Goal: Task Accomplishment & Management: Use online tool/utility

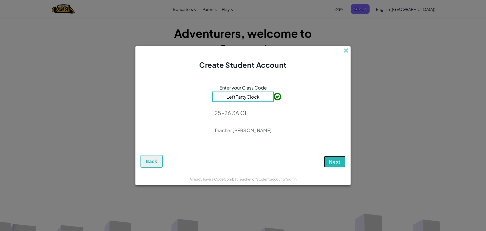
click at [336, 161] on span "Next" at bounding box center [335, 162] width 12 height 6
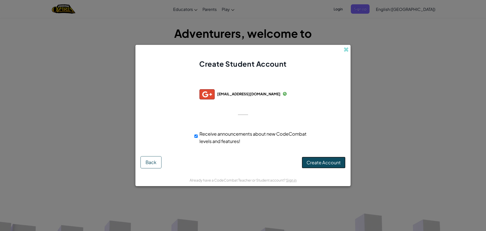
click at [319, 167] on button "Create Account" at bounding box center [324, 163] width 44 height 12
click at [199, 136] on div "Receive announcements about new CodeCombat levels and features!" at bounding box center [252, 137] width 115 height 15
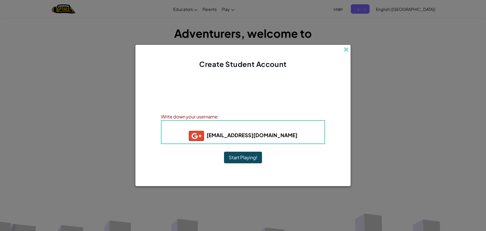
click at [232, 131] on h5 "[EMAIL_ADDRESS][DOMAIN_NAME]" at bounding box center [243, 136] width 153 height 10
click at [237, 128] on b "Username : s231125+gplus" at bounding box center [243, 127] width 67 height 6
click at [230, 134] on b "[EMAIL_ADDRESS][DOMAIN_NAME]" at bounding box center [243, 135] width 109 height 6
drag, startPoint x: 230, startPoint y: 134, endPoint x: 290, endPoint y: 134, distance: 59.8
click at [290, 134] on h5 "[EMAIL_ADDRESS][DOMAIN_NAME]" at bounding box center [243, 136] width 153 height 10
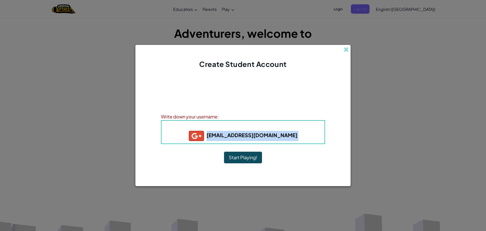
click at [300, 155] on div "Account Created! Write down your information so that you don't forget it. Your …" at bounding box center [243, 121] width 164 height 94
click at [204, 139] on img at bounding box center [196, 136] width 15 height 10
click at [204, 134] on img at bounding box center [196, 136] width 15 height 10
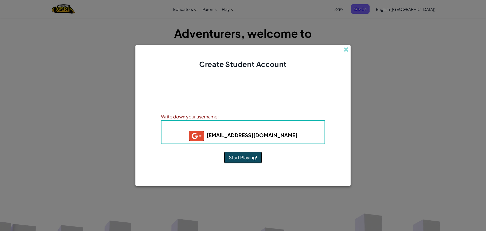
click at [255, 155] on button "Start Playing!" at bounding box center [243, 157] width 38 height 12
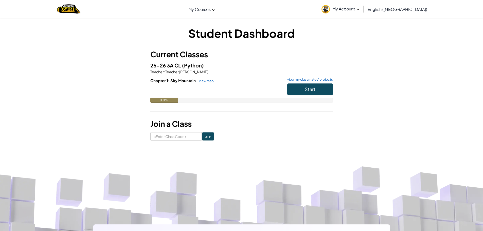
click at [330, 7] on img at bounding box center [325, 9] width 8 height 8
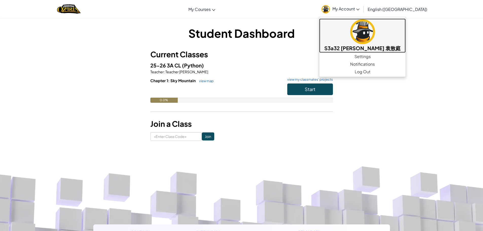
click at [375, 35] on img at bounding box center [362, 31] width 25 height 25
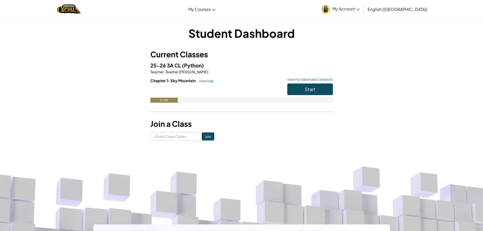
click at [355, 5] on link "My Account" at bounding box center [340, 9] width 43 height 16
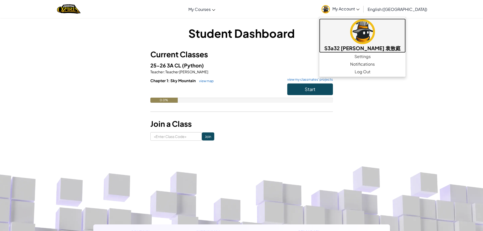
click at [375, 26] on img at bounding box center [362, 31] width 25 height 25
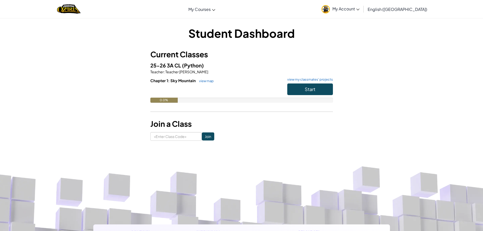
click at [362, 3] on link "My Account" at bounding box center [340, 9] width 43 height 16
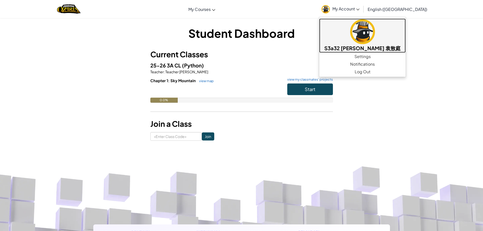
click at [375, 34] on img at bounding box center [362, 31] width 25 height 25
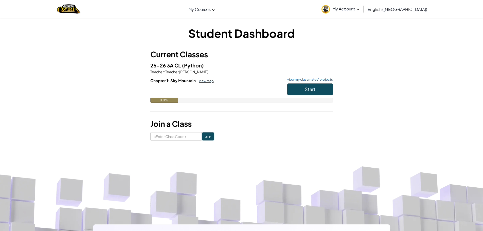
click at [207, 81] on link "view map" at bounding box center [204, 81] width 17 height 4
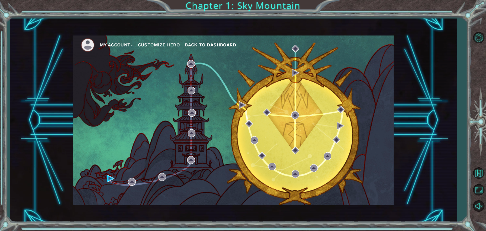
click at [154, 43] on button "Customize Hero" at bounding box center [159, 45] width 42 height 8
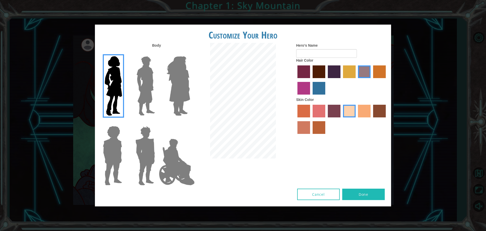
click at [144, 76] on img at bounding box center [146, 85] width 23 height 63
click at [157, 53] on input "Hero Lars" at bounding box center [157, 53] width 0 height 0
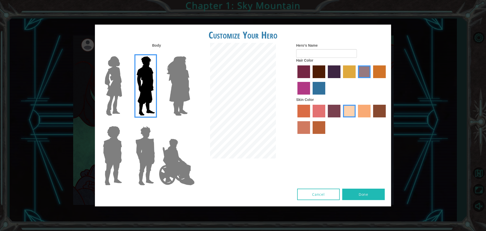
click at [179, 86] on img at bounding box center [179, 85] width 28 height 63
click at [190, 53] on input "Hero Amethyst" at bounding box center [190, 53] width 0 height 0
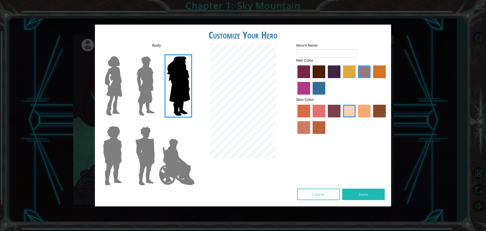
click at [133, 93] on label at bounding box center [144, 85] width 25 height 63
click at [157, 53] on input "Hero Lars" at bounding box center [157, 53] width 0 height 0
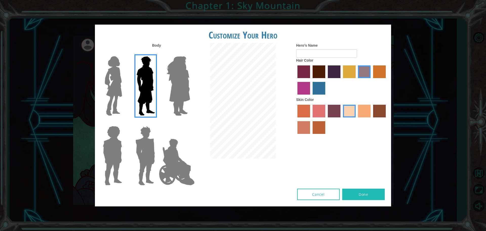
click at [137, 136] on img at bounding box center [146, 155] width 24 height 63
click at [157, 123] on input "Hero Garnet" at bounding box center [157, 123] width 0 height 0
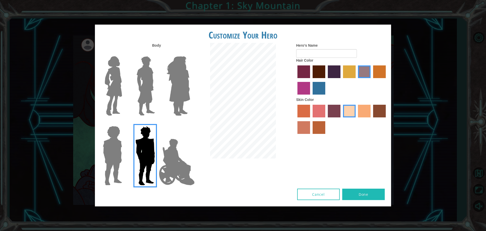
click at [118, 154] on img at bounding box center [112, 155] width 23 height 63
click at [124, 123] on input "Hero Steven" at bounding box center [124, 123] width 0 height 0
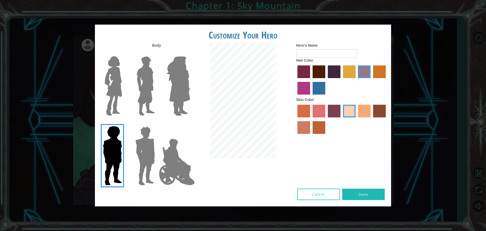
click at [173, 155] on img at bounding box center [177, 162] width 40 height 51
click at [190, 123] on input "Hero Jamie" at bounding box center [190, 123] width 0 height 0
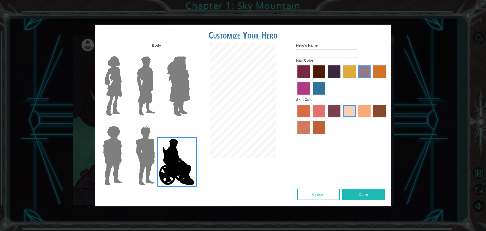
click at [304, 196] on button "Cancel" at bounding box center [318, 193] width 43 height 11
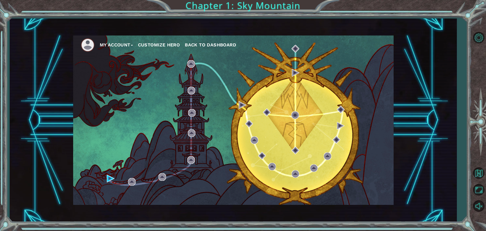
click at [201, 42] on span "Back to Dashboard" at bounding box center [210, 44] width 51 height 5
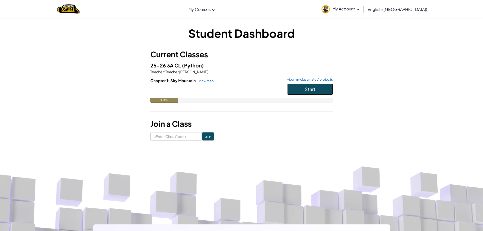
click at [294, 87] on button "Start" at bounding box center [310, 89] width 46 height 12
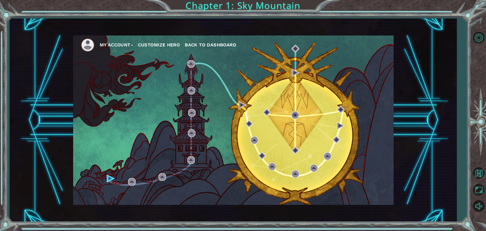
click at [159, 42] on button "Customize Hero" at bounding box center [159, 45] width 42 height 8
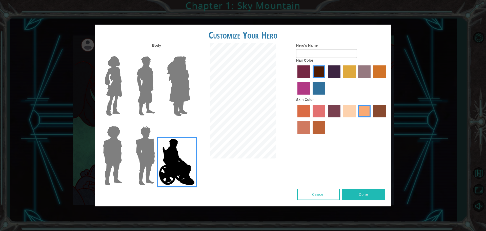
click at [148, 70] on img at bounding box center [146, 85] width 23 height 63
click at [157, 53] on input "Hero Lars" at bounding box center [157, 53] width 0 height 0
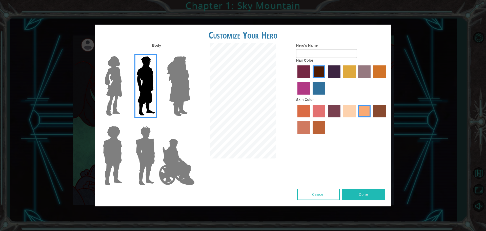
click at [112, 94] on img at bounding box center [113, 85] width 21 height 63
click at [124, 53] on input "Hero Connie" at bounding box center [124, 53] width 0 height 0
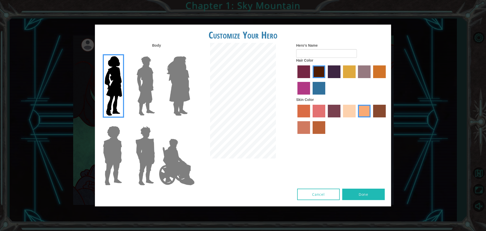
click at [168, 93] on img at bounding box center [179, 85] width 28 height 63
click at [190, 53] on input "Hero Amethyst" at bounding box center [190, 53] width 0 height 0
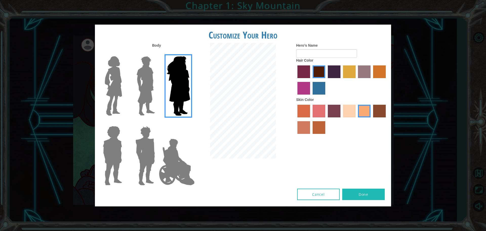
click at [348, 69] on label "tulip tree hair color" at bounding box center [349, 71] width 13 height 13
click at [341, 80] on input "tulip tree hair color" at bounding box center [341, 80] width 0 height 0
click at [314, 198] on button "Cancel" at bounding box center [318, 193] width 43 height 11
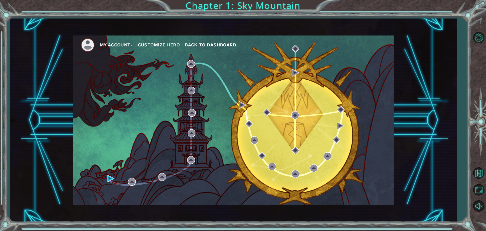
click at [149, 44] on button "Customize Hero" at bounding box center [159, 45] width 42 height 8
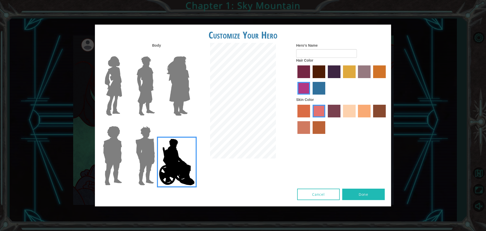
click at [157, 101] on div at bounding box center [144, 84] width 33 height 70
click at [144, 99] on img at bounding box center [146, 85] width 23 height 63
click at [157, 53] on input "Hero Lars" at bounding box center [157, 53] width 0 height 0
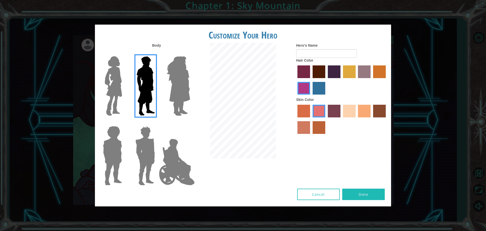
click at [196, 154] on div at bounding box center [243, 101] width 99 height 117
click at [151, 136] on img at bounding box center [146, 155] width 24 height 63
click at [157, 123] on input "Hero Garnet" at bounding box center [157, 123] width 0 height 0
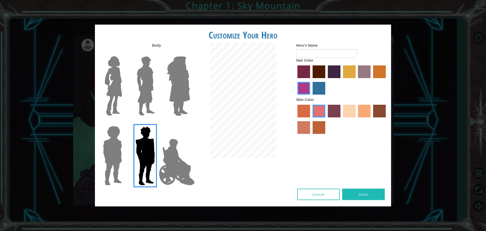
click at [176, 92] on img at bounding box center [179, 85] width 28 height 63
click at [190, 53] on input "Hero Amethyst" at bounding box center [190, 53] width 0 height 0
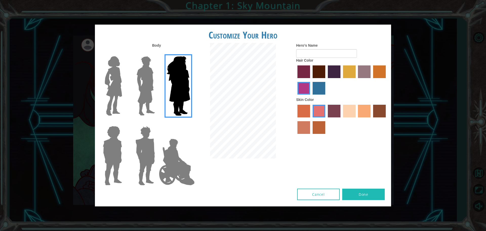
click at [110, 99] on img at bounding box center [113, 85] width 21 height 63
click at [124, 53] on input "Hero Connie" at bounding box center [124, 53] width 0 height 0
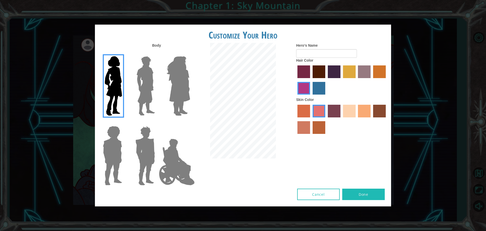
click at [125, 162] on div at bounding box center [111, 154] width 33 height 70
click at [127, 138] on div at bounding box center [111, 154] width 33 height 70
click at [107, 173] on img at bounding box center [112, 155] width 23 height 63
click at [124, 123] on input "Hero Steven" at bounding box center [124, 123] width 0 height 0
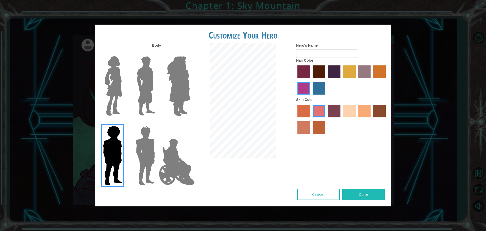
click at [150, 159] on img at bounding box center [146, 155] width 24 height 63
click at [157, 123] on input "Hero Garnet" at bounding box center [157, 123] width 0 height 0
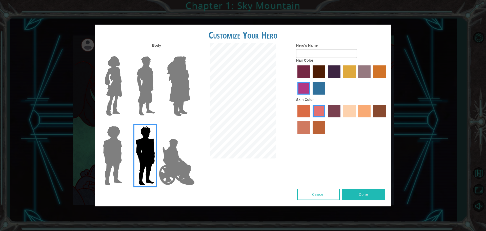
click at [181, 160] on img at bounding box center [177, 162] width 40 height 51
click at [190, 123] on input "Hero Jamie" at bounding box center [190, 123] width 0 height 0
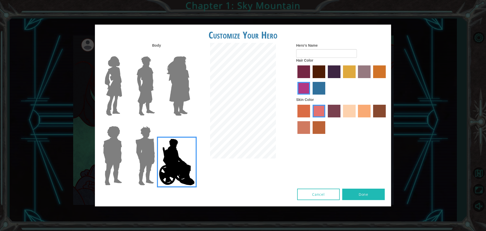
click at [151, 85] on img at bounding box center [146, 85] width 23 height 63
click at [157, 53] on input "Hero Lars" at bounding box center [157, 53] width 0 height 0
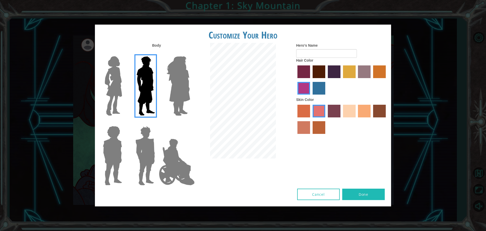
click at [323, 70] on label "maroon hair color" at bounding box center [319, 71] width 13 height 13
click at [311, 80] on input "maroon hair color" at bounding box center [311, 80] width 0 height 0
click at [381, 111] on label "karma skin color" at bounding box center [379, 111] width 13 height 13
click at [372, 119] on input "karma skin color" at bounding box center [372, 119] width 0 height 0
click at [174, 101] on img at bounding box center [179, 85] width 28 height 63
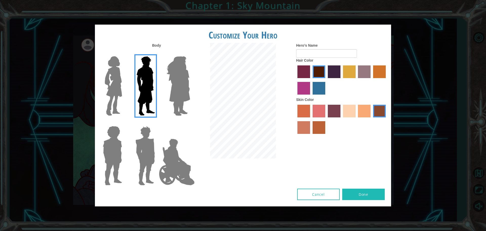
click at [190, 53] on input "Hero Amethyst" at bounding box center [190, 53] width 0 height 0
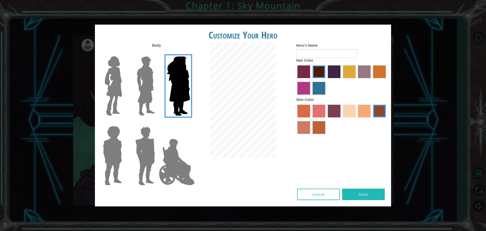
click at [170, 155] on img at bounding box center [177, 162] width 40 height 51
click at [190, 123] on input "Hero Jamie" at bounding box center [190, 123] width 0 height 0
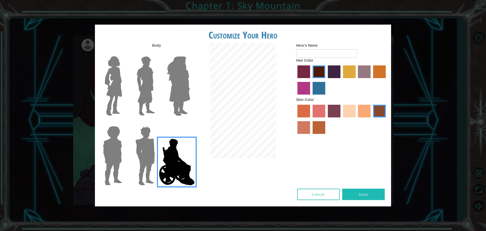
click at [129, 163] on div at bounding box center [144, 154] width 33 height 70
click at [144, 160] on img at bounding box center [146, 155] width 24 height 63
click at [157, 123] on input "Hero Garnet" at bounding box center [157, 123] width 0 height 0
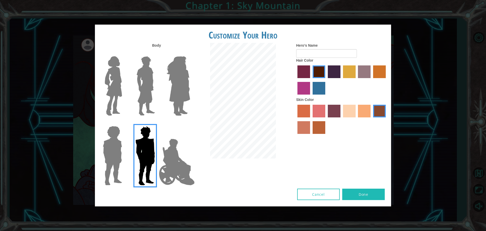
click at [109, 161] on img at bounding box center [112, 155] width 23 height 63
click at [124, 123] on input "Hero Steven" at bounding box center [124, 123] width 0 height 0
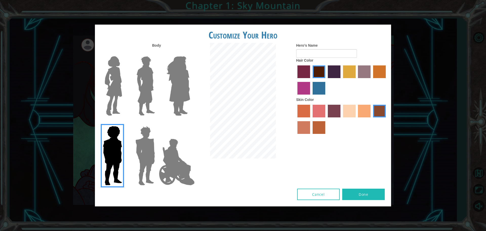
click at [123, 91] on img at bounding box center [113, 85] width 21 height 63
click at [124, 53] on input "Hero Connie" at bounding box center [124, 53] width 0 height 0
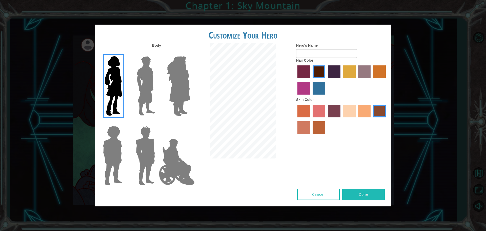
click at [300, 80] on div at bounding box center [341, 80] width 91 height 33
click at [305, 86] on label "medium red violet hair color" at bounding box center [304, 88] width 13 height 13
click at [387, 80] on input "medium red violet hair color" at bounding box center [387, 80] width 0 height 0
click at [305, 86] on label "medium red violet hair color" at bounding box center [304, 88] width 13 height 13
click at [387, 80] on input "medium red violet hair color" at bounding box center [387, 80] width 0 height 0
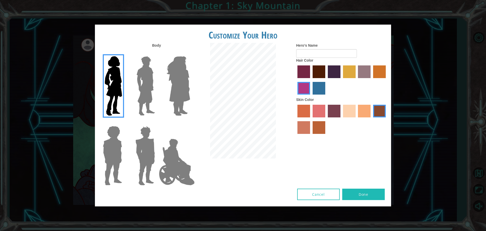
click at [320, 115] on label "froly skin color" at bounding box center [319, 111] width 13 height 13
click at [311, 119] on input "froly skin color" at bounding box center [311, 119] width 0 height 0
click at [303, 134] on div at bounding box center [341, 119] width 91 height 33
click at [311, 132] on div at bounding box center [341, 119] width 91 height 33
click at [348, 107] on label "sandy beach skin color" at bounding box center [349, 111] width 13 height 13
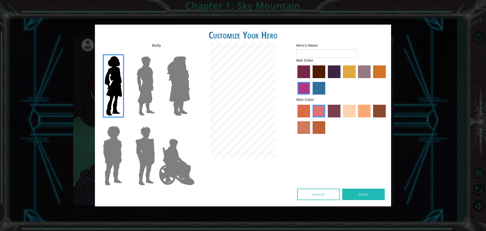
click at [341, 119] on input "sandy beach skin color" at bounding box center [341, 119] width 0 height 0
click at [348, 107] on label "sandy beach skin color" at bounding box center [349, 111] width 13 height 13
click at [341, 119] on input "sandy beach skin color" at bounding box center [341, 119] width 0 height 0
click at [334, 52] on input "Hero's Name" at bounding box center [326, 53] width 61 height 9
click at [144, 100] on img at bounding box center [146, 85] width 23 height 63
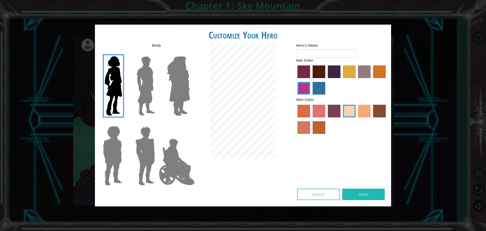
click at [157, 53] on input "Hero Lars" at bounding box center [157, 53] width 0 height 0
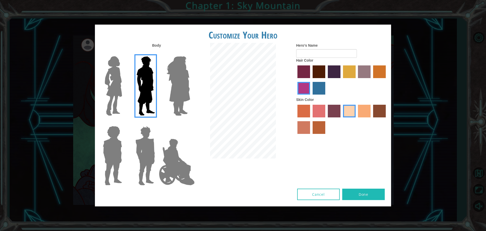
click at [353, 73] on label "tulip tree hair color" at bounding box center [349, 71] width 13 height 13
click at [341, 80] on input "tulip tree hair color" at bounding box center [341, 80] width 0 height 0
click at [367, 70] on label "bazaar hair color" at bounding box center [364, 71] width 13 height 13
click at [357, 80] on input "bazaar hair color" at bounding box center [357, 80] width 0 height 0
click at [386, 74] on label "gold drop hair color" at bounding box center [379, 71] width 13 height 13
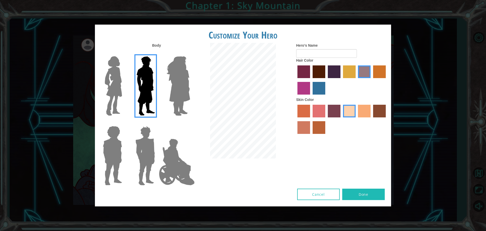
click at [372, 80] on input "gold drop hair color" at bounding box center [372, 80] width 0 height 0
click at [369, 76] on label "bazaar hair color" at bounding box center [364, 71] width 13 height 13
click at [357, 80] on input "bazaar hair color" at bounding box center [357, 80] width 0 height 0
click at [321, 54] on input "Hero's Name" at bounding box center [326, 53] width 61 height 9
type input "mario"
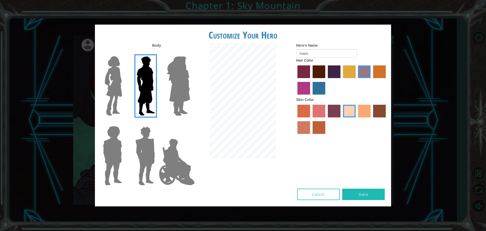
click at [371, 196] on button "Done" at bounding box center [364, 193] width 43 height 11
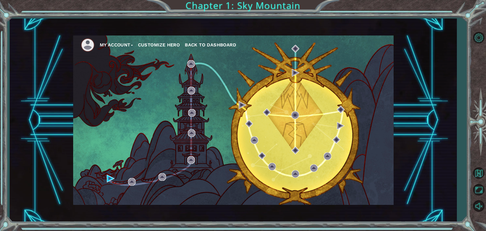
click at [101, 175] on div "My Account Customize Hero Back to Dashboard" at bounding box center [233, 119] width 321 height 169
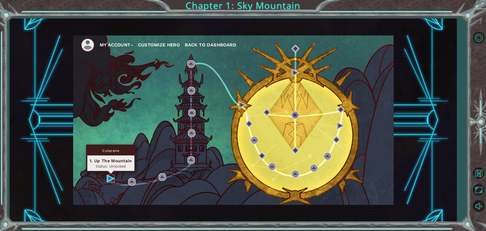
click at [107, 175] on img at bounding box center [111, 179] width 8 height 8
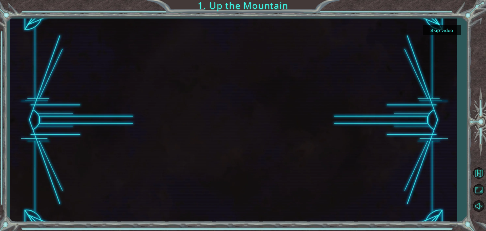
click at [442, 24] on div at bounding box center [233, 119] width 447 height 203
click at [439, 31] on button "Skip video" at bounding box center [442, 30] width 38 height 10
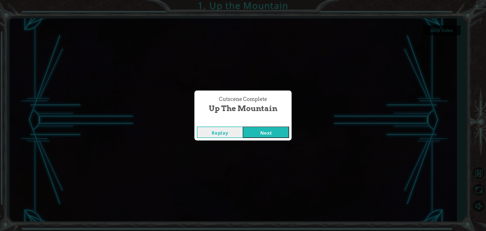
click at [271, 135] on button "Next" at bounding box center [266, 131] width 46 height 11
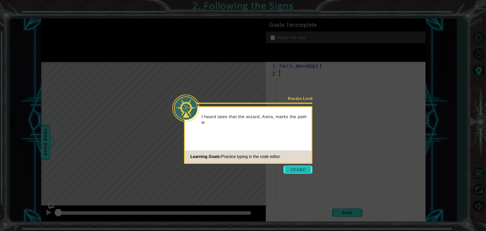
click at [294, 170] on button "Start" at bounding box center [298, 169] width 29 height 8
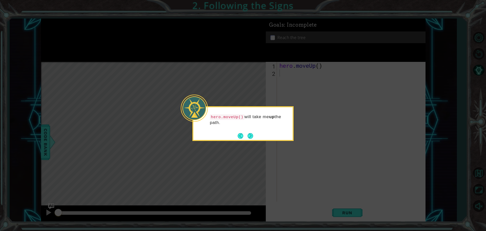
click at [249, 141] on div "hero.moveUp() will take me up the path." at bounding box center [243, 123] width 101 height 35
click at [248, 132] on footer at bounding box center [245, 136] width 15 height 8
click at [254, 133] on div "hero.moveUp() will take me up the path." at bounding box center [243, 122] width 99 height 26
click at [250, 135] on button "Next" at bounding box center [251, 136] width 6 height 6
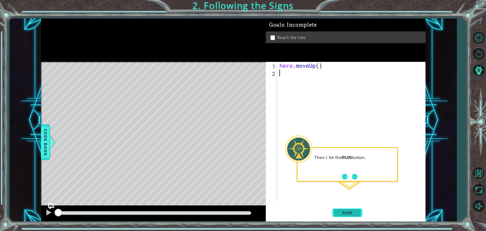
click at [353, 213] on span "Run" at bounding box center [347, 212] width 20 height 5
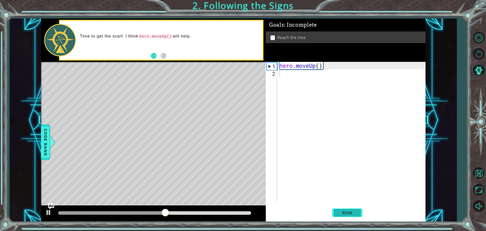
click at [339, 218] on button "Run" at bounding box center [347, 212] width 30 height 16
click at [320, 66] on div "hero . moveUp ( )" at bounding box center [353, 139] width 148 height 154
type textarea "hero.moveUp(2)"
click at [347, 219] on button "Run" at bounding box center [347, 212] width 30 height 16
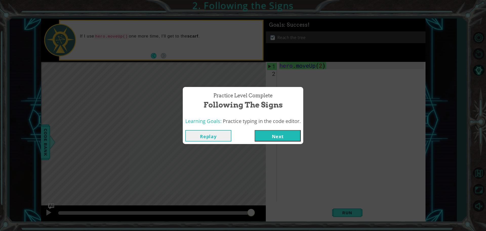
click at [290, 136] on button "Next" at bounding box center [278, 135] width 46 height 11
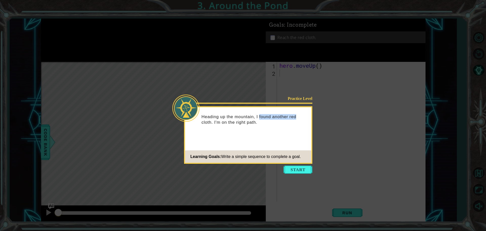
drag, startPoint x: 254, startPoint y: 116, endPoint x: 297, endPoint y: 118, distance: 43.1
click at [297, 118] on p "Heading up the mountain, I found another red cloth. I'm on the right path." at bounding box center [255, 119] width 106 height 11
click at [302, 145] on div "Practice Level Heading up the mountain, I found another red cloth. I'm on the r…" at bounding box center [248, 135] width 128 height 58
click at [299, 176] on icon at bounding box center [243, 115] width 486 height 231
click at [298, 170] on button "Start" at bounding box center [298, 169] width 29 height 8
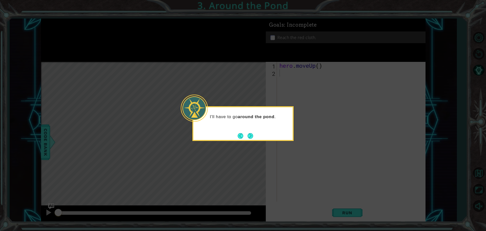
click at [254, 136] on div "I'll have to go around the pond ." at bounding box center [243, 123] width 101 height 35
click at [249, 135] on button "Next" at bounding box center [251, 136] width 6 height 6
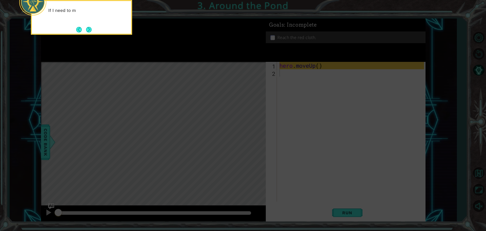
click at [297, 137] on icon at bounding box center [243, 34] width 486 height 392
click at [87, 29] on button "Next" at bounding box center [89, 30] width 6 height 6
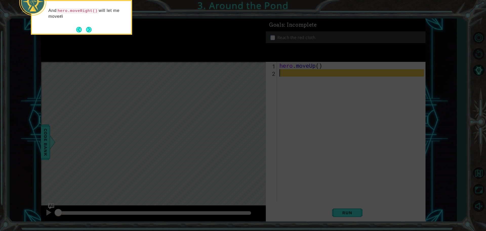
click at [87, 29] on button "Next" at bounding box center [89, 30] width 6 height 6
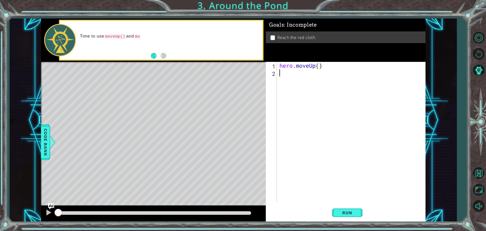
click at [321, 66] on div "hero . moveUp ( )" at bounding box center [353, 139] width 148 height 154
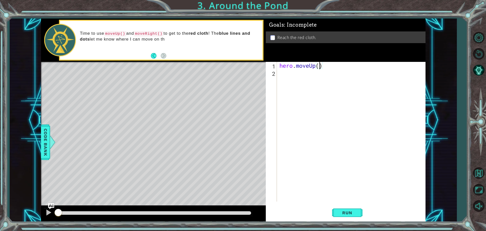
type textarea "hero.moveUp(2)"
click at [312, 76] on div "hero . moveUp ( 2 )" at bounding box center [353, 139] width 148 height 154
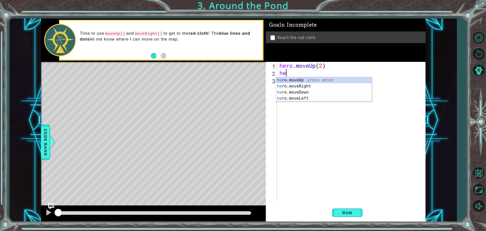
type textarea "heer"
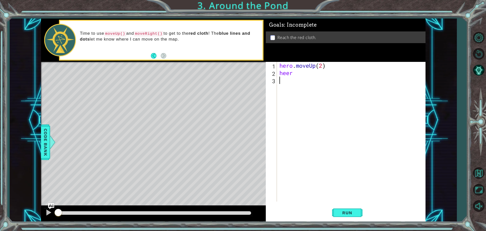
click at [321, 83] on div "hero . moveUp ( 2 ) heer" at bounding box center [353, 139] width 148 height 154
click at [303, 71] on div "hero . moveUp ( 2 ) heer" at bounding box center [353, 139] width 148 height 154
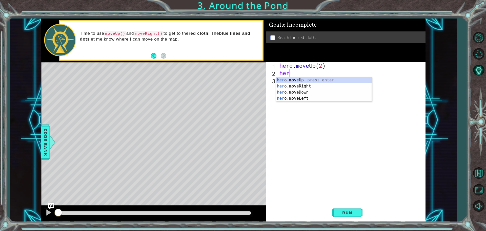
type textarea "hero"
click at [300, 83] on div "hero .moveUp press enter hero .moveRight press enter hero .moveDown press enter…" at bounding box center [324, 95] width 96 height 36
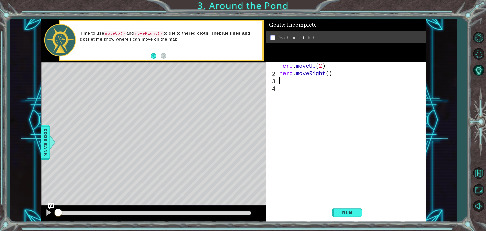
click at [331, 74] on div "hero . moveUp ( 2 ) hero . moveRight ( )" at bounding box center [353, 139] width 148 height 154
type textarea "hero.moveRight()"
click at [287, 84] on div "hero . moveUp ( 2 ) hero . moveRight ( )" at bounding box center [353, 139] width 148 height 154
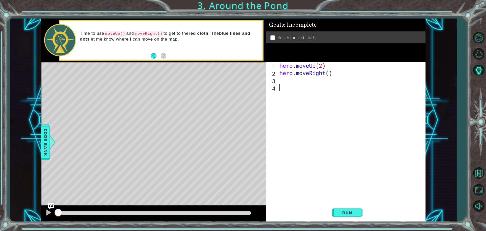
click at [290, 79] on div "hero . moveUp ( 2 ) hero . moveRight ( )" at bounding box center [353, 139] width 148 height 154
click at [348, 220] on button "Run" at bounding box center [347, 212] width 30 height 16
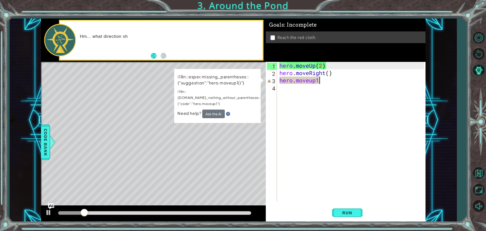
click at [333, 77] on div "hero . moveUp ( 2 ) hero . moveRight ( ) hero . moveup1" at bounding box center [353, 139] width 148 height 154
click at [319, 82] on div "hero . moveUp ( 2 ) hero . moveRight ( ) hero . moveup1" at bounding box center [353, 139] width 148 height 154
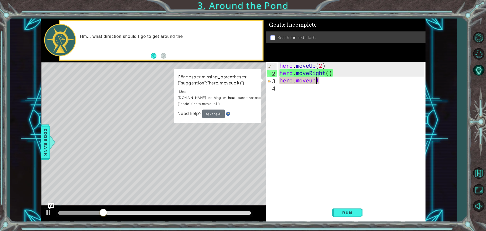
click at [315, 82] on div "hero . moveUp ( 2 ) hero . moveRight ( ) hero . moveup1" at bounding box center [353, 139] width 148 height 154
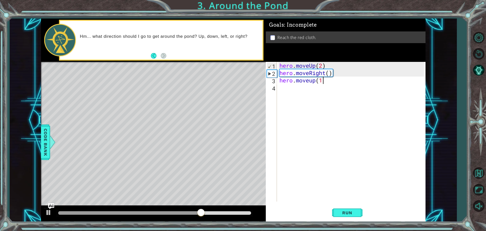
type textarea "hero.moveup(1)"
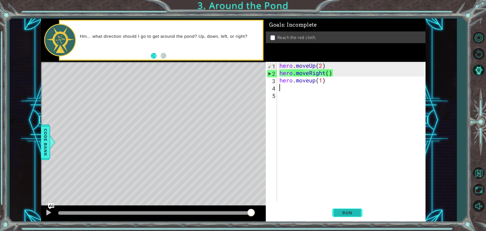
click at [335, 213] on button "Run" at bounding box center [347, 212] width 30 height 16
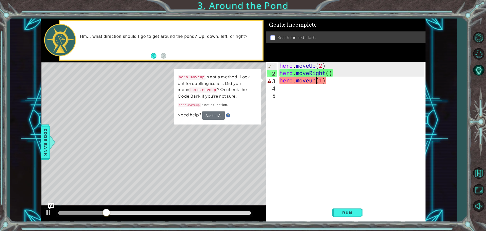
click at [316, 79] on div "hero . moveUp ( 2 ) hero . moveRight ( ) hero . moveup ( 1 )" at bounding box center [353, 139] width 148 height 154
click at [312, 79] on div "hero . moveUp ( 2 ) hero . moveRight ( ) hero . moveup ( 1 )" at bounding box center [353, 139] width 148 height 154
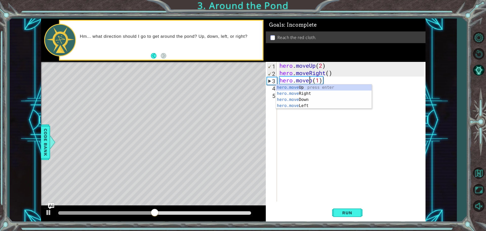
scroll to position [0, 2]
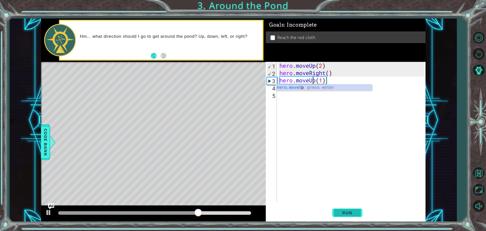
type textarea "hero.moveUp(1)"
click at [350, 219] on button "Run" at bounding box center [347, 212] width 30 height 16
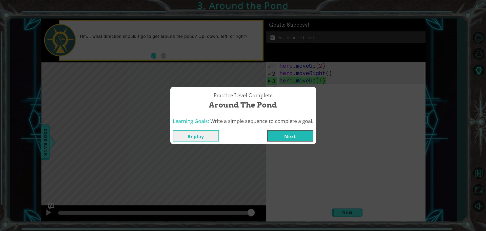
click at [303, 128] on div "Replay Next" at bounding box center [243, 135] width 146 height 16
click at [303, 131] on button "Next" at bounding box center [291, 135] width 46 height 11
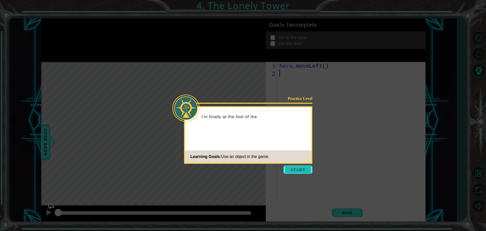
click at [290, 166] on button "Start" at bounding box center [298, 169] width 29 height 8
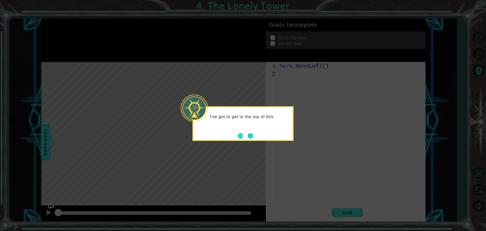
click at [252, 136] on button "Next" at bounding box center [251, 136] width 6 height 6
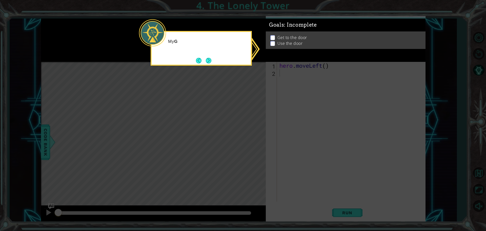
click at [257, 132] on icon at bounding box center [243, 115] width 486 height 231
click at [271, 43] on p at bounding box center [273, 45] width 5 height 5
click at [292, 96] on icon at bounding box center [243, 115] width 486 height 231
click at [207, 63] on button "Next" at bounding box center [209, 61] width 6 height 6
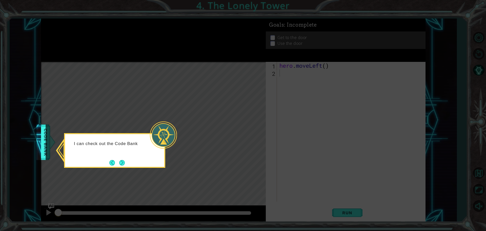
click at [127, 157] on div "I can check out the Code Bank" at bounding box center [114, 150] width 101 height 35
click at [125, 165] on button "Next" at bounding box center [122, 163] width 6 height 6
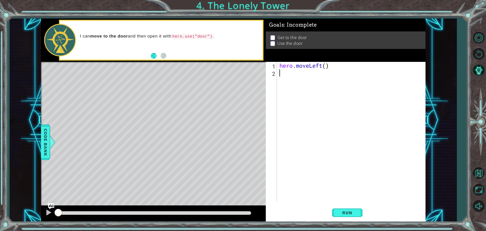
click at [327, 66] on div "hero . moveLeft ( )" at bounding box center [353, 139] width 148 height 154
type textarea "hero.moveLeft(2)"
click at [314, 77] on div "hero . moveLeft ( 2 )" at bounding box center [353, 139] width 148 height 154
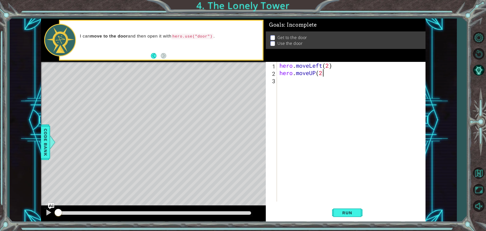
type textarea "hero.moveUP(2)"
click at [293, 80] on div "hero . moveLeft ( 2 ) hero . moveUP ( 2 )" at bounding box center [353, 139] width 148 height 154
type textarea "反"
type textarea "hero.moveUP(2)"
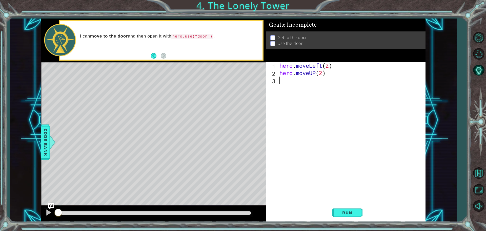
click at [299, 82] on div "hero . moveLeft ( 2 ) hero . moveUP ( 2 )" at bounding box center [353, 139] width 148 height 154
type textarea "h"
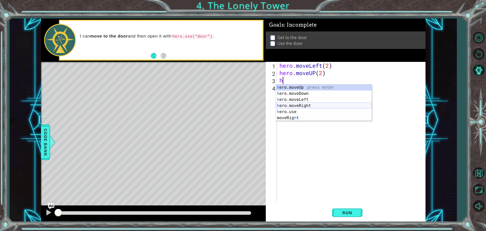
click at [298, 106] on div "h ero.moveUp press enter h ero.moveDown press enter h ero.moveLeft press enter …" at bounding box center [324, 108] width 96 height 49
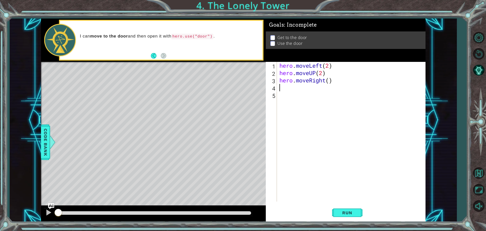
click at [330, 85] on div "hero . moveLeft ( 2 ) hero . moveUP ( 2 ) hero . moveRight ( )" at bounding box center [353, 139] width 148 height 154
click at [330, 80] on div "hero . moveLeft ( 2 ) hero . moveUP ( 2 ) hero . moveRight ( )" at bounding box center [353, 139] width 148 height 154
type textarea "hero.moveRight(2)"
click at [313, 92] on div "hero . moveLeft ( 2 ) hero . moveUP ( 2 ) hero . moveRight ( 2 )" at bounding box center [353, 139] width 148 height 154
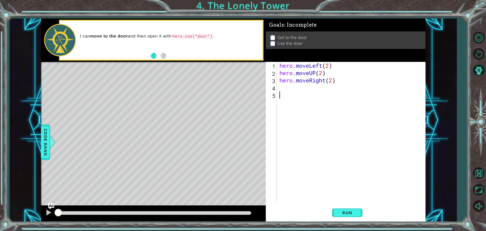
scroll to position [0, 0]
click at [313, 86] on div "hero . moveLeft ( 2 ) hero . moveUP ( 2 ) hero . moveRight ( 2 )" at bounding box center [353, 139] width 148 height 154
click at [352, 219] on button "Run" at bounding box center [347, 212] width 30 height 16
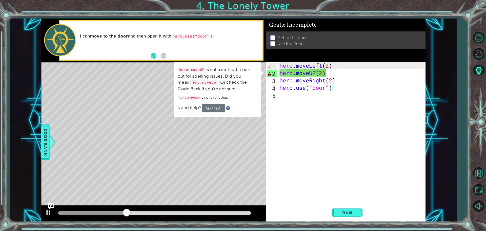
click at [317, 72] on div "hero . moveLeft ( 2 ) hero . moveUP ( 2 ) hero . moveRight ( 2 ) hero . use ( "…" at bounding box center [353, 139] width 148 height 154
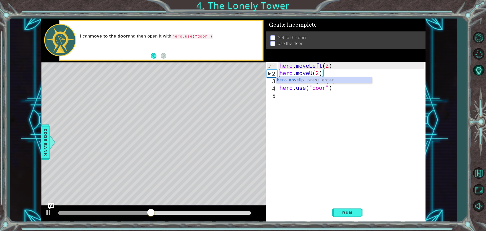
type textarea "hero.moveUp(2)"
click at [329, 109] on div "hero . moveLeft ( 2 ) hero . moveUp ( 2 ) hero . moveRight ( 2 ) hero . use ( "…" at bounding box center [353, 139] width 148 height 154
click at [342, 214] on span "Run" at bounding box center [347, 212] width 20 height 5
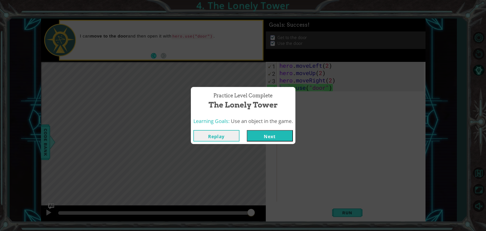
click at [281, 138] on button "Next" at bounding box center [270, 135] width 46 height 11
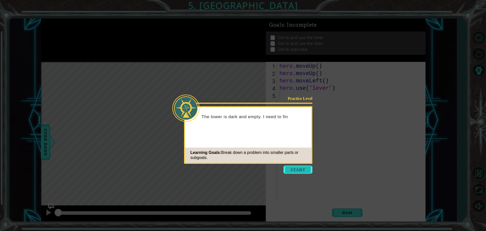
click at [297, 169] on button "Start" at bounding box center [298, 169] width 29 height 8
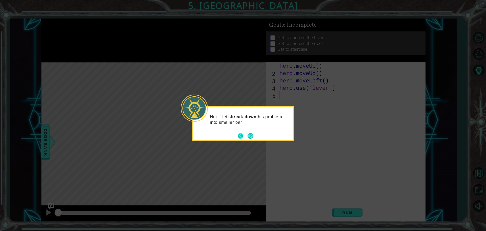
click at [244, 135] on button "Back" at bounding box center [243, 136] width 10 height 6
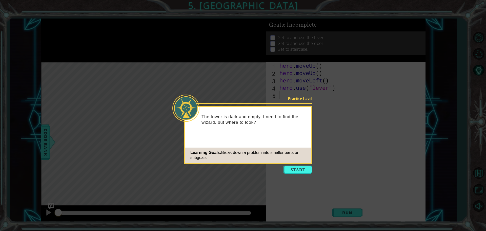
click at [286, 176] on icon at bounding box center [243, 115] width 486 height 231
click at [302, 172] on button "Start" at bounding box center [298, 169] width 29 height 8
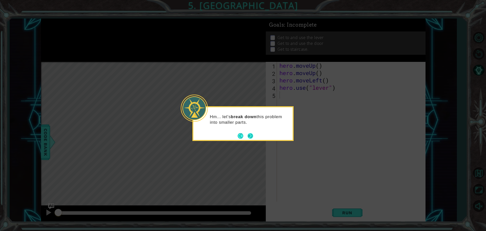
click at [250, 136] on button "Next" at bounding box center [251, 136] width 6 height 6
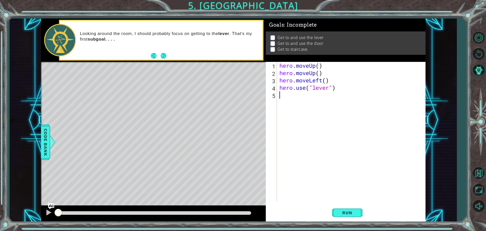
click at [320, 66] on div "hero . moveUp ( ) hero . moveUp ( ) hero . moveLeft ( ) hero . use ( "lever" )" at bounding box center [353, 139] width 148 height 154
type textarea "hero.moveUp()"
click at [290, 96] on div "hero . moveUp ( ) hero . moveUp ( ) hero . moveLeft ( ) hero . use ( "lever" )" at bounding box center [353, 139] width 148 height 154
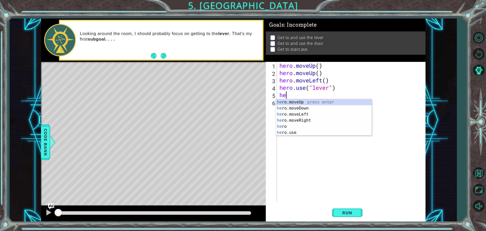
type textarea "her"
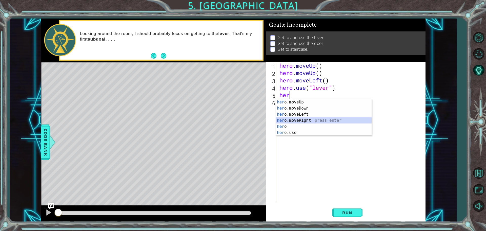
click at [307, 119] on div "her o.moveUp press enter her o.moveDown press enter her o.moveLeft press enter …" at bounding box center [324, 123] width 96 height 49
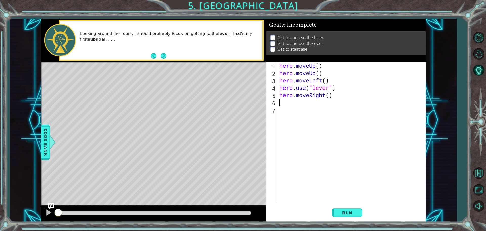
click at [330, 96] on div "hero . moveUp ( ) hero . moveUp ( ) hero . moveLeft ( ) hero . use ( "lever" ) …" at bounding box center [353, 139] width 148 height 154
type textarea "hero.moveRight(4)"
click at [324, 104] on div "hero . moveUp ( ) hero . moveUp ( ) hero . moveLeft ( ) hero . use ( "lever" ) …" at bounding box center [353, 139] width 148 height 154
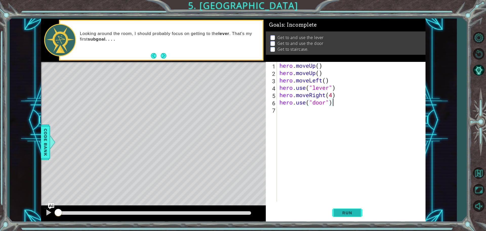
type textarea "hero.use("door")"
click at [341, 215] on button "Run" at bounding box center [347, 212] width 30 height 16
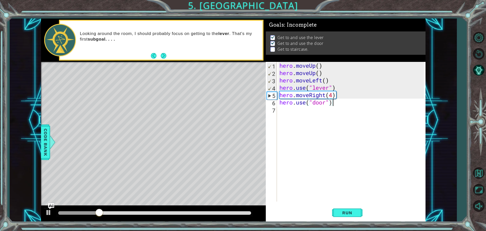
click at [319, 110] on div "hero . moveUp ( ) hero . moveUp ( ) hero . moveLeft ( ) hero . use ( "lever" ) …" at bounding box center [353, 139] width 148 height 154
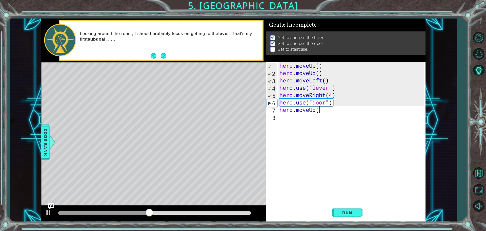
scroll to position [0, 2]
type textarea "hero.moveUp(2)"
click at [318, 107] on div "hero . moveUp ( ) hero . moveUp ( ) hero . moveLeft ( ) hero . use ( "lever" ) …" at bounding box center [353, 139] width 148 height 154
click at [312, 117] on div "hero . moveUp ( ) hero . moveUp ( ) hero . moveLeft ( ) hero . use ( "lever" ) …" at bounding box center [353, 139] width 148 height 154
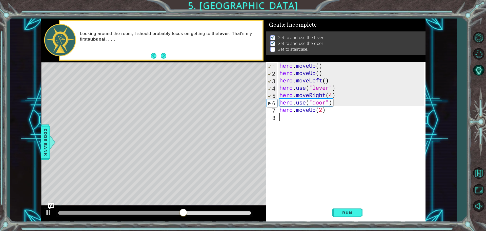
scroll to position [0, 0]
type textarea "竹"
click at [295, 122] on div "hero . moveUp ( ) hero . moveUp ( ) hero . moveLeft ( ) hero . use ( "lever" ) …" at bounding box center [353, 139] width 148 height 154
type textarea "竹"
click at [310, 115] on div "hero . moveUp ( ) hero . moveUp ( ) hero . moveLeft ( ) hero . use ( "lever" ) …" at bounding box center [353, 139] width 148 height 154
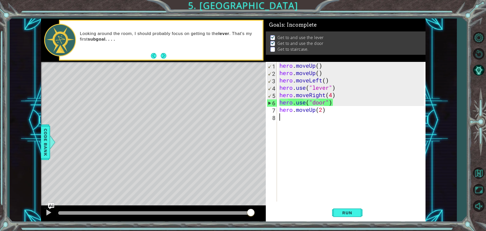
type textarea "h"
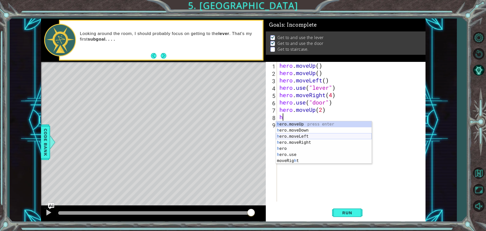
click at [316, 137] on div "h ero.moveUp press enter h ero.moveDown press enter h ero.moveLeft press enter …" at bounding box center [324, 148] width 96 height 55
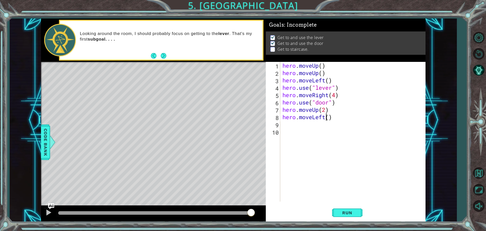
click at [328, 118] on div "hero . moveUp ( ) hero . moveUp ( ) hero . moveLeft ( ) hero . use ( "lever" ) …" at bounding box center [354, 139] width 145 height 154
click at [330, 117] on div "hero . moveUp ( ) hero . moveUp ( ) hero . moveLeft ( ) hero . use ( "lever" ) …" at bounding box center [354, 139] width 145 height 154
type textarea "hero.moveLeft(4)"
click at [312, 127] on div "hero . moveUp ( ) hero . moveUp ( ) hero . moveLeft ( ) hero . use ( "lever" ) …" at bounding box center [354, 139] width 145 height 154
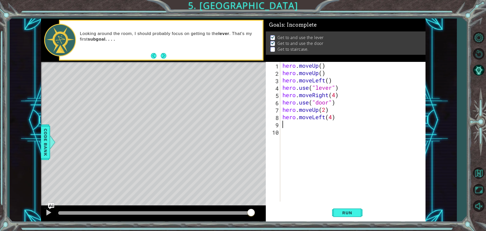
scroll to position [0, 0]
type textarea "h"
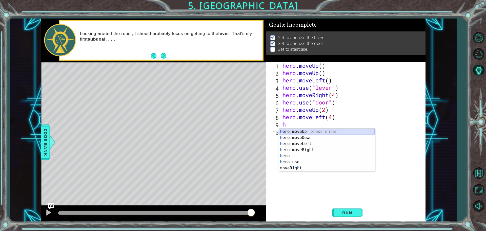
click at [313, 130] on div "h ero.moveUp press enter h ero.moveDown press enter h ero.moveLeft press enter …" at bounding box center [327, 155] width 96 height 55
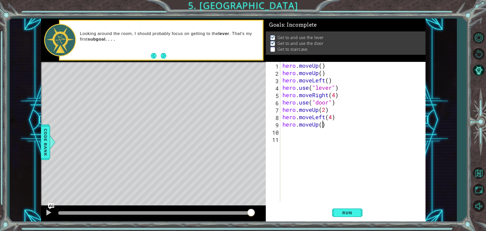
click at [322, 125] on div "hero . moveUp ( ) hero . moveUp ( ) hero . moveLeft ( ) hero . use ( "lever" ) …" at bounding box center [354, 139] width 145 height 154
type textarea "hero.moveUp(1)"
click at [342, 214] on span "Run" at bounding box center [347, 212] width 20 height 5
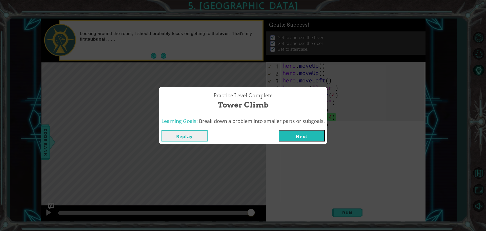
click at [316, 132] on button "Next" at bounding box center [302, 135] width 46 height 11
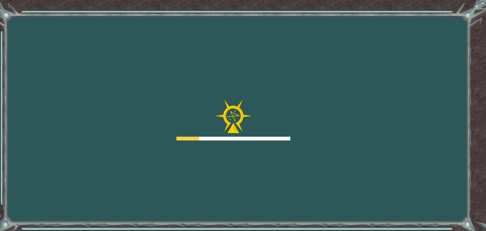
click at [321, 140] on div "Goals Error loading from server. Try refreshing the page. You'll need to join a…" at bounding box center [243, 115] width 486 height 231
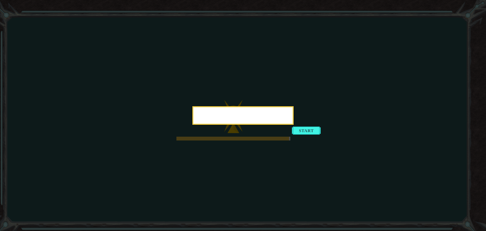
click at [321, 140] on icon at bounding box center [243, 115] width 486 height 231
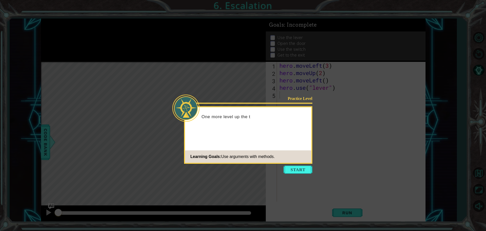
drag, startPoint x: 321, startPoint y: 140, endPoint x: 287, endPoint y: 175, distance: 48.9
click at [287, 175] on icon at bounding box center [243, 115] width 486 height 231
click at [292, 169] on button "Start" at bounding box center [298, 169] width 29 height 8
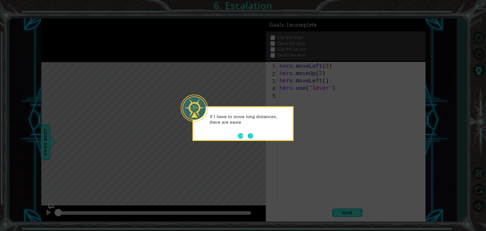
click at [251, 134] on button "Next" at bounding box center [251, 136] width 6 height 6
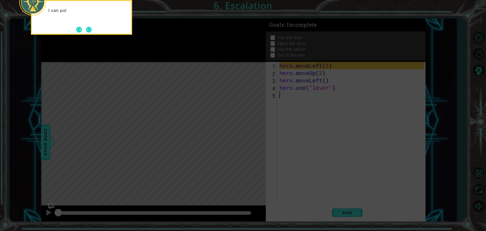
click at [320, 140] on icon at bounding box center [243, 34] width 486 height 392
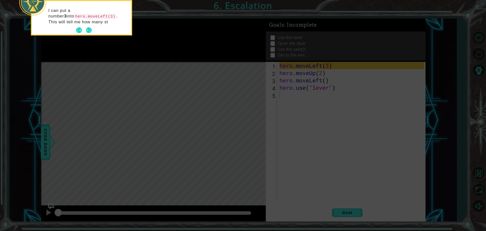
click at [88, 34] on div "I can put a number 3 into hero.moveLeft(3) . This will tell me how many st" at bounding box center [81, 18] width 99 height 31
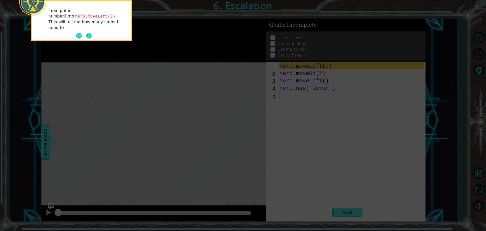
click at [88, 33] on button "Next" at bounding box center [89, 36] width 6 height 6
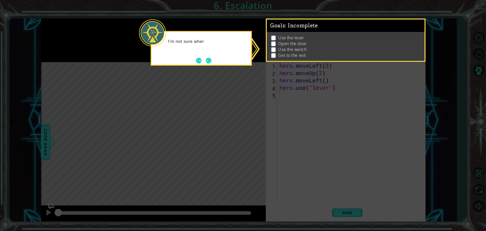
click at [330, 124] on icon at bounding box center [243, 115] width 486 height 231
click at [216, 63] on div "I'm not sure where the exit is, but I can check my" at bounding box center [201, 48] width 101 height 35
click at [215, 61] on div "I'm not sure where the exit is, but I can check my GOALS here and figu" at bounding box center [201, 48] width 101 height 35
click at [204, 62] on button "Back" at bounding box center [201, 61] width 10 height 6
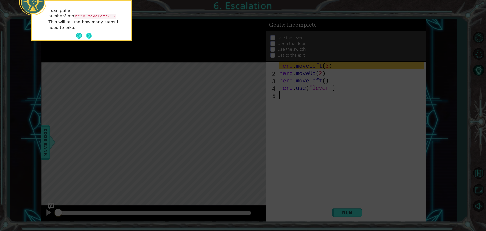
click at [87, 33] on button "Next" at bounding box center [89, 36] width 6 height 6
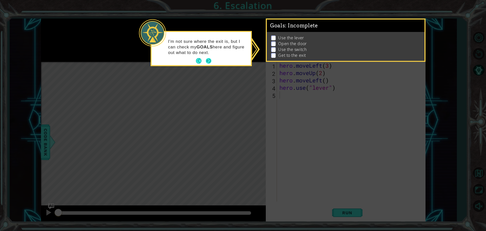
click at [206, 63] on button "Next" at bounding box center [209, 61] width 6 height 6
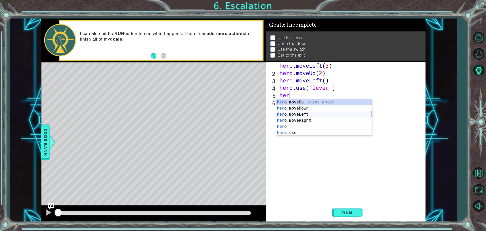
click at [319, 114] on div "her o.moveUp press enter her o.moveDown press enter her o.moveLeft press enter …" at bounding box center [324, 123] width 96 height 49
type textarea "hero.moveLeft(1)"
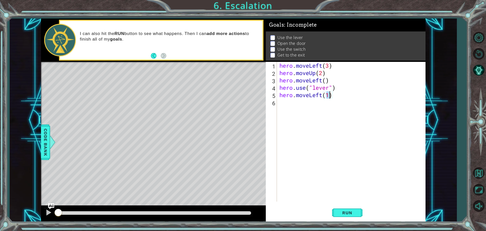
click at [289, 107] on div "hero . moveLeft ( 3 ) hero . moveUp ( 2 ) hero . moveLeft ( ) hero . use ( "lev…" at bounding box center [353, 139] width 148 height 154
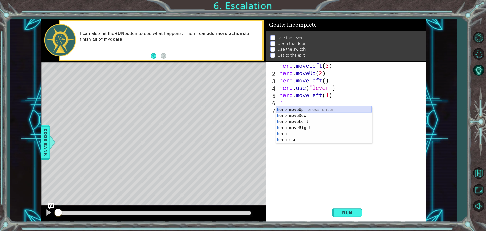
click at [323, 107] on div "h ero.moveUp press enter h ero.moveDown press enter h ero.moveLeft press enter …" at bounding box center [324, 130] width 96 height 49
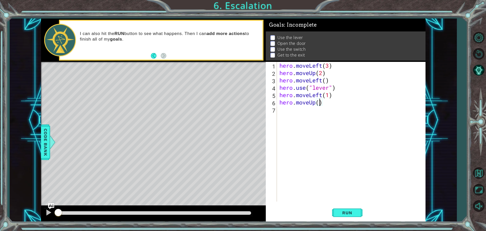
type textarea "hero.moveUp(2)"
click at [317, 114] on div "hero . moveLeft ( 3 ) hero . moveUp ( 2 ) hero . moveLeft ( ) hero . use ( "lev…" at bounding box center [353, 139] width 148 height 154
click at [349, 214] on span "Run" at bounding box center [347, 212] width 20 height 5
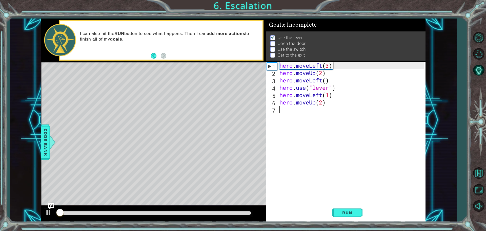
scroll to position [3, 0]
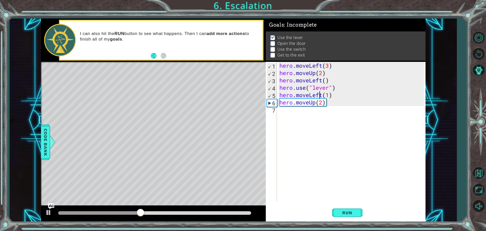
click at [318, 93] on div "hero . moveLeft ( 3 ) hero . moveUp ( 2 ) hero . moveLeft ( ) hero . use ( "lev…" at bounding box center [353, 139] width 148 height 154
click at [347, 94] on div "hero . moveLeft ( 3 ) hero . moveUp ( 2 ) hero . moveLeft ( ) hero . use ( "lev…" at bounding box center [353, 139] width 148 height 154
click at [339, 83] on div "hero . moveLeft ( 3 ) hero . moveUp ( 2 ) hero . moveLeft ( ) hero . use ( "lev…" at bounding box center [353, 139] width 148 height 154
click at [339, 100] on div "hero . moveLeft ( 3 ) hero . moveUp ( 2 ) hero . moveLeft ( ) hero . use ( "lev…" at bounding box center [353, 139] width 148 height 154
click at [338, 93] on div "hero . moveLeft ( 3 ) hero . moveUp ( 2 ) hero . moveLeft ( ) hero . use ( "lev…" at bounding box center [353, 139] width 148 height 154
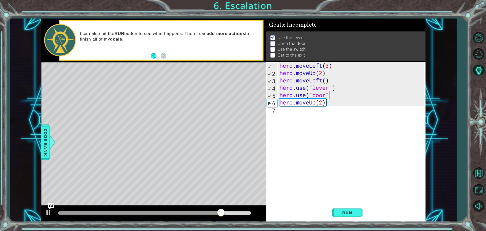
scroll to position [0, 2]
type textarea "hero.use("door")"
click at [344, 106] on div "hero . moveLeft ( 3 ) hero . moveUp ( 2 ) hero . moveLeft ( ) hero . use ( "lev…" at bounding box center [353, 139] width 148 height 154
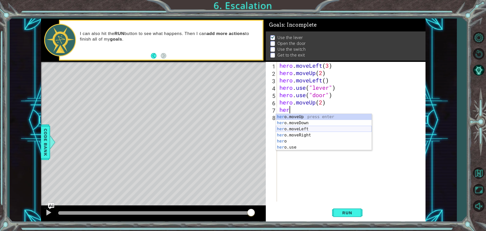
click at [321, 126] on div "her o.moveUp press enter her o.moveDown press enter her o.moveLeft press enter …" at bounding box center [324, 138] width 96 height 49
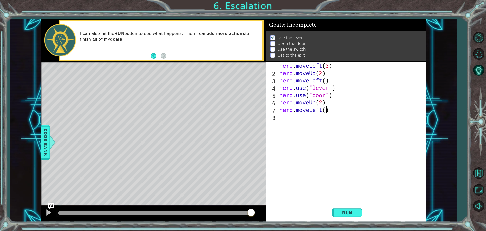
type textarea "hero.moveLeft(2)"
click at [321, 117] on div "hero . moveLeft ( 3 ) hero . moveUp ( 2 ) hero . moveLeft ( ) hero . use ( "lev…" at bounding box center [353, 139] width 148 height 154
type textarea "hero.use("swith")"
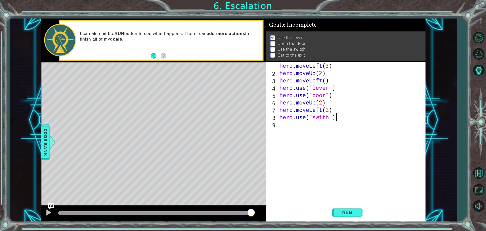
scroll to position [0, 2]
click at [303, 127] on div "hero . moveLeft ( 3 ) hero . moveUp ( 2 ) hero . moveLeft ( ) hero . use ( "lev…" at bounding box center [353, 139] width 148 height 154
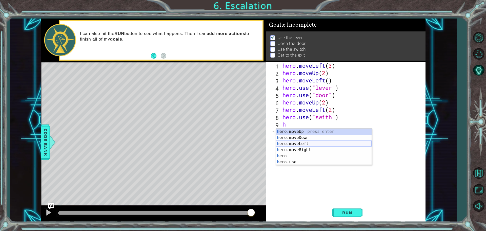
click at [316, 146] on div "h ero.moveUp press enter h ero.moveDown press enter h ero.moveLeft press enter …" at bounding box center [324, 152] width 96 height 49
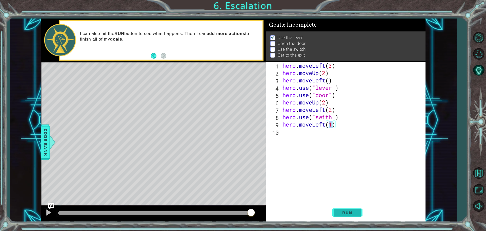
click at [349, 217] on button "Run" at bounding box center [347, 212] width 30 height 16
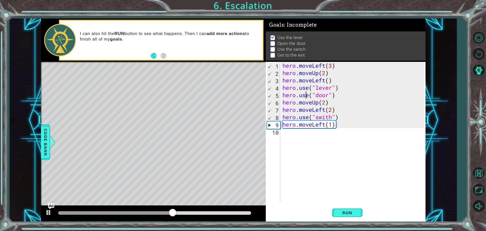
click at [305, 96] on div "hero . moveLeft ( 3 ) hero . moveUp ( 2 ) hero . moveLeft ( ) hero . use ( "lev…" at bounding box center [354, 139] width 145 height 154
click at [290, 95] on div "hero . moveLeft ( 3 ) hero . moveUp ( 2 ) hero . moveLeft ( ) hero . use ( "lev…" at bounding box center [354, 139] width 145 height 154
click at [293, 92] on div "hero . moveLeft ( 3 ) hero . moveUp ( 2 ) hero . moveLeft ( ) hero . use ( "lev…" at bounding box center [354, 139] width 145 height 154
click at [344, 87] on div "hero . moveLeft ( 3 ) hero . moveUp ( 2 ) hero . moveLeft ( ) hero . use ( "lev…" at bounding box center [354, 139] width 145 height 154
type textarea "hero.use("lever")"
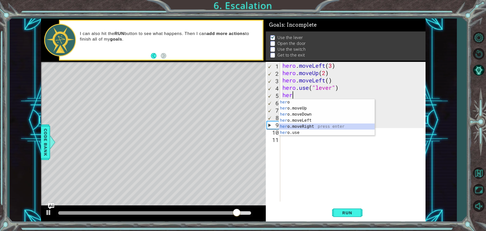
click at [324, 126] on div "her o press enter her o.moveUp press enter her o.moveDown press enter her o.mov…" at bounding box center [327, 123] width 96 height 49
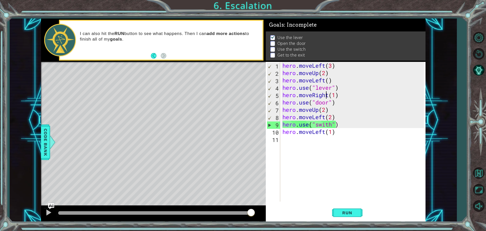
click at [326, 94] on div "hero . moveLeft ( 3 ) hero . moveUp ( 2 ) hero . moveLeft ( ) hero . use ( "lev…" at bounding box center [354, 139] width 145 height 154
click at [330, 94] on div "hero . moveLeft ( 3 ) hero . moveUp ( 2 ) hero . moveLeft ( ) hero . use ( "lev…" at bounding box center [354, 139] width 145 height 154
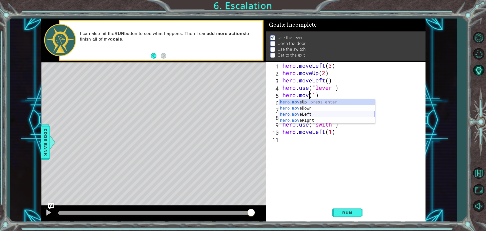
click at [313, 115] on div "hero.mov eUp press enter hero.mov eDown press enter hero.mov eLeft press enter …" at bounding box center [327, 117] width 96 height 36
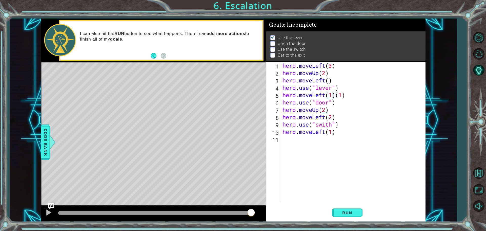
click at [343, 95] on div "hero . moveLeft ( 3 ) hero . moveUp ( 2 ) hero . moveLeft ( ) hero . use ( "lev…" at bounding box center [354, 139] width 145 height 154
click at [347, 92] on div "hero . moveLeft ( 3 ) hero . moveUp ( 2 ) hero . moveLeft ( ) hero . use ( "lev…" at bounding box center [354, 139] width 145 height 154
click at [345, 215] on button "Run" at bounding box center [347, 212] width 30 height 16
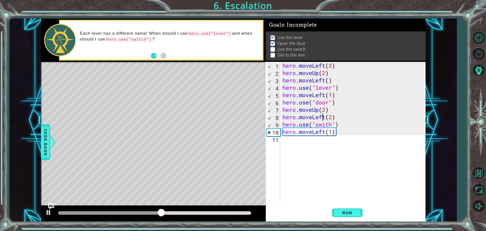
click at [324, 116] on div "hero . moveLeft ( 3 ) hero . moveUp ( 2 ) hero . moveLeft ( ) hero . use ( "lev…" at bounding box center [354, 139] width 145 height 154
click at [326, 118] on div "hero . moveLeft ( 3 ) hero . moveUp ( 2 ) hero . moveLeft ( ) hero . use ( "lev…" at bounding box center [354, 139] width 145 height 154
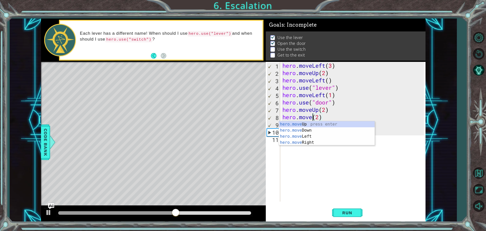
scroll to position [0, 2]
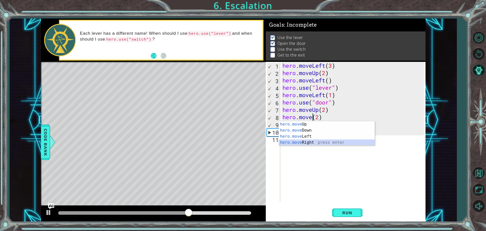
click at [323, 142] on div "hero.move Up press enter hero.move Down press enter hero.move Left press enter …" at bounding box center [327, 139] width 96 height 36
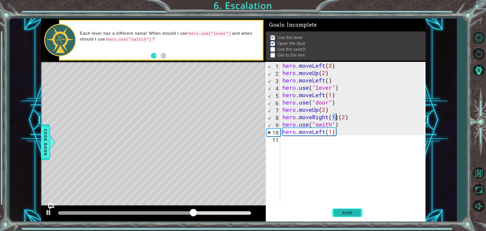
click at [344, 217] on button "Run" at bounding box center [347, 212] width 30 height 16
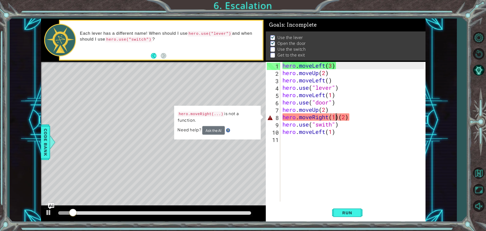
drag, startPoint x: 341, startPoint y: 121, endPoint x: 339, endPoint y: 116, distance: 5.0
click at [340, 118] on div "hero . moveLeft ( 3 ) hero . moveUp ( 2 ) hero . moveLeft ( ) hero . use ( "lev…" at bounding box center [354, 139] width 145 height 154
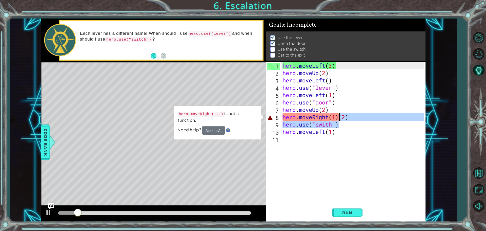
click at [339, 116] on div "hero . moveLeft ( 3 ) hero . moveUp ( 2 ) hero . moveLeft ( ) hero . use ( "lev…" at bounding box center [353, 132] width 143 height 140
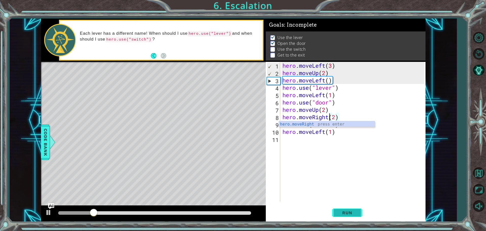
click at [341, 218] on button "Run" at bounding box center [347, 212] width 30 height 16
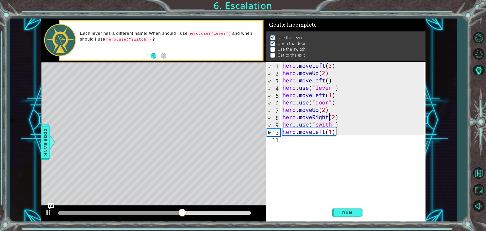
click at [335, 117] on div "hero . moveLeft ( 3 ) hero . moveUp ( 2 ) hero . moveLeft ( ) hero . use ( "lev…" at bounding box center [354, 139] width 145 height 154
click at [336, 117] on div "hero . moveLeft ( 3 ) hero . moveUp ( 2 ) hero . moveLeft ( ) hero . use ( "lev…" at bounding box center [353, 132] width 143 height 140
click at [332, 130] on div "hero . moveLeft ( 3 ) hero . moveUp ( 2 ) hero . moveLeft ( ) hero . use ( "lev…" at bounding box center [354, 139] width 145 height 154
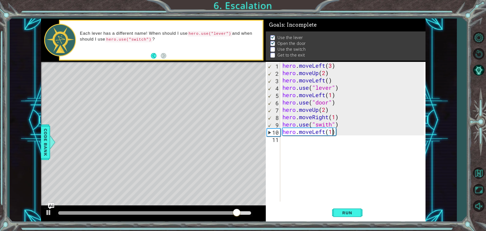
click at [346, 123] on div "hero . moveLeft ( 3 ) hero . moveUp ( 2 ) hero . moveLeft ( ) hero . use ( "lev…" at bounding box center [354, 139] width 145 height 154
type textarea "hero.use("swith")"
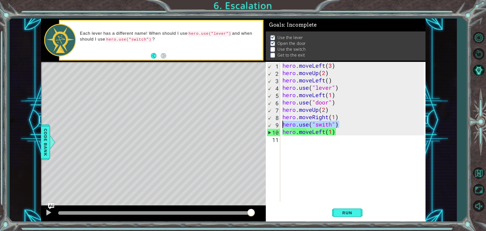
drag, startPoint x: 346, startPoint y: 123, endPoint x: 278, endPoint y: 125, distance: 67.4
click at [278, 125] on div "hero.use("swith") 1 2 3 4 5 6 7 8 9 10 11 hero . moveLeft ( 3 ) hero . moveUp (…" at bounding box center [345, 132] width 158 height 140
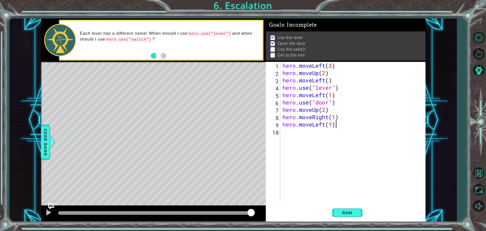
drag, startPoint x: 342, startPoint y: 121, endPoint x: 338, endPoint y: 128, distance: 7.6
click at [338, 128] on div "hero . moveLeft ( 3 ) hero . moveUp ( 2 ) hero . moveLeft ( ) hero . use ( "lev…" at bounding box center [354, 139] width 145 height 154
click at [341, 119] on div "hero . moveLeft ( 3 ) hero . moveUp ( 2 ) hero . moveLeft ( ) hero . use ( "lev…" at bounding box center [354, 139] width 145 height 154
type textarea "hero.moveRight(1)"
click at [334, 133] on div "hero . moveLeft ( 3 ) hero . moveUp ( 2 ) hero . moveLeft ( ) hero . use ( "lev…" at bounding box center [354, 139] width 145 height 154
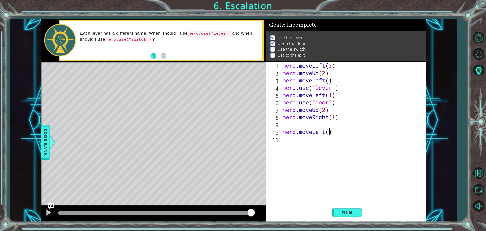
type textarea "hero.moveLeft(2)"
click at [319, 125] on div "hero . moveLeft ( 3 ) hero . moveUp ( 2 ) hero . moveLeft ( ) hero . use ( "lev…" at bounding box center [354, 139] width 145 height 154
type textarea "hero.use("swith")"
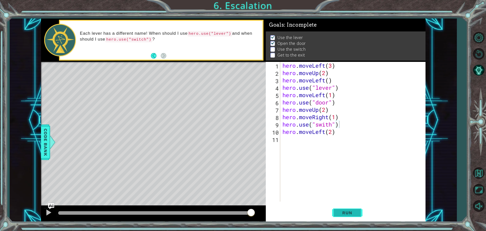
click at [343, 217] on button "Run" at bounding box center [347, 212] width 30 height 16
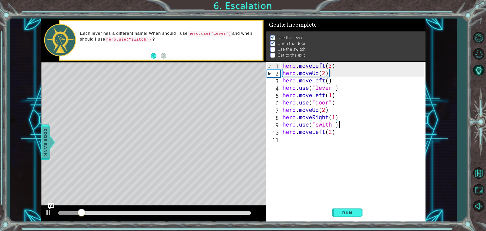
click at [42, 146] on span "Code Bank" at bounding box center [46, 142] width 8 height 31
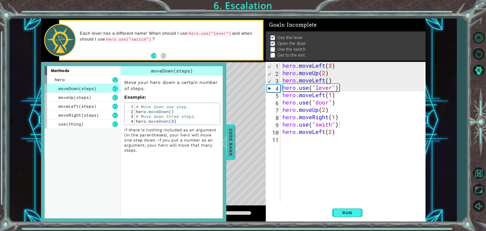
click at [225, 147] on div at bounding box center [224, 142] width 6 height 15
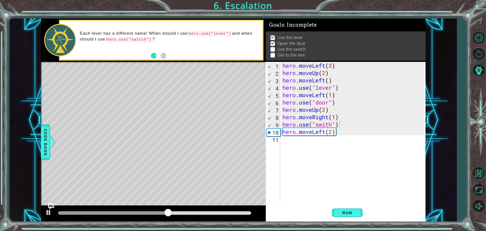
click at [157, 117] on div "Level Map" at bounding box center [158, 136] width 234 height 149
click at [163, 113] on div "Level Map" at bounding box center [158, 136] width 234 height 149
click at [335, 120] on div "hero . moveLeft ( 3 ) hero . moveUp ( 2 ) hero . moveLeft ( ) hero . use ( "lev…" at bounding box center [354, 139] width 145 height 154
click at [326, 133] on div "hero . moveLeft ( 3 ) hero . moveUp ( 2 ) hero . moveLeft ( ) hero . use ( "lev…" at bounding box center [354, 139] width 145 height 154
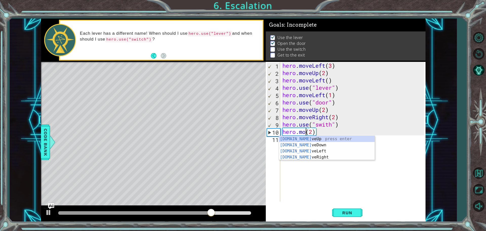
scroll to position [0, 1]
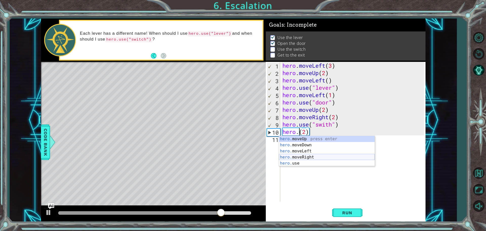
click at [324, 159] on div "hero. moveUp press enter hero. moveDown press enter hero. moveLeft press enter …" at bounding box center [327, 157] width 96 height 43
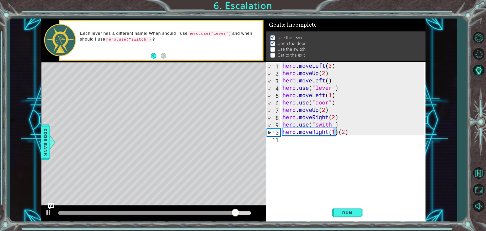
click at [347, 131] on div "hero . moveLeft ( 3 ) hero . moveUp ( 2 ) hero . moveLeft ( ) hero . use ( "lev…" at bounding box center [354, 139] width 145 height 154
click at [351, 130] on div "hero . moveLeft ( 3 ) hero . moveUp ( 2 ) hero . moveLeft ( ) hero . use ( "lev…" at bounding box center [354, 139] width 145 height 154
click at [348, 218] on button "Run" at bounding box center [347, 212] width 30 height 16
click at [326, 123] on div "hero . moveLeft ( 3 ) hero . moveUp ( 2 ) hero . moveLeft ( ) hero . use ( "lev…" at bounding box center [354, 139] width 145 height 154
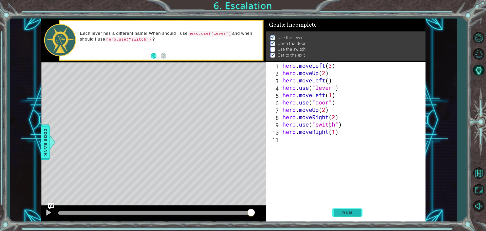
click at [339, 211] on span "Run" at bounding box center [347, 212] width 20 height 5
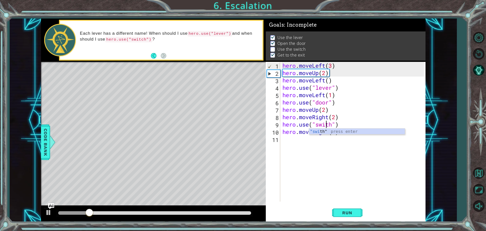
click at [328, 123] on div "hero . moveLeft ( 3 ) hero . moveUp ( 2 ) hero . moveLeft ( ) hero . use ( "lev…" at bounding box center [354, 139] width 145 height 154
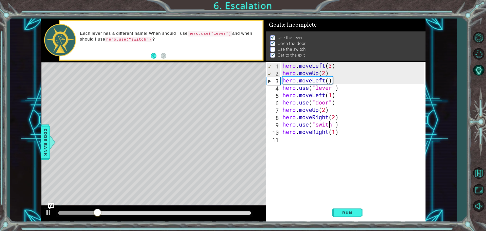
type textarea "hero.use("switch")"
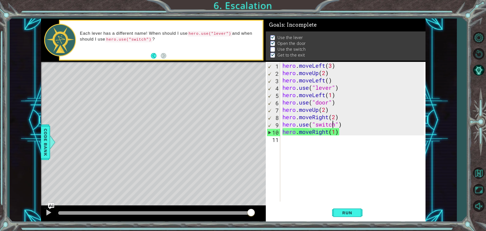
click at [317, 143] on div "hero . moveLeft ( 3 ) hero . moveUp ( 2 ) hero . moveLeft ( ) hero . use ( "lev…" at bounding box center [354, 139] width 145 height 154
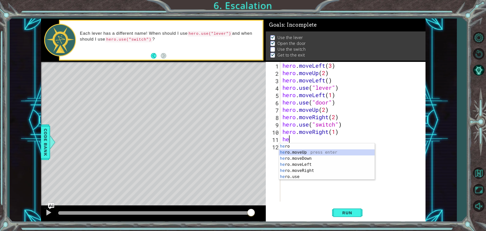
click at [336, 154] on div "he ro press enter he ro.moveUp press enter he ro.moveDown press enter he ro.mov…" at bounding box center [327, 167] width 96 height 49
type textarea "hero.moveUp(1)"
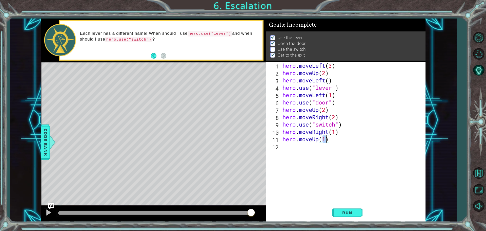
click at [352, 156] on div "hero . moveLeft ( 3 ) hero . moveUp ( 2 ) hero . moveLeft ( ) hero . use ( "lev…" at bounding box center [354, 139] width 145 height 154
click at [170, 113] on div "Level Map" at bounding box center [158, 136] width 234 height 149
click at [349, 215] on button "Run" at bounding box center [347, 212] width 30 height 16
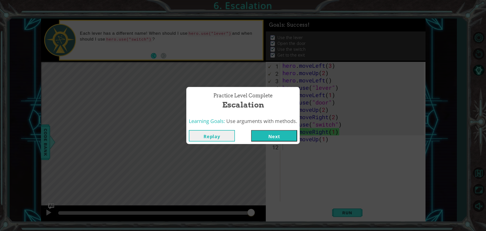
click at [271, 135] on button "Next" at bounding box center [274, 135] width 46 height 11
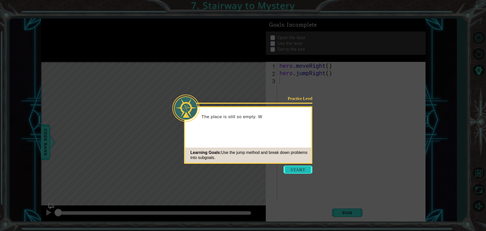
click at [293, 171] on button "Start" at bounding box center [298, 169] width 29 height 8
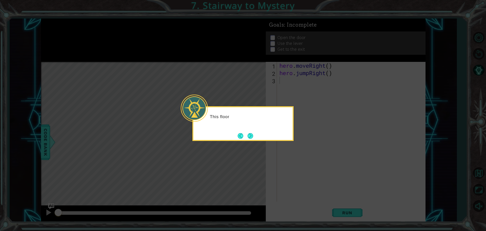
click at [289, 147] on icon at bounding box center [243, 115] width 486 height 231
click at [253, 133] on button "Next" at bounding box center [251, 136] width 6 height 6
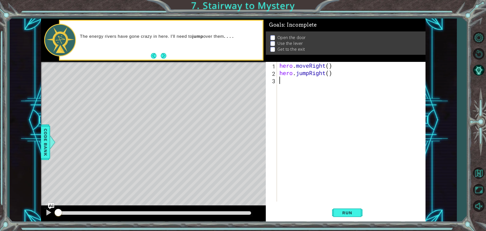
click at [296, 84] on div "hero . moveRight ( ) hero . jumpRight ( )" at bounding box center [353, 139] width 148 height 154
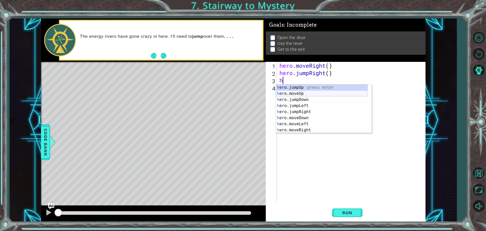
click at [314, 95] on div "h ero.jumpUp press enter h ero.moveUp press enter h ero.jumpDown press enter h …" at bounding box center [322, 114] width 92 height 61
click at [314, 95] on div "hero . moveRight ( ) hero . jumpRight ( ) h" at bounding box center [353, 139] width 148 height 154
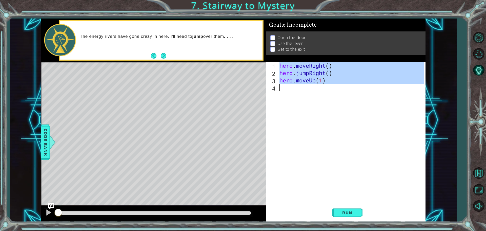
type textarea "hero.moveUp(1)"
click at [310, 91] on div "hero . moveRight ( ) hero . jumpRight ( ) hero . moveUp ( 1 )" at bounding box center [352, 132] width 146 height 140
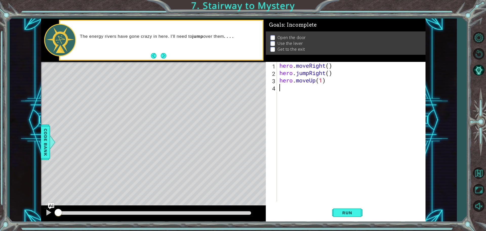
type textarea "h"
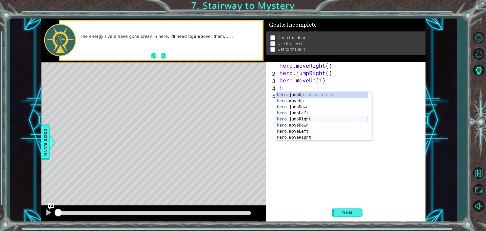
click at [309, 120] on div "h ero.jumpUp press enter h ero.moveUp press enter h ero.jumpDown press enter h …" at bounding box center [322, 122] width 92 height 61
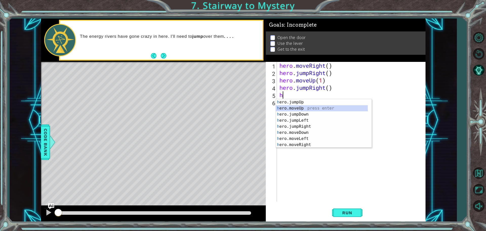
click at [313, 105] on div "h ero.jumpUp press enter h ero.moveUp press enter h ero.jumpDown press enter h …" at bounding box center [322, 129] width 92 height 61
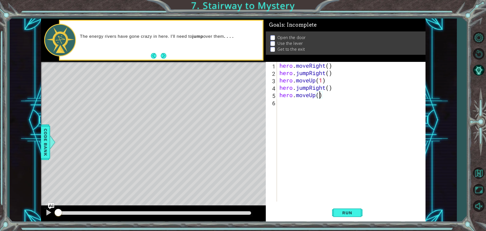
type textarea "hero.moveUp(2)"
click at [311, 105] on div "hero . moveRight ( ) hero . jumpRight ( ) hero . moveUp ( 1 ) hero . jumpRight …" at bounding box center [353, 139] width 148 height 154
type textarea "h"
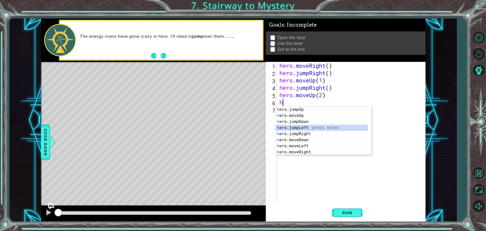
click at [318, 126] on div "h ero.jumpUp press enter h ero.moveUp press enter h ero.jumpDown press enter h …" at bounding box center [322, 136] width 92 height 61
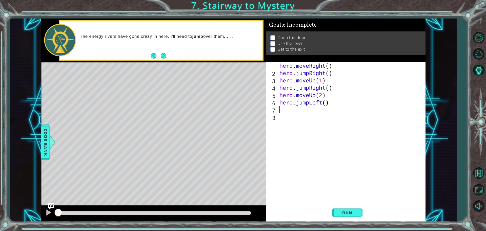
click at [325, 103] on div "hero . moveRight ( ) hero . jumpRight ( ) hero . moveUp ( 1 ) hero . jumpRight …" at bounding box center [353, 139] width 148 height 154
type textarea "hero.jumpLeft()"
click at [312, 113] on div "hero . moveRight ( ) hero . jumpRight ( ) hero . moveUp ( 1 ) hero . jumpRight …" at bounding box center [353, 139] width 148 height 154
click at [303, 108] on div "hero . moveRight ( ) hero . jumpRight ( ) hero . moveUp ( 1 ) hero . jumpRight …" at bounding box center [353, 139] width 148 height 154
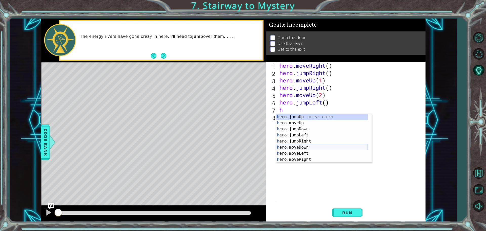
scroll to position [6, 0]
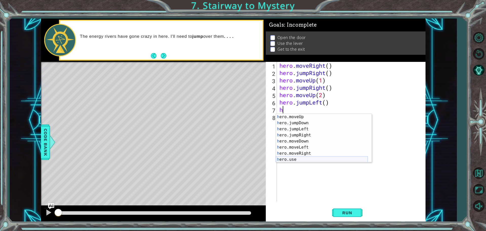
click at [308, 160] on div "h ero.moveUp press enter h ero.jumpDown press enter h ero.jumpLeft press enter …" at bounding box center [322, 144] width 92 height 61
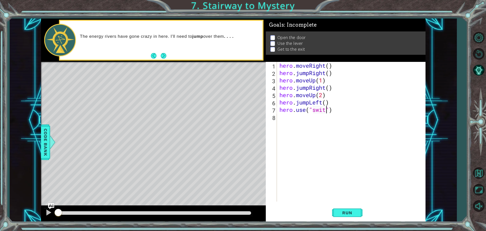
scroll to position [0, 2]
type textarea "hero.use("switch")"
click at [297, 120] on div "hero . moveRight ( ) hero . jumpRight ( ) hero . moveUp ( 1 ) hero . jumpRight …" at bounding box center [353, 139] width 148 height 154
type textarea "h"
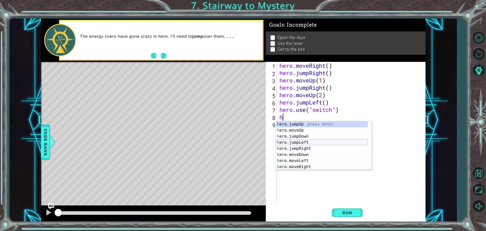
click at [310, 143] on div "h ero.jumpUp press enter h ero.moveUp press enter h ero.jumpDown press enter h …" at bounding box center [322, 151] width 92 height 61
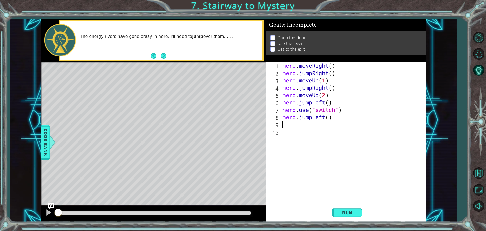
click at [329, 117] on div "hero . moveRight ( ) hero . jumpRight ( ) hero . moveUp ( 1 ) hero . jumpRight …" at bounding box center [354, 139] width 145 height 154
type textarea "hero.jumpLeft(2)"
click at [304, 122] on div "hero . moveRight ( ) hero . jumpRight ( ) hero . moveUp ( 1 ) hero . jumpRight …" at bounding box center [354, 139] width 145 height 154
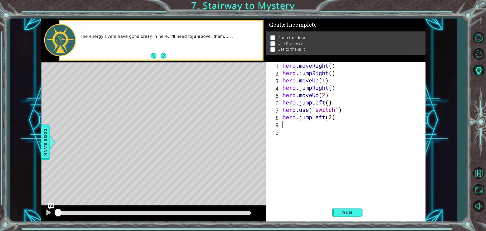
type textarea "h"
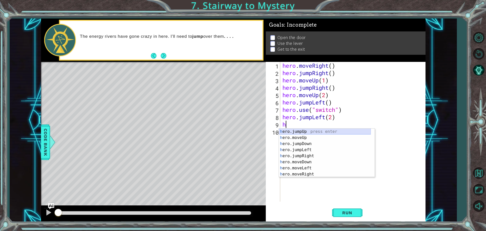
click at [319, 129] on div "h ero.jumpUp press enter h ero.moveUp press enter h ero.jumpDown press enter h …" at bounding box center [325, 158] width 92 height 61
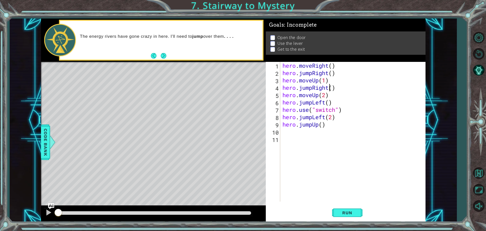
click at [328, 84] on div "hero . moveRight ( ) hero . jumpRight ( ) hero . moveUp ( 1 ) hero . jumpRight …" at bounding box center [354, 139] width 145 height 154
click at [328, 92] on div "hero . moveRight ( ) hero . jumpRight ( ) hero . moveUp ( 1 ) hero . jumpRight …" at bounding box center [354, 139] width 145 height 154
click at [313, 88] on div "hero . moveRight ( ) hero . jumpRight ( ) hero . moveUp ( 1 ) hero . jumpRight …" at bounding box center [354, 139] width 145 height 154
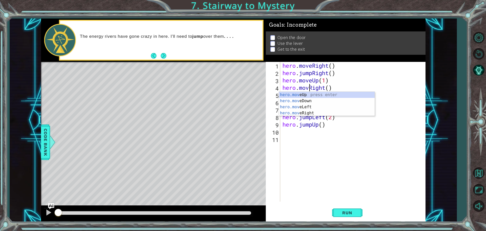
type textarea "hero.moveRight()"
click at [316, 146] on div "hero . moveRight ( ) hero . jumpRight ( ) hero . moveUp ( 1 ) hero . moveRight …" at bounding box center [354, 139] width 145 height 154
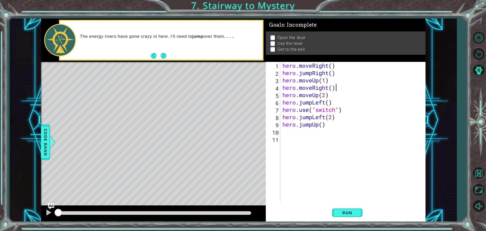
click at [345, 88] on div "hero . moveRight ( ) hero . jumpRight ( ) hero . moveUp ( 1 ) hero . moveRight …" at bounding box center [354, 139] width 145 height 154
type textarea "hero.moveRight()"
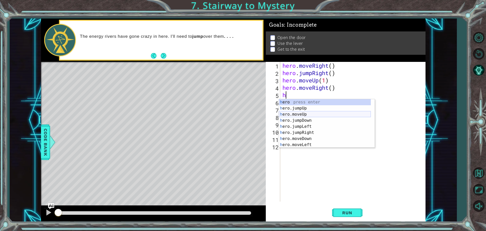
scroll to position [12, 0]
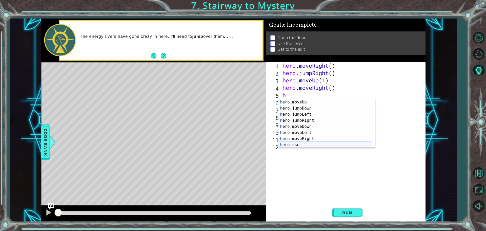
click at [322, 147] on div "h ero.moveUp press enter h ero.jumpDown press enter h ero.jumpLeft press enter …" at bounding box center [325, 129] width 92 height 61
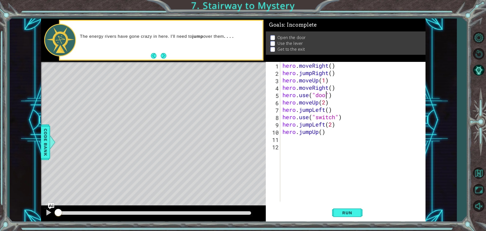
scroll to position [0, 2]
click at [311, 113] on div "hero . moveRight ( ) hero . jumpRight ( ) hero . moveUp ( 1 ) hero . moveRight …" at bounding box center [354, 139] width 145 height 154
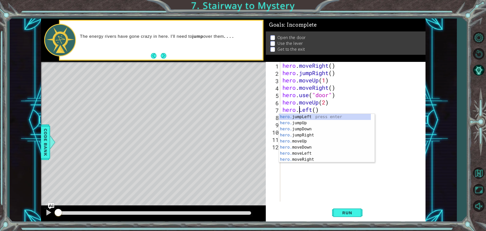
scroll to position [0, 1]
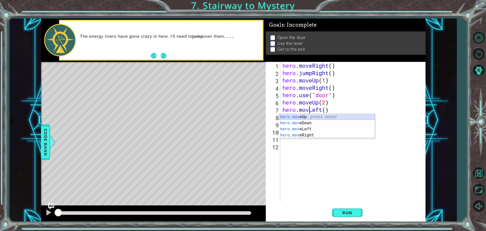
type textarea "hero.movrLeft()"
click at [327, 155] on div "hero . moveRight ( ) hero . jumpRight ( ) hero . moveUp ( 1 ) hero . moveRight …" at bounding box center [354, 139] width 145 height 154
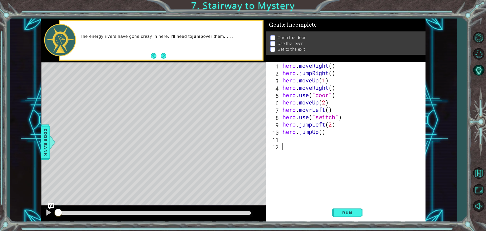
scroll to position [0, 0]
click at [313, 128] on div "hero . moveRight ( ) hero . jumpRight ( ) hero . moveUp ( 1 ) hero . moveRight …" at bounding box center [354, 139] width 145 height 154
click at [313, 121] on div "hero . moveRight ( ) hero . jumpRight ( ) hero . moveUp ( 1 ) hero . moveRight …" at bounding box center [354, 139] width 145 height 154
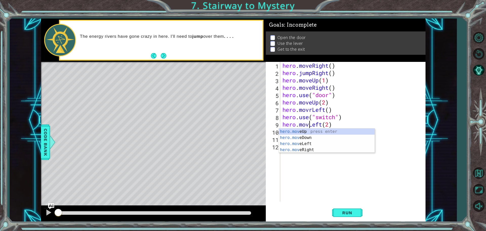
type textarea "hero.moveLeft(2)"
click at [334, 176] on div "hero . moveRight ( ) hero . jumpRight ( ) hero . moveUp ( 1 ) hero . moveRight …" at bounding box center [354, 139] width 145 height 154
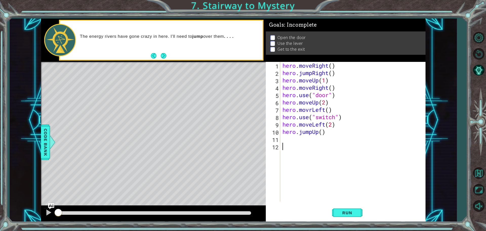
scroll to position [0, 0]
click at [307, 143] on div "hero . moveRight ( ) hero . jumpRight ( ) hero . moveUp ( 1 ) hero . moveRight …" at bounding box center [354, 139] width 145 height 154
click at [305, 140] on div "hero . moveRight ( ) hero . jumpRight ( ) hero . moveUp ( 1 ) hero . moveRight …" at bounding box center [354, 139] width 145 height 154
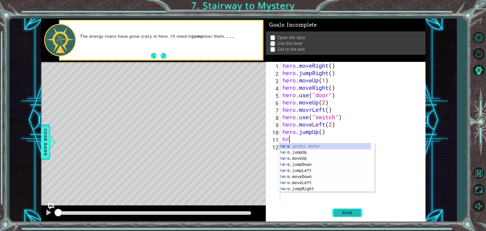
click at [345, 214] on span "Run" at bounding box center [347, 212] width 20 height 5
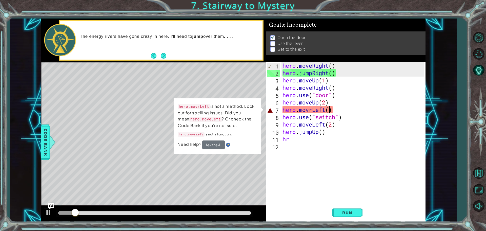
click at [331, 110] on div "hero . moveRight ( ) hero . jumpRight ( ) hero . moveUp ( 1 ) hero . moveRight …" at bounding box center [354, 139] width 145 height 154
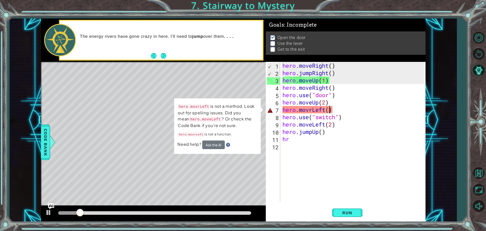
type textarea "hero.movrLeft(1)"
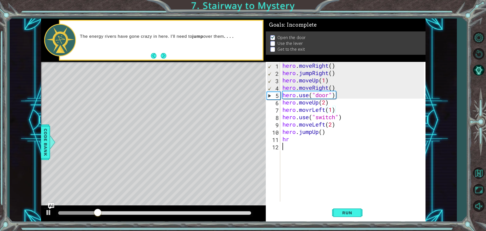
click at [316, 143] on div "hero . moveRight ( ) hero . jumpRight ( ) hero . moveUp ( 1 ) hero . moveRight …" at bounding box center [354, 139] width 145 height 154
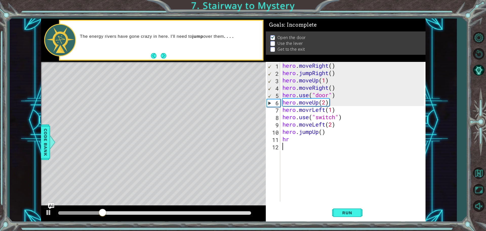
click at [302, 139] on div "hero . moveRight ( ) hero . jumpRight ( ) hero . moveUp ( 1 ) hero . moveRight …" at bounding box center [354, 139] width 145 height 154
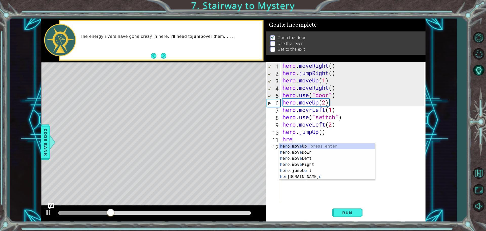
scroll to position [0, 0]
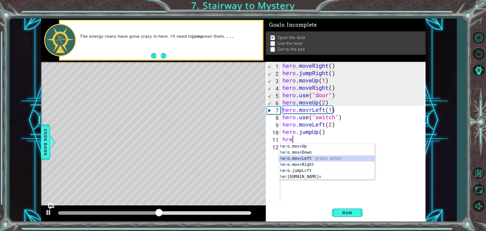
click at [319, 158] on div "h e r o.mov e Up press enter h e r o.mov e Down press enter h e r o.mov e Left …" at bounding box center [327, 167] width 96 height 49
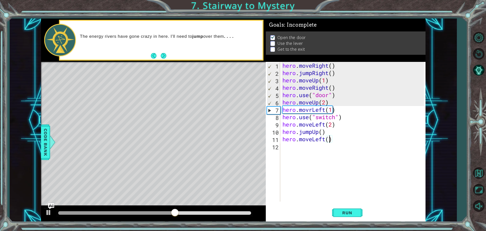
scroll to position [0, 2]
click at [340, 215] on span "Run" at bounding box center [347, 212] width 20 height 5
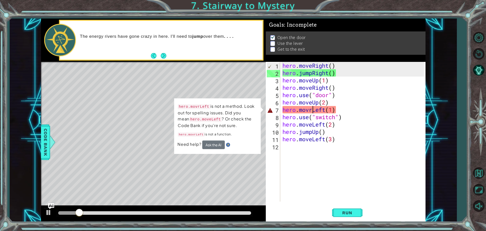
click at [313, 110] on div "hero . moveRight ( ) hero . jumpRight ( ) hero . moveUp ( 1 ) hero . moveRight …" at bounding box center [354, 139] width 145 height 154
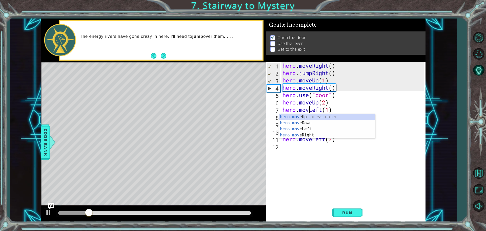
type textarea "hero.moveLeft(1)"
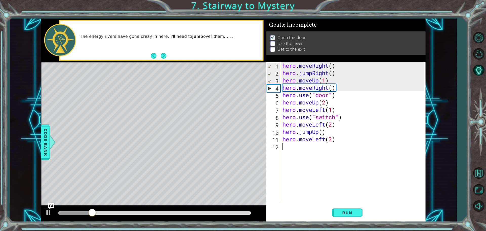
click at [343, 165] on div "hero . moveRight ( ) hero . jumpRight ( ) hero . moveUp ( 1 ) hero . moveRight …" at bounding box center [354, 139] width 145 height 154
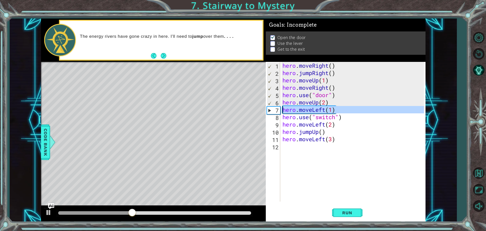
click at [269, 110] on div "7" at bounding box center [273, 110] width 13 height 7
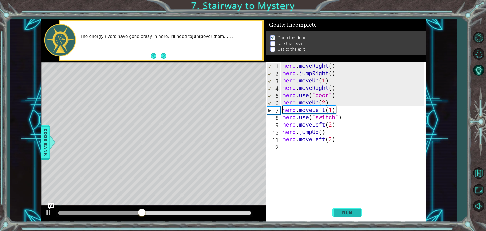
click at [339, 212] on span "Run" at bounding box center [347, 212] width 20 height 5
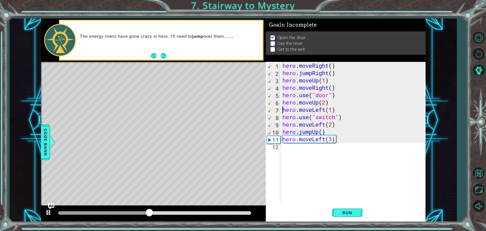
click at [330, 115] on div "hero . moveRight ( ) hero . jumpRight ( ) hero . moveUp ( 1 ) hero . moveRight …" at bounding box center [354, 139] width 145 height 154
click at [336, 115] on div "hero . moveRight ( ) hero . jumpRight ( ) hero . moveUp ( 1 ) hero . moveRight …" at bounding box center [354, 139] width 145 height 154
click at [326, 137] on div "hero . moveRight ( ) hero . jumpRight ( ) hero . moveUp ( 1 ) hero . moveRight …" at bounding box center [354, 139] width 145 height 154
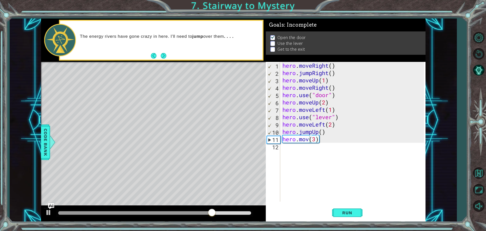
click at [333, 167] on body "1 ההההההההההההההההההההההההההההההההההההההההההההההההההההההההההההההההההההההההההההה…" at bounding box center [243, 115] width 486 height 231
click at [312, 140] on div "hero . moveRight ( ) hero . jumpRight ( ) hero . moveUp ( 1 ) hero . moveRight …" at bounding box center [354, 139] width 145 height 154
click at [310, 140] on div "hero . moveRight ( ) hero . jumpRight ( ) hero . moveUp ( 1 ) hero . moveRight …" at bounding box center [354, 139] width 145 height 154
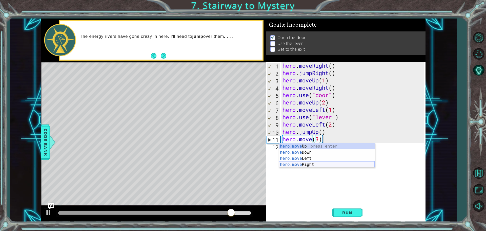
click at [320, 165] on div "hero.move Up press enter hero.move Down press enter hero.move Left press enter …" at bounding box center [327, 161] width 96 height 36
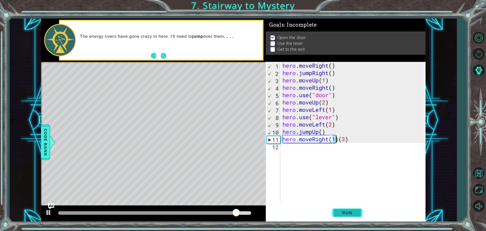
click at [346, 216] on button "Run" at bounding box center [347, 212] width 30 height 16
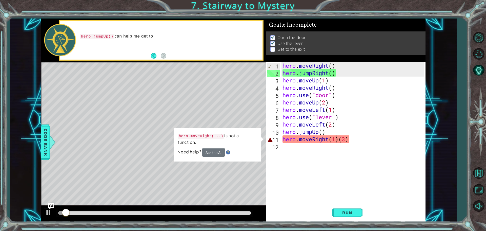
click at [339, 137] on div "hero . moveRight ( ) hero . jumpRight ( ) hero . moveUp ( 1 ) hero . moveRight …" at bounding box center [354, 139] width 145 height 154
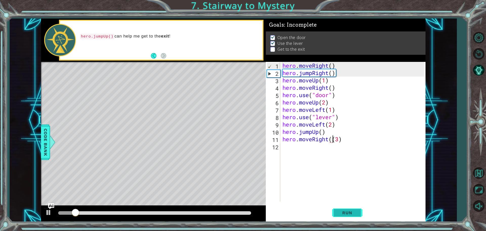
type textarea "hero.moveRight(3)"
click at [349, 205] on button "Run" at bounding box center [347, 212] width 30 height 16
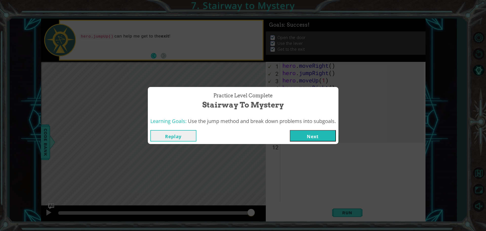
click at [305, 137] on button "Next" at bounding box center [313, 135] width 46 height 11
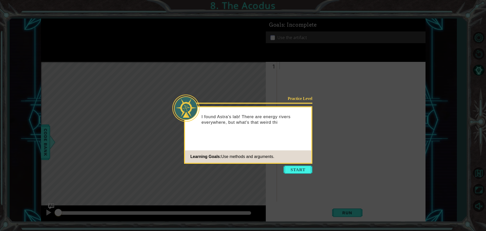
click at [300, 162] on footer "Learning Goals: Use methods and arguments." at bounding box center [248, 156] width 126 height 12
click at [298, 173] on button "Start" at bounding box center [298, 169] width 29 height 8
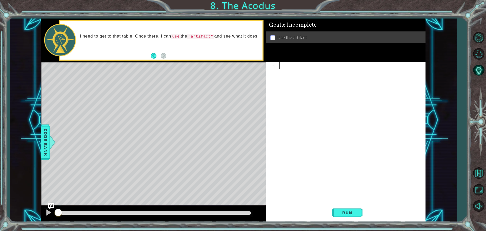
click at [283, 63] on div at bounding box center [353, 139] width 148 height 154
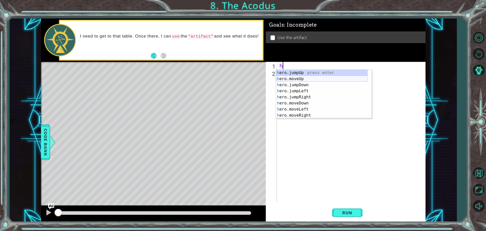
click at [312, 79] on div "h ero.jumpUp press enter h ero.moveUp press enter h ero.jumpDown press enter h …" at bounding box center [322, 100] width 92 height 61
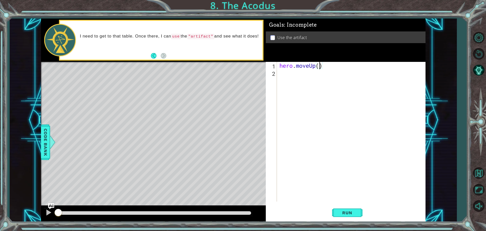
type textarea "hero.moveUp(3)"
click at [314, 70] on div "hero . moveUp ( 3 )" at bounding box center [353, 139] width 148 height 154
type textarea "h"
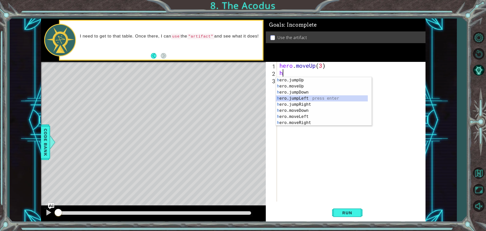
click at [314, 96] on div "h ero.jumpUp press enter h ero.moveUp press enter h ero.jumpDown press enter h …" at bounding box center [322, 107] width 92 height 61
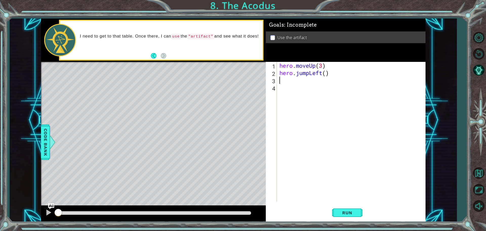
click at [308, 75] on div "hero . moveUp ( 3 ) hero . jumpLeft ( )" at bounding box center [353, 139] width 148 height 154
click at [311, 71] on div "hero . moveUp ( 3 ) hero . jumpLeft ( )" at bounding box center [353, 139] width 148 height 154
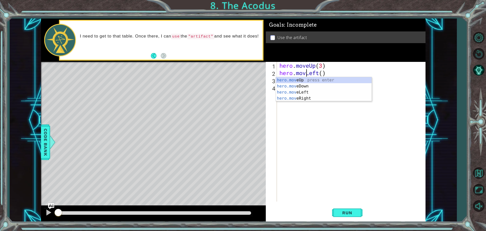
type textarea "hero.moveLeft()"
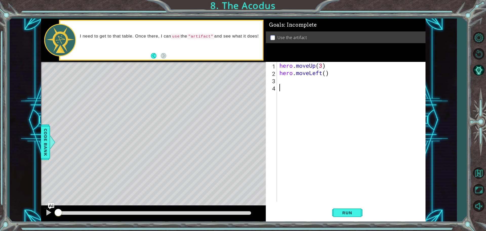
click at [318, 145] on div "hero . moveUp ( 3 ) hero . moveLeft ( )" at bounding box center [353, 139] width 148 height 154
click at [296, 78] on div "hero . moveUp ( 3 ) hero . moveLeft ( )" at bounding box center [353, 139] width 148 height 154
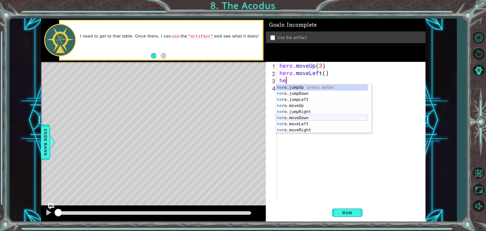
click at [310, 116] on div "he ro.jumpUp press enter he ro.jumpDown press enter he ro.jumpLeft press enter …" at bounding box center [322, 114] width 92 height 61
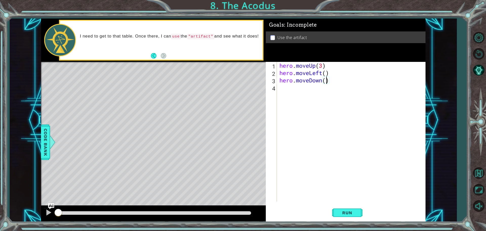
type textarea "hero.moveDown(3)"
click at [306, 83] on div "hero . moveUp ( 3 ) hero . moveLeft ( ) hero . moveDown ( 3 )" at bounding box center [353, 139] width 148 height 154
click at [302, 98] on div "hero . moveUp ( 3 ) hero . moveLeft ( ) hero . moveDown ( 3 )" at bounding box center [353, 139] width 148 height 154
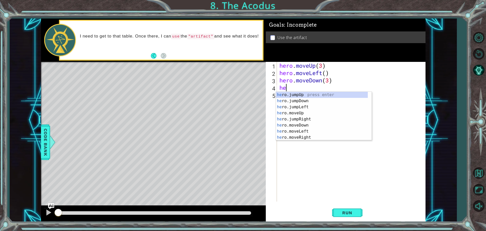
type textarea "her"
click at [299, 107] on div "her o.jumpUp press enter her o.jumpDown press enter her o.jumpLeft press enter …" at bounding box center [322, 122] width 92 height 61
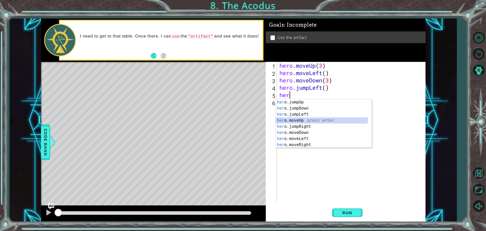
click at [302, 122] on div "her o.jumpUp press enter her o.jumpDown press enter her o.jumpLeft press enter …" at bounding box center [322, 129] width 92 height 61
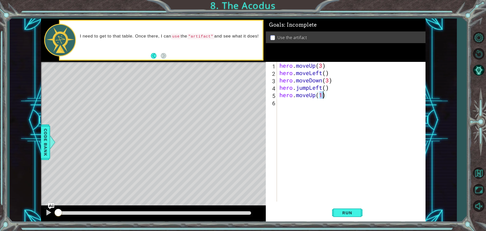
type textarea "hero.moveUp(3)"
click at [309, 106] on div "hero . moveUp ( 3 ) hero . moveLeft ( ) hero . moveDown ( 3 ) hero . jumpLeft (…" at bounding box center [353, 139] width 148 height 154
type textarea "h"
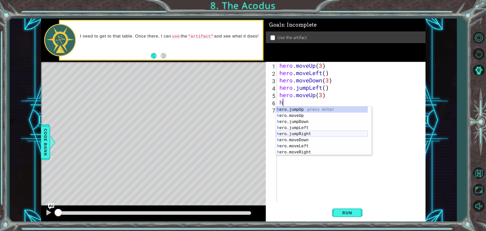
click at [313, 132] on div "h ero.jumpUp press enter h ero.moveUp press enter h ero.jumpDown press enter h …" at bounding box center [322, 136] width 92 height 61
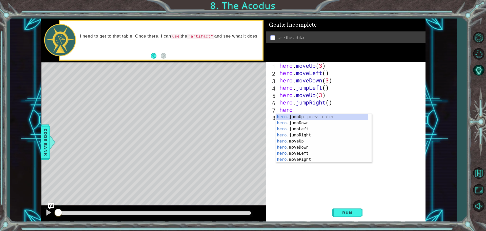
scroll to position [0, 1]
click at [309, 119] on div "hero.u se press enter hero. j u mpUp press enter hero. j u mpDown press enter h…" at bounding box center [324, 138] width 96 height 49
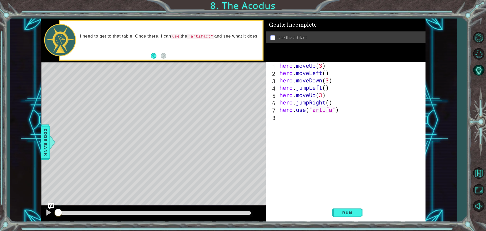
scroll to position [0, 3]
type textarea "hero.use("artifact")"
click at [344, 215] on span "Run" at bounding box center [347, 212] width 20 height 5
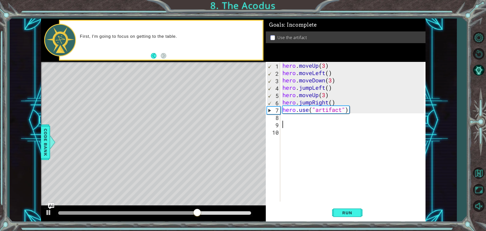
click at [312, 103] on div "hero . moveUp ( 3 ) hero . moveLeft ( ) hero . moveDown ( 3 ) hero . jumpLeft (…" at bounding box center [354, 139] width 145 height 154
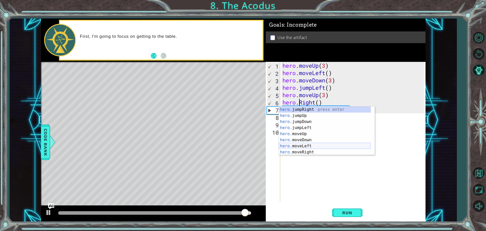
click at [306, 143] on div "hero. jumpRight press enter hero. jumpUp press enter hero. jumpDown press enter…" at bounding box center [325, 136] width 92 height 61
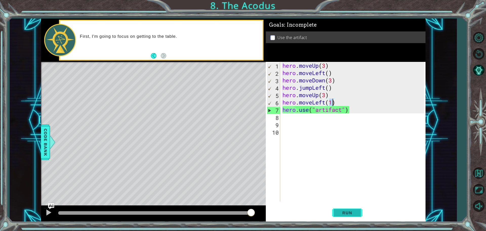
click at [342, 211] on span "Run" at bounding box center [347, 212] width 20 height 5
click at [322, 104] on div "hero . moveUp ( 3 ) hero . moveLeft ( ) hero . moveDown ( 3 ) hero . jumpLeft (…" at bounding box center [354, 139] width 145 height 154
click at [328, 103] on div "hero . moveUp ( 3 ) hero . moveLeft ( ) hero . moveDown ( 3 ) hero . jumpLeft (…" at bounding box center [354, 139] width 145 height 154
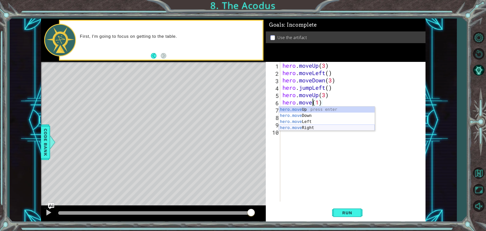
click at [306, 127] on div "hero.move Up press enter hero.move Down press enter hero.move Left press enter …" at bounding box center [327, 124] width 96 height 36
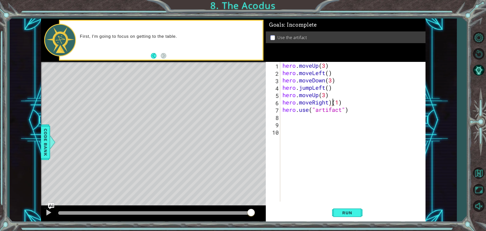
click at [333, 102] on div "hero . moveUp ( 3 ) hero . moveLeft ( ) hero . moveDown ( 3 ) hero . jumpLeft (…" at bounding box center [354, 139] width 145 height 154
click at [349, 211] on span "Run" at bounding box center [347, 212] width 20 height 5
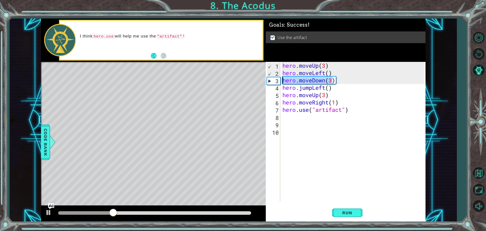
drag, startPoint x: 335, startPoint y: 81, endPoint x: 282, endPoint y: 82, distance: 52.2
click at [282, 82] on div "hero . moveUp ( 3 ) hero . moveLeft ( ) hero . moveDown ( 3 ) hero . jumpLeft (…" at bounding box center [354, 139] width 145 height 154
type textarea ")"
click at [296, 82] on div "hero . moveUp ( 3 ) hero . moveLeft ( ) ) hero . jumpLeft ( ) hero . moveUp ( 3…" at bounding box center [354, 139] width 145 height 154
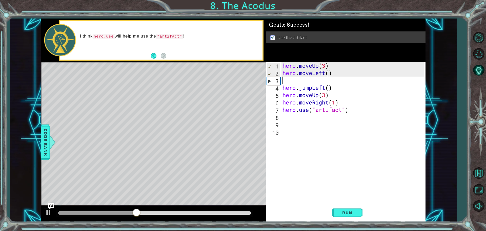
type textarea "hero.moveLeft()"
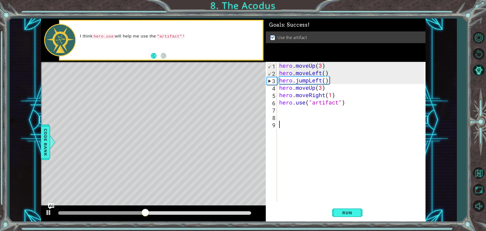
click at [374, 160] on div "hero . moveUp ( 3 ) hero . moveLeft ( ) hero . jumpLeft ( ) hero . moveUp ( 3 )…" at bounding box center [352, 139] width 148 height 154
click at [338, 200] on div "hero . moveUp ( 3 ) hero . moveLeft ( ) hero . jumpLeft ( ) hero . moveUp ( 3 )…" at bounding box center [352, 139] width 148 height 154
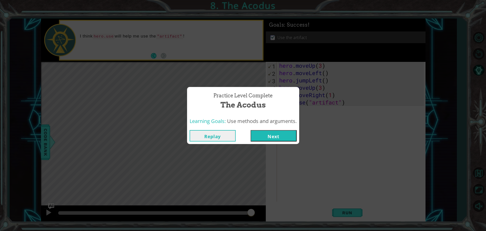
click at [273, 137] on button "Next" at bounding box center [274, 135] width 46 height 11
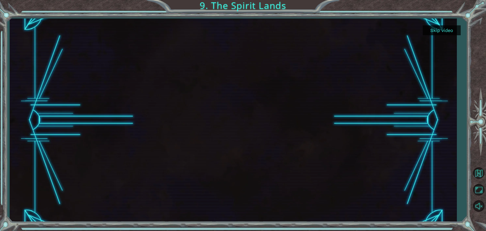
click at [435, 30] on button "Skip video" at bounding box center [442, 30] width 38 height 10
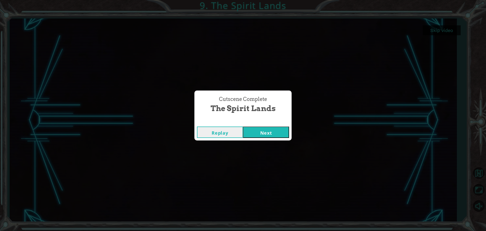
click at [265, 143] on div "Cutscene Complete The Spirit Lands Replay Next" at bounding box center [243, 115] width 486 height 231
click at [252, 129] on button "Next" at bounding box center [266, 131] width 46 height 11
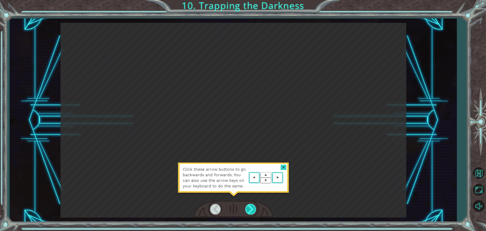
click at [249, 214] on div at bounding box center [250, 209] width 11 height 10
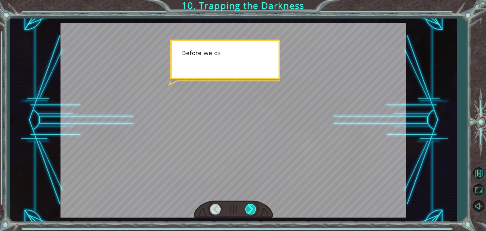
click at [248, 210] on div at bounding box center [250, 209] width 11 height 10
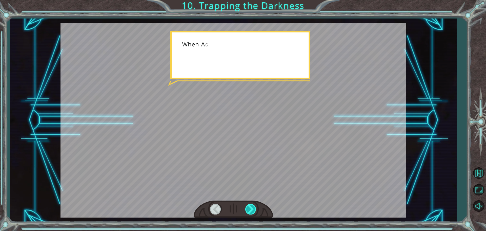
click at [248, 210] on div at bounding box center [250, 209] width 11 height 10
click at [249, 210] on div at bounding box center [250, 209] width 11 height 10
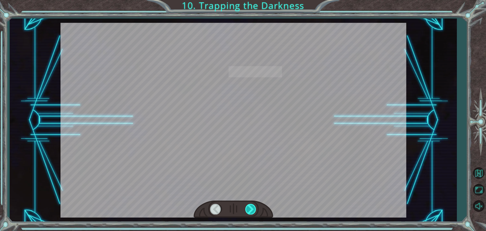
click at [249, 210] on div at bounding box center [250, 209] width 11 height 10
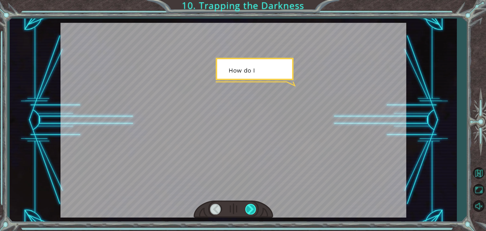
click at [249, 210] on div at bounding box center [250, 209] width 11 height 10
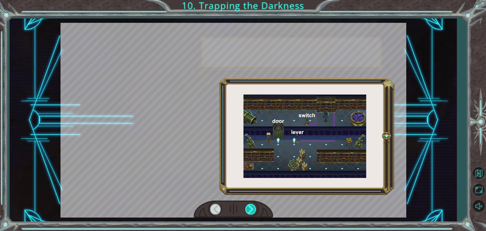
click at [249, 210] on div at bounding box center [250, 209] width 11 height 10
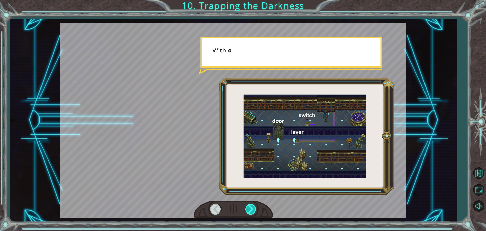
click at [249, 210] on div at bounding box center [250, 209] width 11 height 10
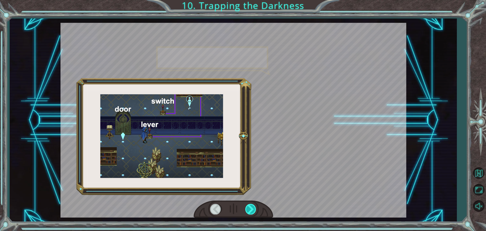
click at [249, 210] on div at bounding box center [250, 209] width 11 height 10
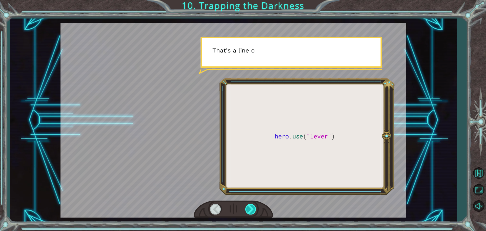
click at [249, 210] on div at bounding box center [250, 209] width 11 height 10
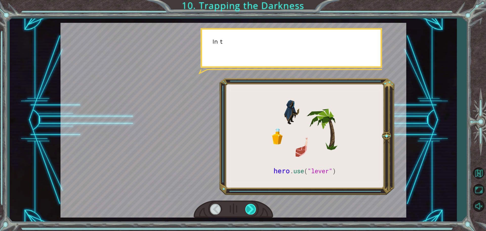
click at [249, 210] on div at bounding box center [250, 209] width 11 height 10
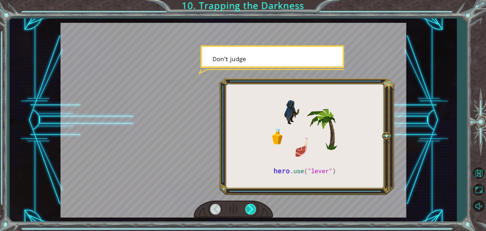
click at [249, 210] on div at bounding box center [250, 209] width 11 height 10
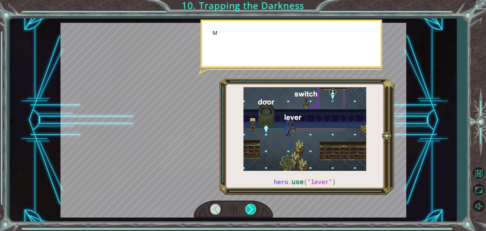
click at [249, 210] on div at bounding box center [250, 209] width 11 height 10
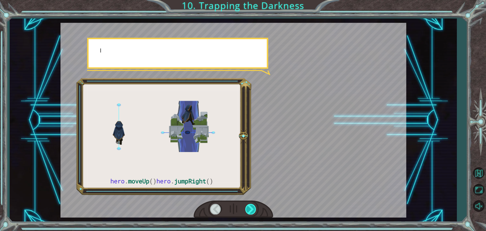
click at [249, 210] on div at bounding box center [250, 209] width 11 height 10
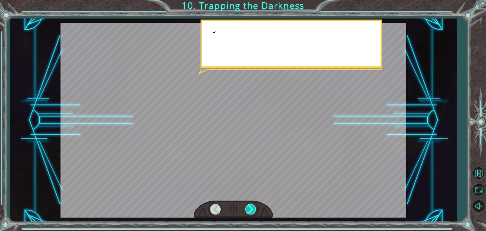
click at [249, 210] on div at bounding box center [250, 209] width 11 height 10
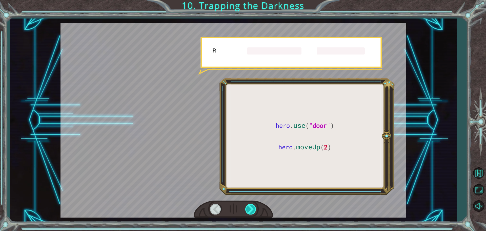
click at [249, 210] on div at bounding box center [250, 209] width 11 height 10
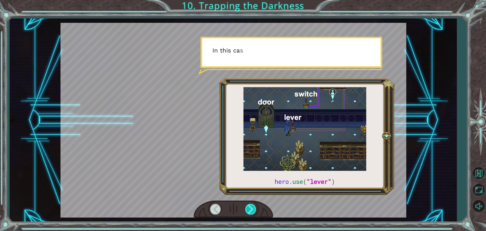
click at [249, 210] on div at bounding box center [250, 209] width 11 height 10
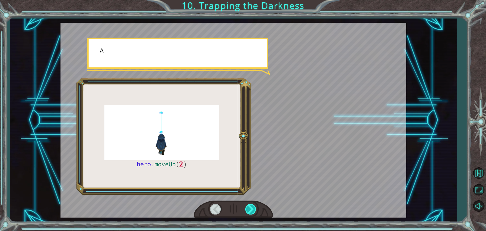
click at [249, 210] on div at bounding box center [250, 209] width 11 height 10
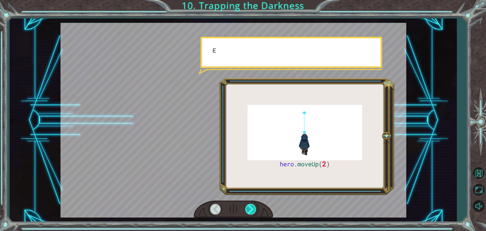
click at [249, 210] on div at bounding box center [250, 209] width 11 height 10
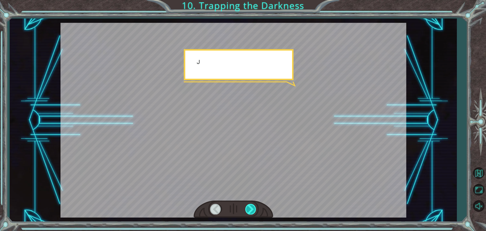
click at [249, 210] on div at bounding box center [250, 209] width 11 height 10
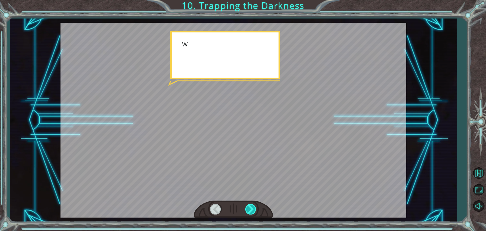
click at [249, 210] on div at bounding box center [250, 209] width 11 height 10
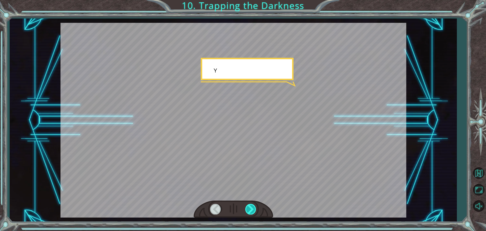
click at [249, 210] on div at bounding box center [250, 209] width 11 height 10
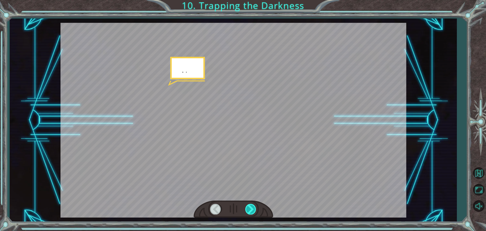
click at [249, 210] on div at bounding box center [250, 209] width 11 height 10
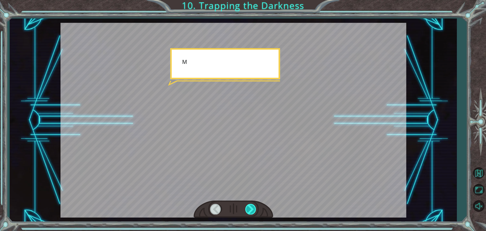
click at [249, 210] on div at bounding box center [250, 209] width 11 height 10
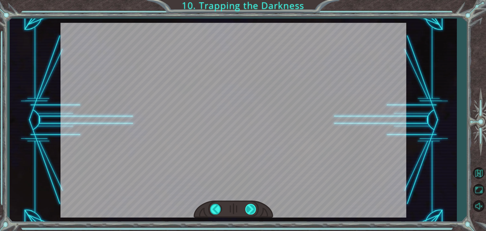
click at [249, 210] on div at bounding box center [250, 209] width 11 height 10
click at [249, 0] on div "hero . moveUp ( 2 ) B e f o r e w e c a n t r a p t h e D a r k n e s s w i t h…" at bounding box center [243, 0] width 486 height 0
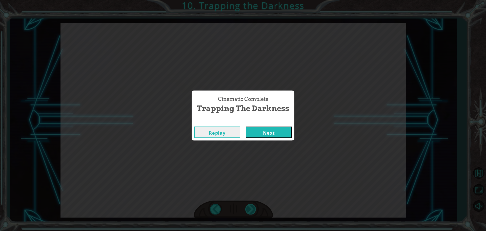
click at [249, 210] on div "Cinematic Complete Trapping the Darkness Replay Next" at bounding box center [243, 115] width 486 height 231
click at [271, 131] on button "Next" at bounding box center [269, 131] width 46 height 11
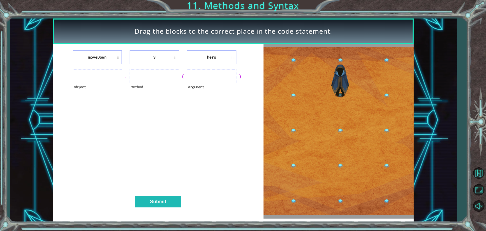
click at [115, 58] on li "moveDown" at bounding box center [98, 57] width 50 height 14
click at [234, 58] on li "hero" at bounding box center [212, 57] width 50 height 14
click at [232, 58] on li "hero" at bounding box center [212, 57] width 50 height 14
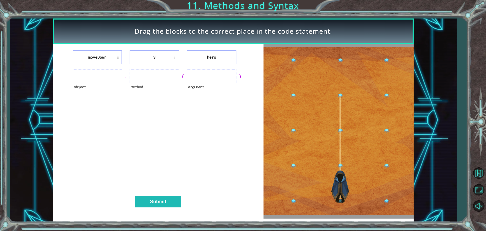
click at [221, 59] on li "hero" at bounding box center [212, 57] width 50 height 14
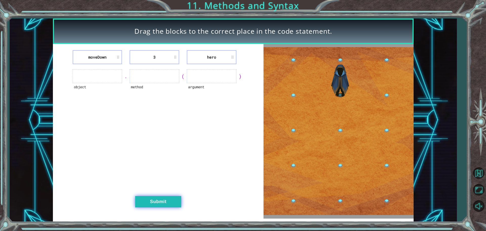
click at [166, 200] on button "Submit" at bounding box center [158, 201] width 46 height 11
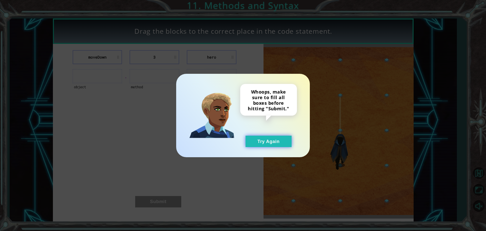
click at [269, 140] on button "Try Again" at bounding box center [269, 141] width 46 height 11
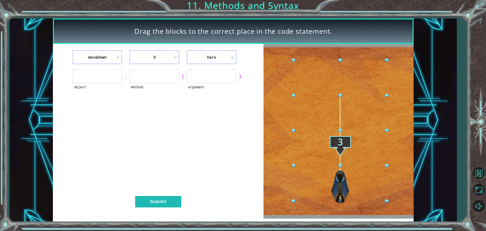
click at [108, 71] on ul at bounding box center [98, 76] width 50 height 14
click at [125, 76] on div "." at bounding box center [126, 76] width 8 height 7
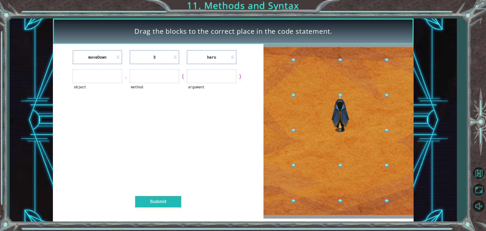
click at [155, 76] on ul at bounding box center [155, 76] width 50 height 14
click at [141, 75] on ul at bounding box center [155, 76] width 50 height 14
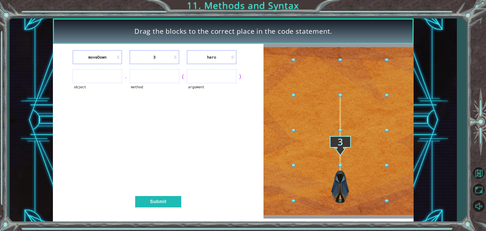
click at [209, 79] on ul at bounding box center [212, 76] width 50 height 14
click at [234, 57] on li "hero" at bounding box center [212, 57] width 50 height 14
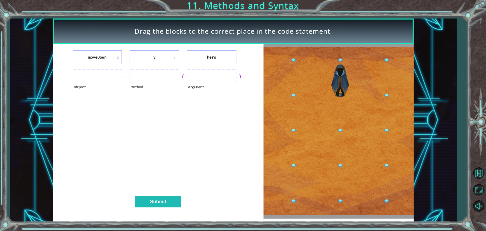
click at [231, 58] on li "hero" at bounding box center [212, 57] width 50 height 14
click at [207, 55] on li "hero" at bounding box center [212, 57] width 50 height 14
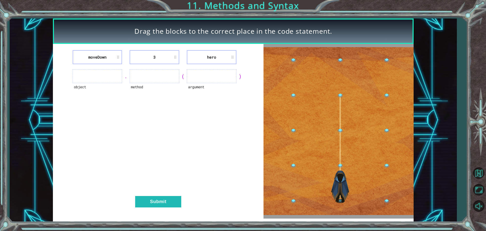
click at [209, 55] on li "hero" at bounding box center [212, 57] width 50 height 14
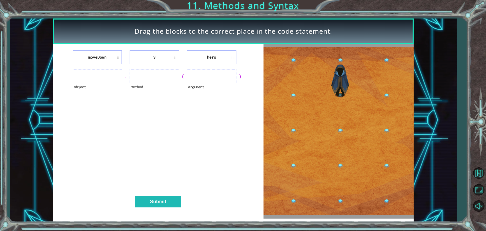
drag, startPoint x: 166, startPoint y: 50, endPoint x: 147, endPoint y: 53, distance: 19.4
click at [147, 53] on li "3" at bounding box center [155, 57] width 50 height 14
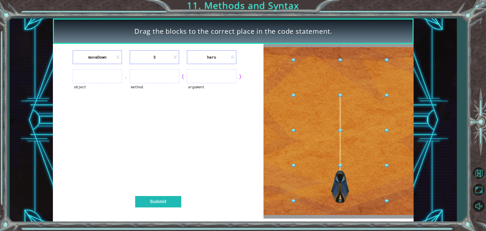
drag, startPoint x: 147, startPoint y: 53, endPoint x: 147, endPoint y: 75, distance: 22.8
click at [147, 75] on div "moveDown 3 hero object . method ( argument ) Submit" at bounding box center [158, 131] width 211 height 175
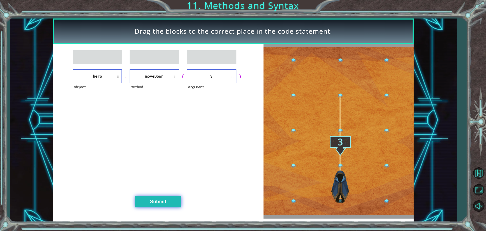
click at [166, 197] on button "Submit" at bounding box center [158, 201] width 46 height 11
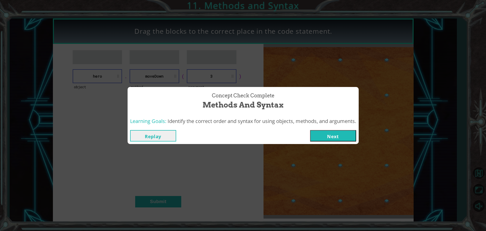
click at [318, 135] on button "Next" at bounding box center [333, 135] width 46 height 11
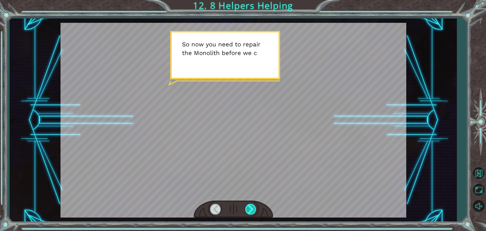
click at [251, 210] on div at bounding box center [250, 209] width 11 height 10
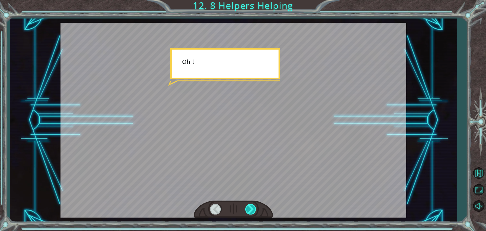
click at [251, 210] on div at bounding box center [250, 209] width 11 height 10
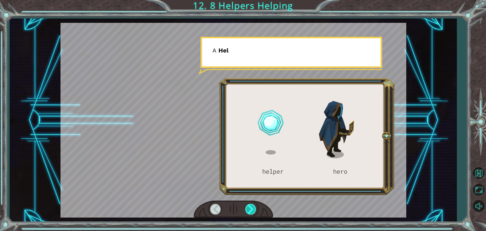
click at [251, 210] on div at bounding box center [250, 209] width 11 height 10
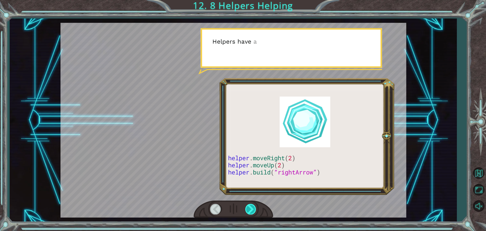
click at [251, 210] on div at bounding box center [250, 209] width 11 height 10
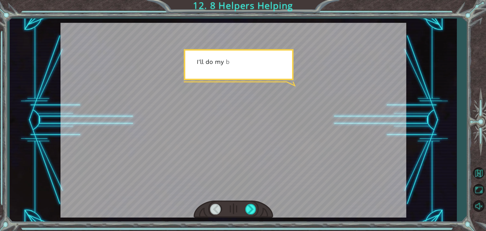
click at [260, 210] on div at bounding box center [234, 208] width 80 height 17
click at [253, 210] on div at bounding box center [250, 209] width 11 height 10
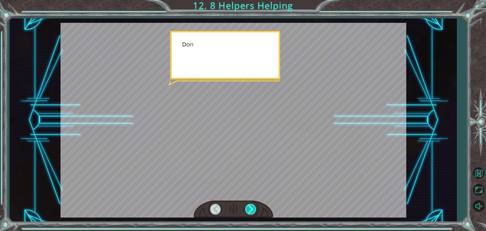
click at [253, 211] on div at bounding box center [250, 209] width 11 height 10
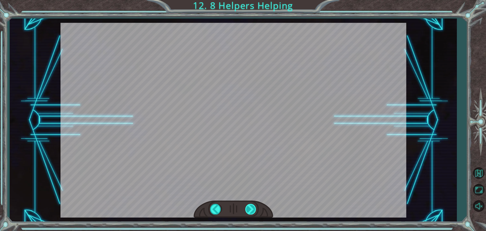
click at [253, 0] on div "helper . build ( “ rightArrow ” ) S o n o w y o u n e e d t o r e p a i r t h e…" at bounding box center [243, 0] width 486 height 0
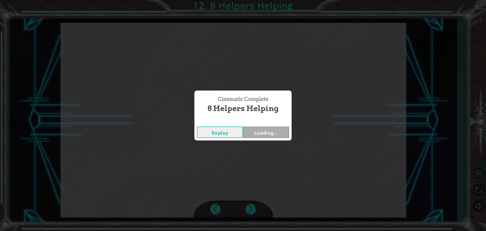
click at [253, 211] on div "Cinematic Complete 8 Helpers Helping Replay Loading..." at bounding box center [243, 115] width 486 height 231
click at [253, 211] on div "Cinematic Complete 8 Helpers Helping Replay Next" at bounding box center [243, 115] width 486 height 231
click at [259, 127] on button "Next" at bounding box center [266, 131] width 46 height 11
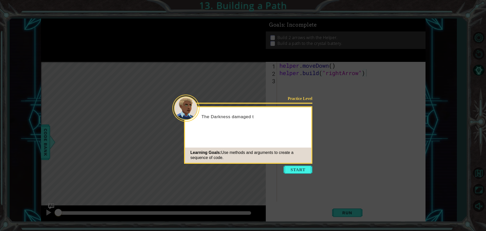
click at [285, 169] on button "Start" at bounding box center [298, 169] width 29 height 8
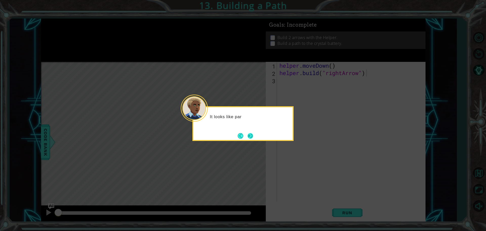
click at [253, 136] on button "Next" at bounding box center [251, 136] width 6 height 6
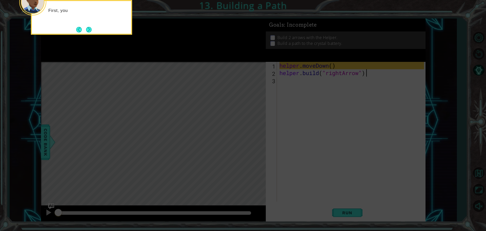
click at [299, 129] on icon at bounding box center [243, 34] width 486 height 392
click at [89, 33] on footer at bounding box center [83, 30] width 15 height 8
click at [89, 29] on button "Next" at bounding box center [89, 29] width 6 height 6
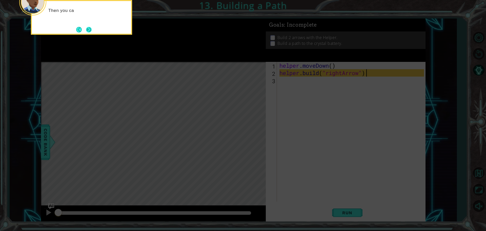
click at [89, 31] on button "Next" at bounding box center [89, 30] width 6 height 6
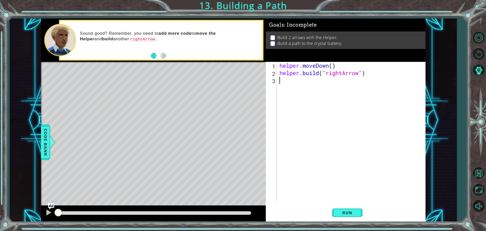
click at [307, 80] on div "helper . moveDown ( ) helper . build ( "rightArrow" )" at bounding box center [353, 139] width 148 height 154
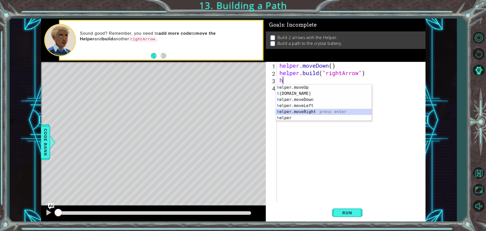
click at [322, 113] on div "h elper.moveUp press enter h [DOMAIN_NAME] press enter h elper.moveDown press e…" at bounding box center [324, 108] width 96 height 49
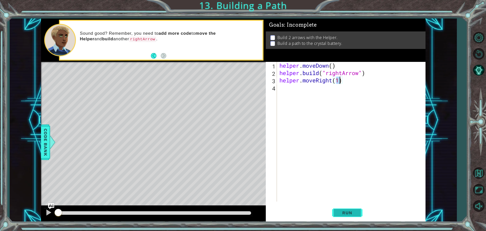
click at [349, 215] on span "Run" at bounding box center [347, 212] width 20 height 5
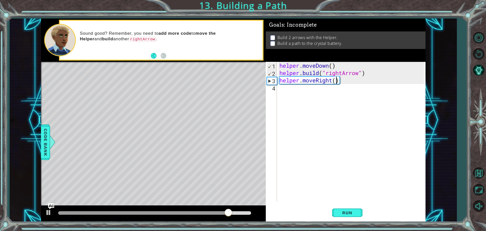
type textarea "helper.moveRight(2)"
click at [305, 91] on div "helper . moveDown ( ) helper . build ( "rightArrow" ) helper . moveRight ( 2 )" at bounding box center [353, 139] width 148 height 154
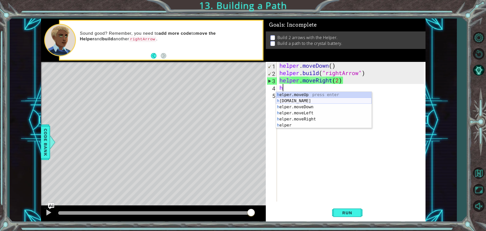
click at [324, 101] on div "h elper.moveUp press enter h [DOMAIN_NAME] press enter h elper.moveDown press e…" at bounding box center [324, 116] width 96 height 49
type textarea "[DOMAIN_NAME]("rightArrow")"
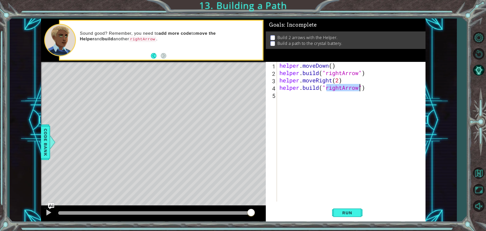
click at [305, 92] on div "helper . moveDown ( ) helper . build ( "rightArrow" ) helper . moveRight ( 2 ) …" at bounding box center [353, 139] width 148 height 154
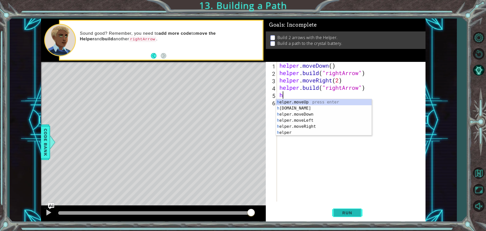
type textarea "h"
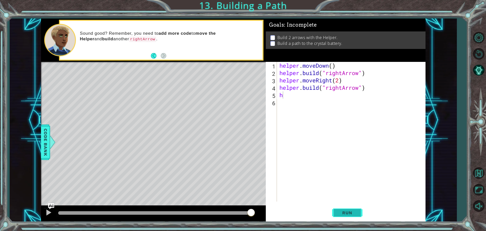
click at [351, 213] on span "Run" at bounding box center [347, 212] width 20 height 5
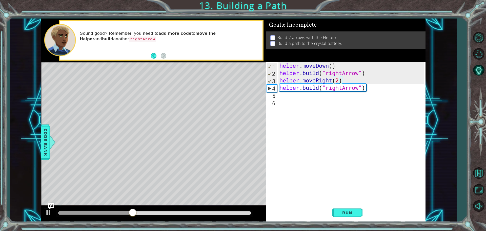
click at [339, 80] on div "helper . moveDown ( ) helper . build ( "rightArrow" ) helper . moveRight ( 2 ) …" at bounding box center [353, 139] width 148 height 154
type textarea "helper.moveRight(3)"
click at [345, 215] on button "Run" at bounding box center [347, 212] width 30 height 16
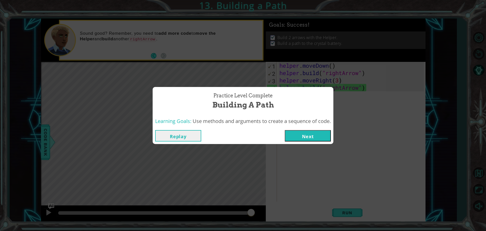
click at [307, 137] on button "Next" at bounding box center [308, 135] width 46 height 11
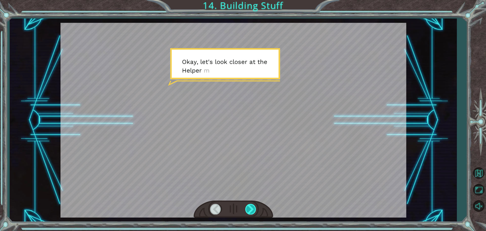
click at [249, 207] on div at bounding box center [250, 209] width 11 height 10
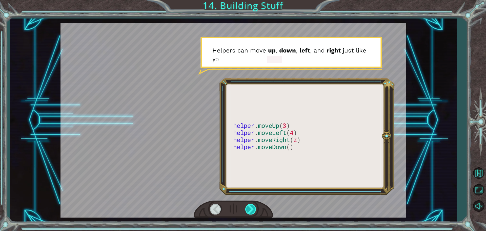
click at [255, 207] on div at bounding box center [250, 209] width 11 height 10
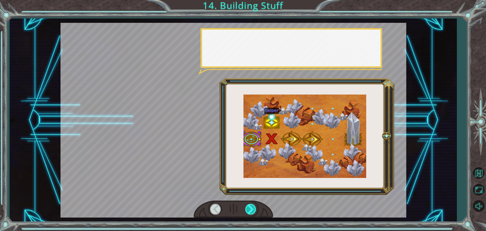
click at [253, 207] on div at bounding box center [250, 209] width 11 height 10
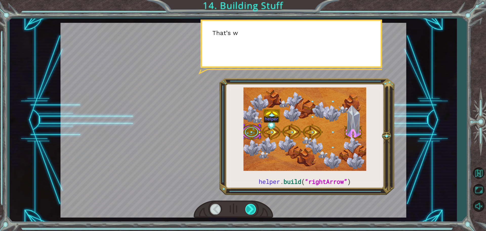
click at [253, 207] on div at bounding box center [250, 209] width 11 height 10
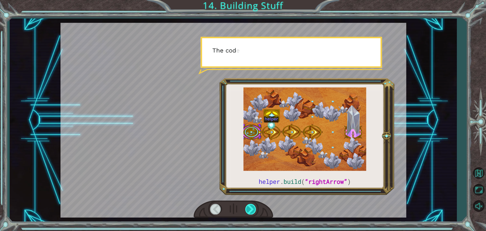
click at [253, 207] on div at bounding box center [250, 209] width 11 height 10
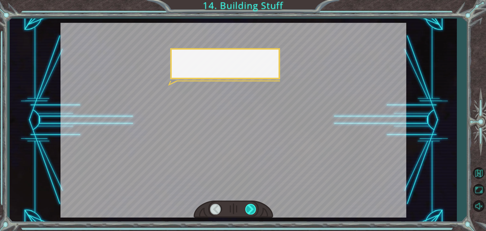
click at [253, 207] on div at bounding box center [250, 209] width 11 height 10
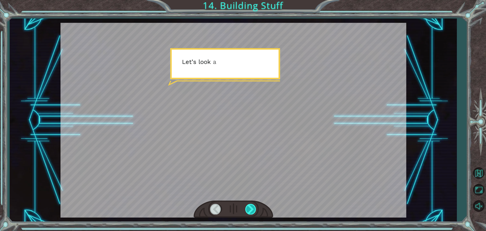
click at [252, 207] on div at bounding box center [250, 209] width 11 height 10
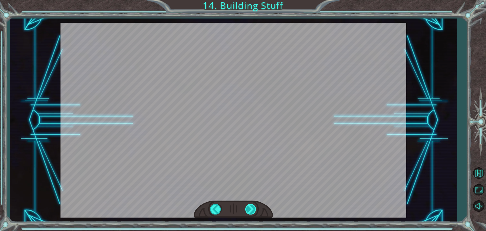
click at [252, 207] on div at bounding box center [250, 209] width 11 height 10
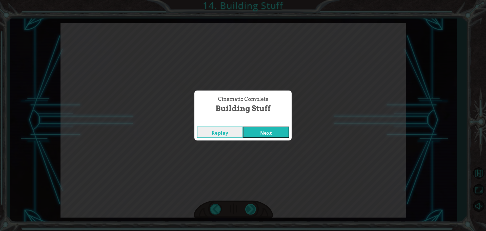
click at [252, 207] on div "Cinematic Complete Building Stuff Replay Next" at bounding box center [243, 115] width 486 height 231
click at [253, 129] on button "Next" at bounding box center [266, 131] width 46 height 11
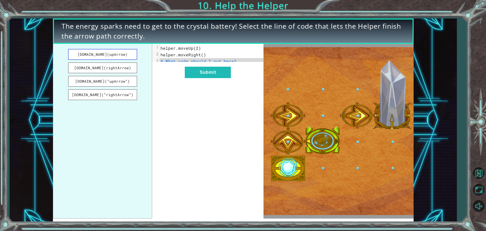
drag, startPoint x: 109, startPoint y: 44, endPoint x: 105, endPoint y: 60, distance: 15.6
click at [108, 47] on ul "[DOMAIN_NAME](upArrow) [DOMAIN_NAME](rightArrow) [DOMAIN_NAME](“upArrow”) [DOMA…" at bounding box center [102, 131] width 99 height 175
click at [105, 60] on button "[DOMAIN_NAME](upArrow)" at bounding box center [102, 54] width 69 height 11
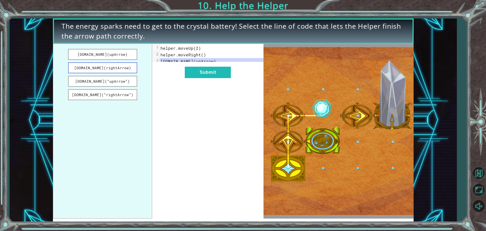
click at [116, 70] on button "[DOMAIN_NAME](rightArrow)" at bounding box center [102, 67] width 69 height 11
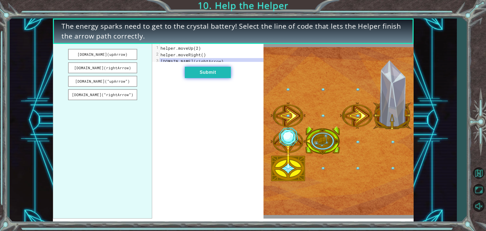
click at [202, 76] on button "Submit" at bounding box center [208, 72] width 46 height 11
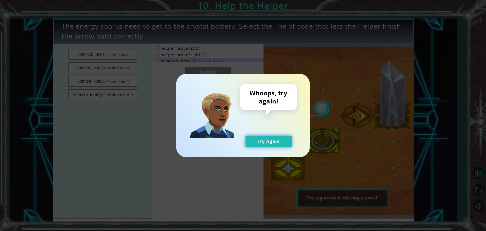
click at [263, 145] on button "Try Again" at bounding box center [269, 141] width 46 height 11
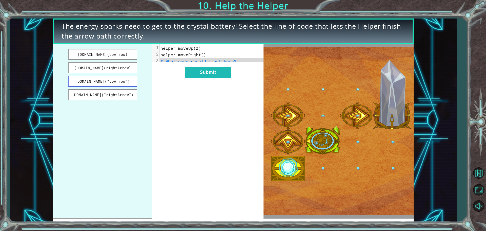
click at [123, 85] on button "[DOMAIN_NAME](“upArrow”)" at bounding box center [102, 81] width 69 height 11
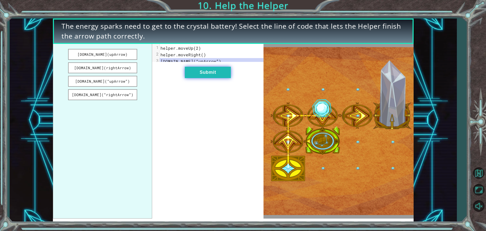
click at [204, 77] on button "Submit" at bounding box center [208, 72] width 46 height 11
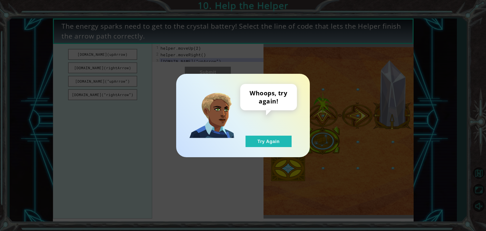
click at [268, 148] on div "Whoops, try again! Try Again" at bounding box center [243, 115] width 134 height 83
click at [248, 139] on button "Try Again" at bounding box center [269, 141] width 46 height 11
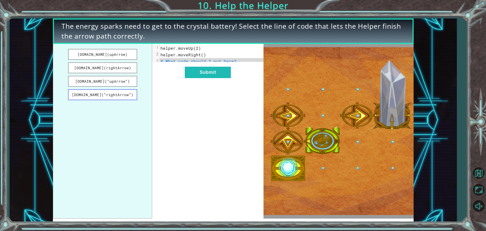
click at [120, 98] on button "[DOMAIN_NAME](“rightArrow”)" at bounding box center [102, 94] width 69 height 11
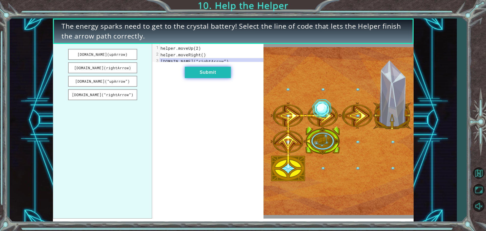
click at [210, 78] on button "Submit" at bounding box center [208, 72] width 46 height 11
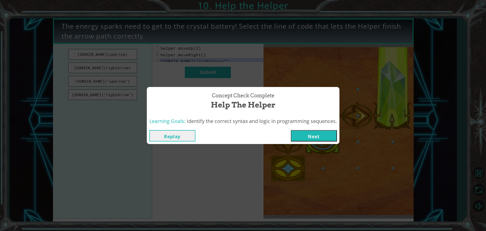
click at [321, 142] on div "Replay Next" at bounding box center [243, 135] width 193 height 16
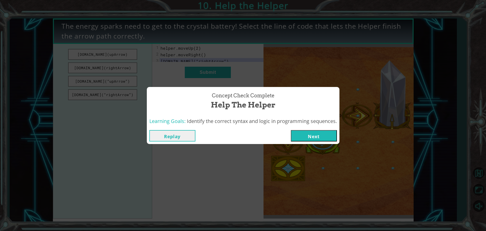
click at [322, 137] on button "Next" at bounding box center [314, 135] width 46 height 11
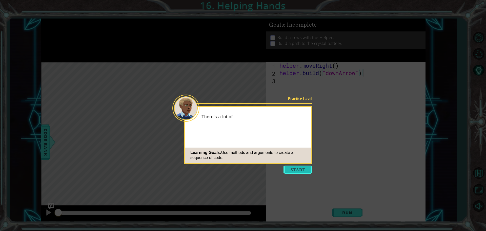
click at [289, 167] on button "Start" at bounding box center [298, 169] width 29 height 8
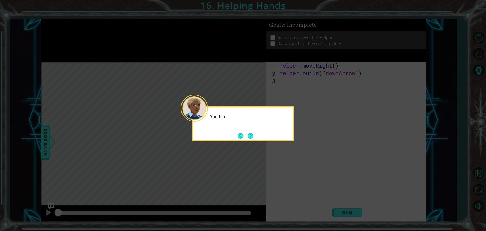
click at [277, 148] on icon at bounding box center [243, 115] width 486 height 231
click at [244, 132] on footer at bounding box center [245, 136] width 15 height 8
click at [253, 137] on button "Next" at bounding box center [251, 136] width 6 height 6
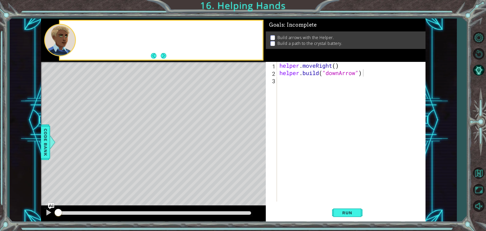
click at [254, 137] on div "Level Map" at bounding box center [158, 136] width 234 height 149
click at [353, 217] on button "Run" at bounding box center [347, 212] width 30 height 16
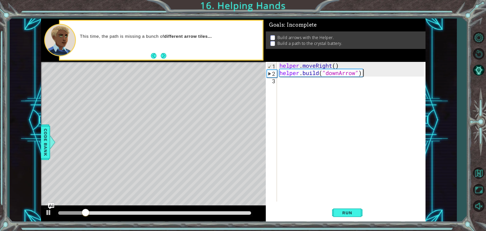
click at [318, 86] on div "helper . moveRight ( ) helper . build ( "downArrow" )" at bounding box center [353, 139] width 148 height 154
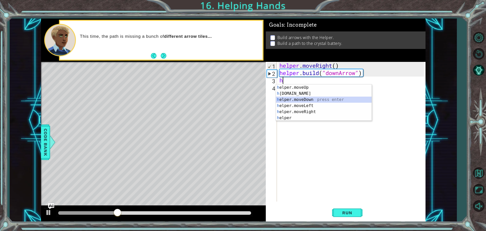
click at [314, 98] on div "h elper.moveUp press enter h [DOMAIN_NAME] press enter h elper.moveDown press e…" at bounding box center [324, 108] width 96 height 49
type textarea "helper.moveDown(1)"
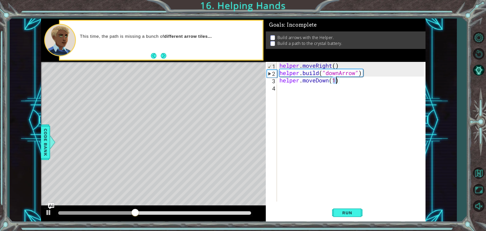
click at [286, 88] on div "helper . moveRight ( ) helper . build ( "downArrow" ) helper . moveDown ( 1 )" at bounding box center [353, 139] width 148 height 154
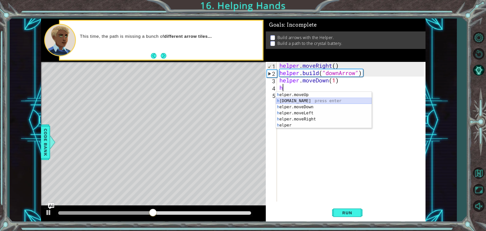
click at [317, 99] on div "h elper.moveUp press enter h [DOMAIN_NAME] press enter h elper.moveDown press e…" at bounding box center [324, 116] width 96 height 49
type textarea "[DOMAIN_NAME]("rightArrow")"
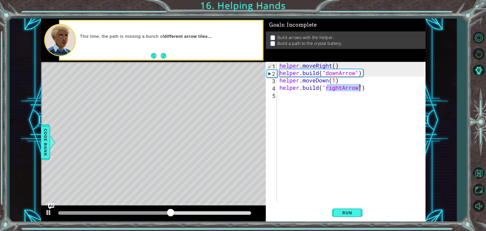
click at [324, 99] on div "helper . moveRight ( ) helper . build ( "downArrow" ) helper . moveDown ( 1 ) h…" at bounding box center [353, 139] width 148 height 154
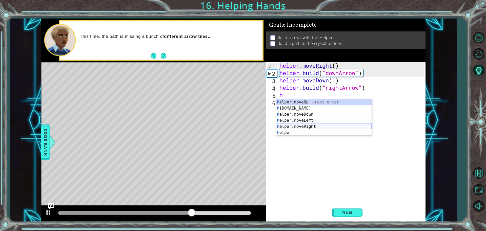
click at [319, 126] on div "h elper.moveUp press enter h [DOMAIN_NAME] press enter h elper.moveDown press e…" at bounding box center [324, 123] width 96 height 49
type textarea "helper.moveRight(1)"
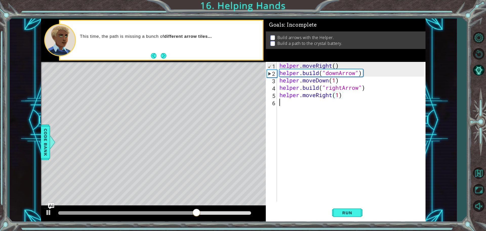
click at [321, 108] on div "helper . moveRight ( ) helper . build ( "downArrow" ) helper . moveDown ( 1 ) h…" at bounding box center [353, 139] width 148 height 154
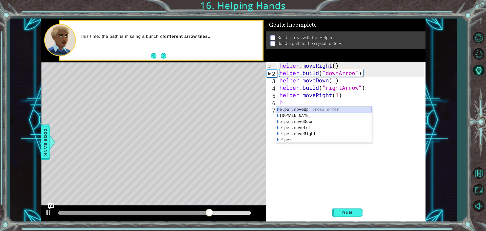
click at [320, 111] on div "h elper.moveUp press enter h [DOMAIN_NAME] press enter h elper.moveDown press e…" at bounding box center [324, 130] width 96 height 49
type textarea "helper.moveUp(1)"
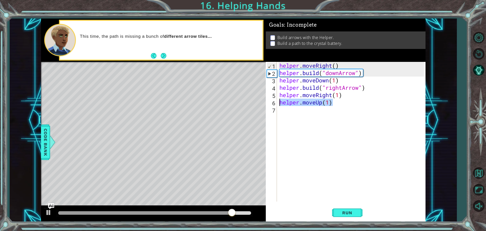
drag, startPoint x: 340, startPoint y: 102, endPoint x: 280, endPoint y: 102, distance: 59.8
click at [280, 102] on div "helper . moveRight ( ) helper . build ( "downArrow" ) helper . moveDown ( 1 ) h…" at bounding box center [353, 139] width 148 height 154
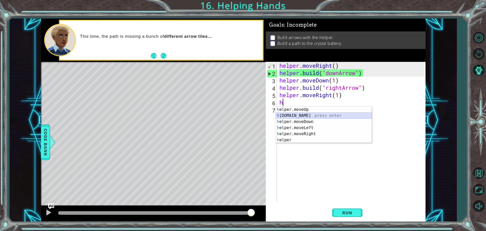
click at [318, 113] on div "h elper.moveUp press enter h [DOMAIN_NAME] press enter h elper.moveDown press e…" at bounding box center [324, 130] width 96 height 49
type textarea "[DOMAIN_NAME]("rightArrow")"
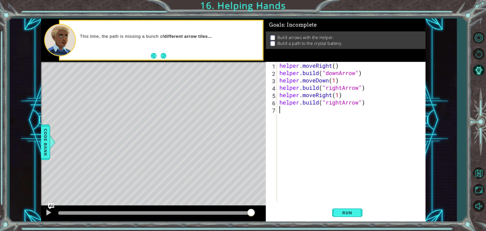
click at [292, 110] on div "helper . moveRight ( ) helper . build ( "downArrow" ) helper . moveDown ( 1 ) h…" at bounding box center [353, 139] width 148 height 154
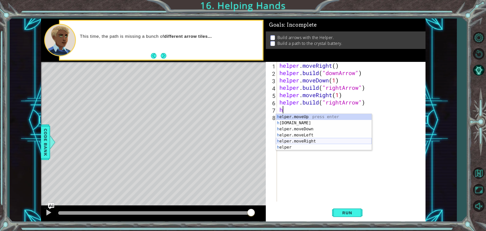
click at [315, 140] on div "h elper.moveUp press enter h [DOMAIN_NAME] press enter h elper.moveDown press e…" at bounding box center [324, 138] width 96 height 49
type textarea "helper.moveRight(1)"
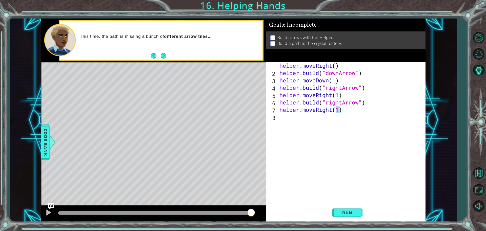
click at [298, 124] on div "helper . moveRight ( ) helper . build ( "downArrow" ) helper . moveDown ( 1 ) h…" at bounding box center [353, 139] width 148 height 154
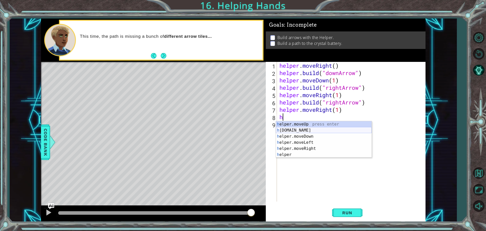
click at [314, 128] on div "h elper.moveUp press enter h [DOMAIN_NAME] press enter h elper.moveDown press e…" at bounding box center [324, 145] width 96 height 49
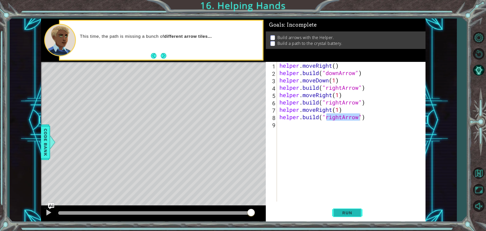
click at [348, 212] on span "Run" at bounding box center [347, 212] width 20 height 5
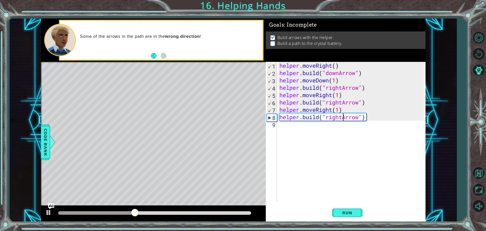
click at [343, 114] on div "helper . moveRight ( ) helper . build ( "downArrow" ) helper . moveDown ( 1 ) h…" at bounding box center [353, 139] width 148 height 154
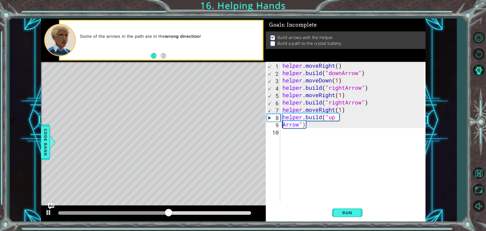
scroll to position [0, 1]
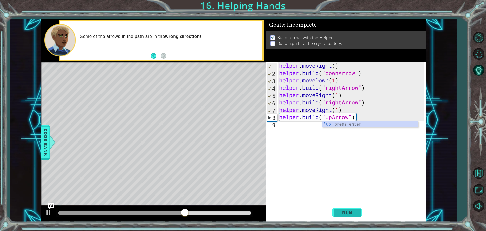
type textarea "[DOMAIN_NAME]("upArrow")"
click at [344, 215] on button "Run" at bounding box center [347, 212] width 30 height 16
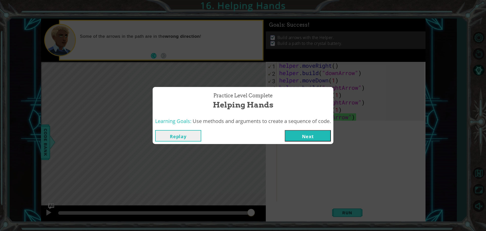
click at [321, 138] on button "Next" at bounding box center [308, 135] width 46 height 11
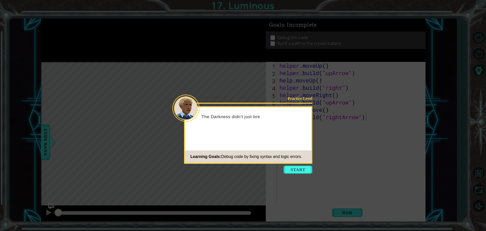
click at [291, 160] on div "Learning Goals: Debug code by fixing syntax and logic errors." at bounding box center [243, 156] width 117 height 10
click at [295, 171] on button "Start" at bounding box center [298, 169] width 29 height 8
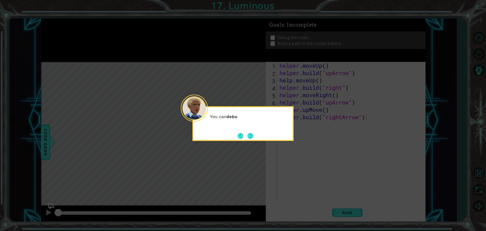
click at [244, 132] on footer at bounding box center [245, 136] width 15 height 8
click at [249, 137] on button "Next" at bounding box center [251, 136] width 6 height 6
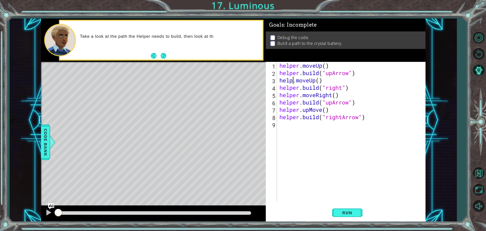
click at [292, 80] on div "helper . moveUp ( ) helper . build ( "upArrow" ) help . moveUp ( ) helper . bui…" at bounding box center [353, 139] width 148 height 154
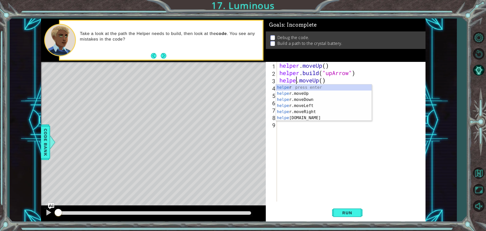
type textarea "helper.moveUp()"
click at [345, 171] on div "helper . moveUp ( ) helper . build ( "upArrow" ) helper . moveUp ( ) helper . b…" at bounding box center [353, 139] width 148 height 154
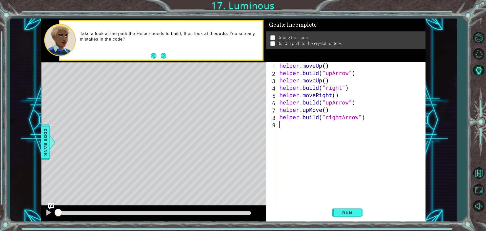
scroll to position [0, 0]
click at [352, 212] on span "Run" at bounding box center [347, 212] width 20 height 5
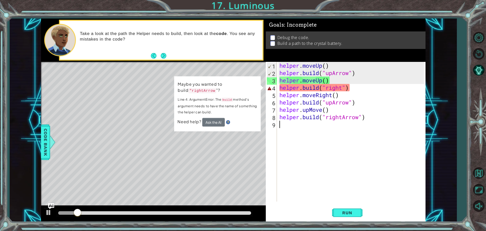
click at [343, 88] on div "helper . moveUp ( ) helper . build ( "upArrow" ) helper . moveUp ( ) helper . b…" at bounding box center [353, 139] width 148 height 154
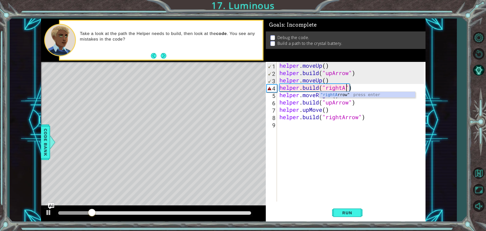
scroll to position [0, 3]
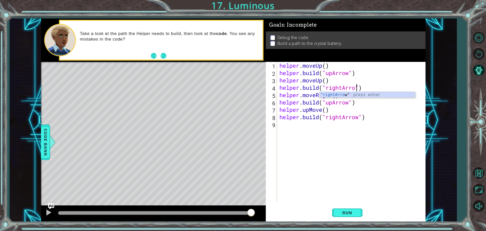
type textarea "[DOMAIN_NAME]("rightArrow")"
click at [314, 163] on div "helper . moveUp ( ) helper . build ( "upArrow" ) helper . moveUp ( ) helper . b…" at bounding box center [353, 139] width 148 height 154
click at [349, 218] on button "Run" at bounding box center [347, 212] width 30 height 16
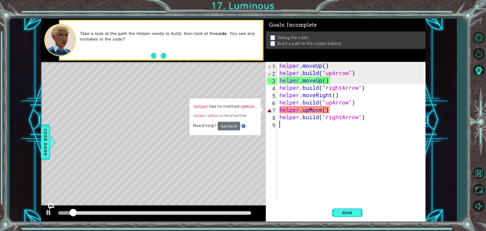
click at [324, 110] on div "helper . moveUp ( ) helper . build ( "upArrow" ) helper . moveUp ( ) helper . b…" at bounding box center [353, 139] width 148 height 154
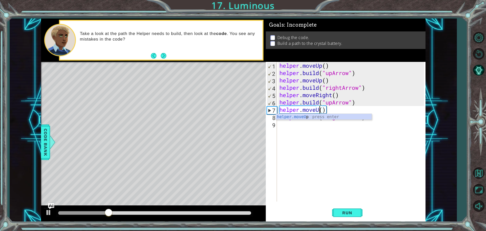
scroll to position [0, 2]
type textarea "helper.moveUp()"
click at [372, 172] on div "helper . moveUp ( ) helper . build ( "upArrow" ) helper . moveUp ( ) helper . b…" at bounding box center [353, 139] width 148 height 154
click at [346, 206] on button "Run" at bounding box center [347, 212] width 30 height 16
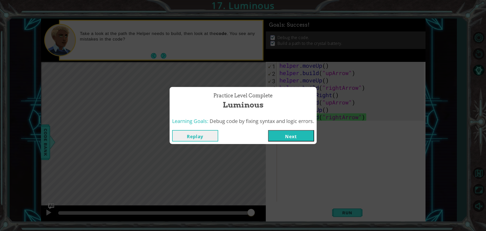
click at [284, 135] on button "Next" at bounding box center [291, 135] width 46 height 11
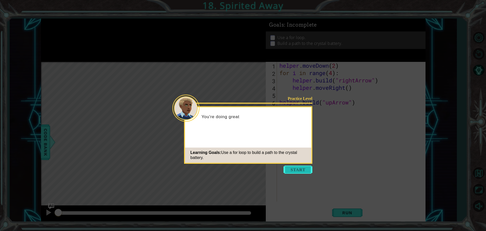
click at [300, 169] on button "Start" at bounding box center [298, 169] width 29 height 8
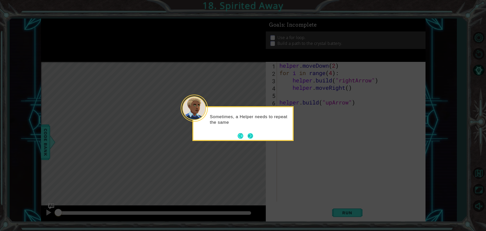
click at [249, 134] on button "Next" at bounding box center [251, 136] width 6 height 6
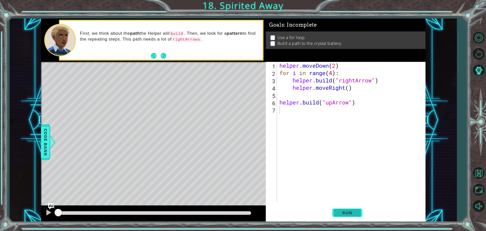
click at [349, 217] on button "Run" at bounding box center [347, 212] width 30 height 16
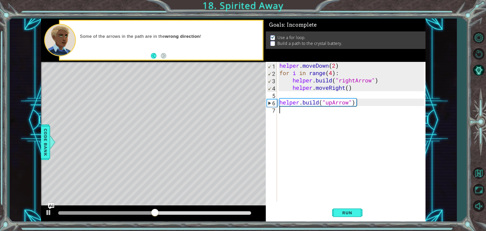
click at [309, 115] on div "helper . moveDown ( 2 ) for i in range ( 4 ) : helper . build ( "rightArrow" ) …" at bounding box center [353, 139] width 148 height 154
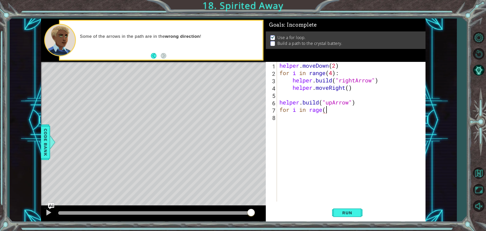
scroll to position [0, 2]
type textarea "for i in rage(2)"
click at [302, 116] on div "helper . moveDown ( 2 ) for i in range ( 4 ) : helper . build ( "rightArrow" ) …" at bounding box center [353, 139] width 148 height 154
type textarea "中"
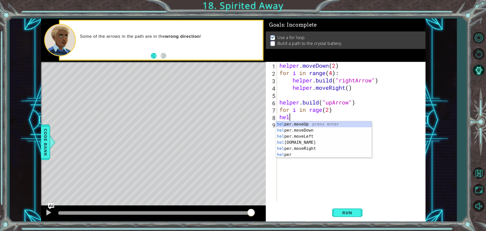
scroll to position [0, 0]
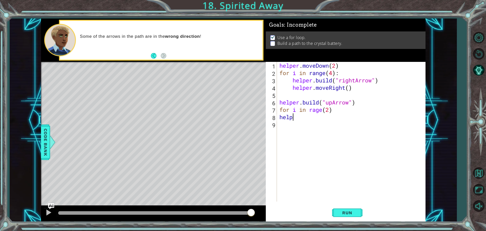
click at [347, 119] on div "helper . moveDown ( 2 ) for i in range ( 4 ) : helper . build ( "rightArrow" ) …" at bounding box center [353, 139] width 148 height 154
click at [309, 118] on div "helper . moveDown ( 2 ) for i in range ( 4 ) : helper . build ( "rightArrow" ) …" at bounding box center [353, 139] width 148 height 154
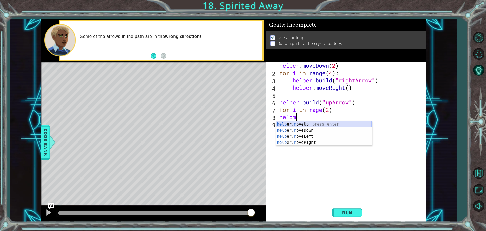
click at [306, 126] on div "help er. m oveUp press enter help er. m oveDown press enter help er. m oveLeft …" at bounding box center [324, 139] width 96 height 36
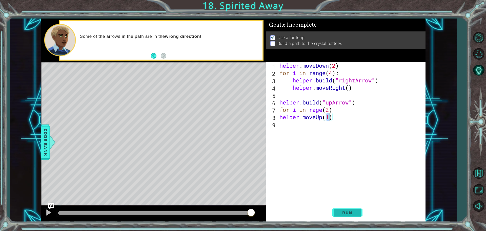
click at [338, 206] on button "Run" at bounding box center [347, 212] width 30 height 16
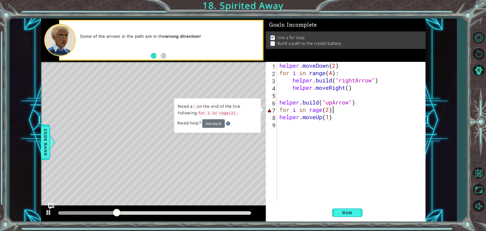
click at [334, 108] on div "helper . moveDown ( 2 ) for i in range ( 4 ) : helper . build ( "rightArrow" ) …" at bounding box center [353, 139] width 148 height 154
click at [336, 113] on div "helper . moveDown ( 2 ) for i in range ( 4 ) : helper . build ( "rightArrow" ) …" at bounding box center [353, 139] width 148 height 154
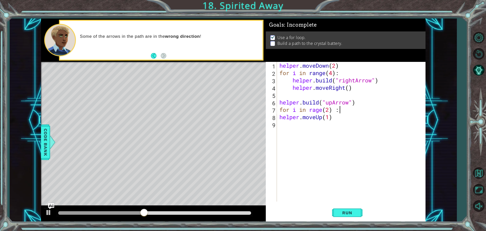
scroll to position [0, 2]
type textarea "for i in rage(2):"
click at [352, 214] on span "Run" at bounding box center [347, 212] width 20 height 5
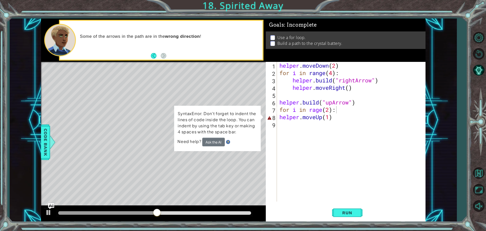
drag, startPoint x: 183, startPoint y: 117, endPoint x: 310, endPoint y: 141, distance: 128.7
click at [305, 142] on div "1 ההההההההההההההההההההההההההההההההההההההההההההההההההההההההההההההההההההההההההההה…" at bounding box center [233, 119] width 385 height 203
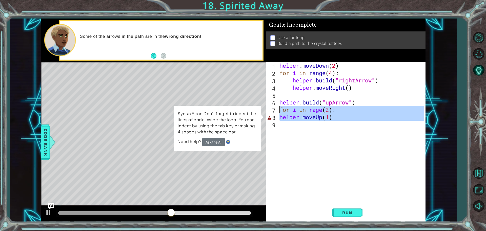
drag, startPoint x: 333, startPoint y: 121, endPoint x: 275, endPoint y: 111, distance: 58.8
click at [275, 111] on div "1 2 3 4 5 6 7 8 9 helper . moveDown ( 2 ) for i in range ( 4 ) : helper . build…" at bounding box center [345, 132] width 158 height 140
type textarea "for i in rage(2): helper.moveUp(1)"
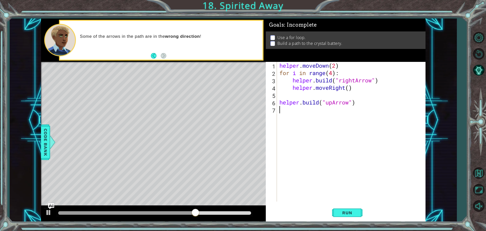
click at [296, 116] on div "helper . moveDown ( 2 ) for i in range ( 4 ) : helper . build ( "rightArrow" ) …" at bounding box center [353, 139] width 148 height 154
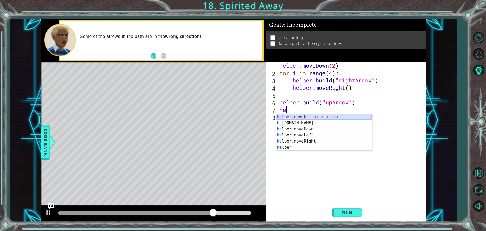
click at [304, 116] on div "he lper.moveUp press enter he [DOMAIN_NAME] press enter he lper.moveDown press …" at bounding box center [324, 138] width 96 height 49
type textarea "helper.moveUp(1)"
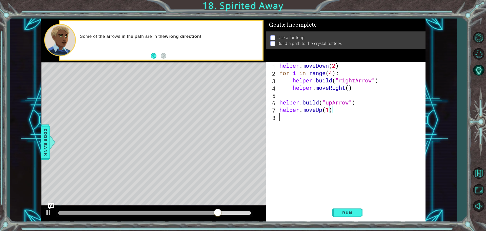
click at [304, 116] on div "helper . moveDown ( 2 ) for i in range ( 4 ) : helper . build ( "rightArrow" ) …" at bounding box center [353, 139] width 148 height 154
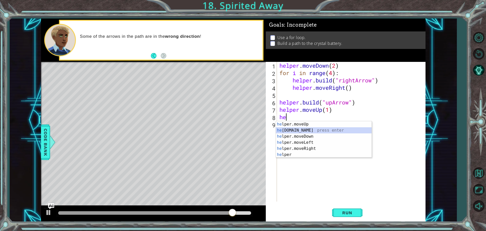
click at [310, 131] on div "he lper.moveUp press enter he [DOMAIN_NAME] press enter he lper.moveDown press …" at bounding box center [324, 145] width 96 height 49
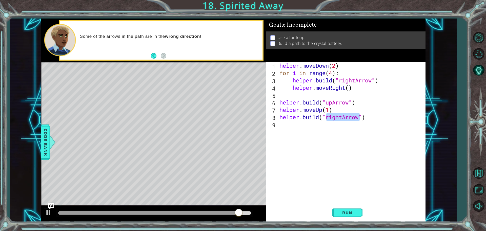
click at [342, 118] on div "helper . moveDown ( 2 ) for i in range ( 4 ) : helper . build ( "rightArrow" ) …" at bounding box center [352, 132] width 146 height 140
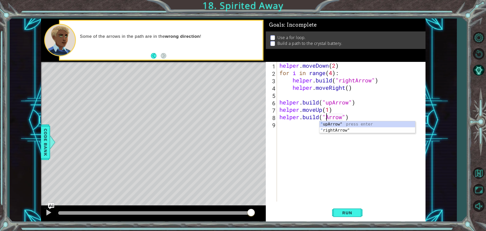
scroll to position [0, 2]
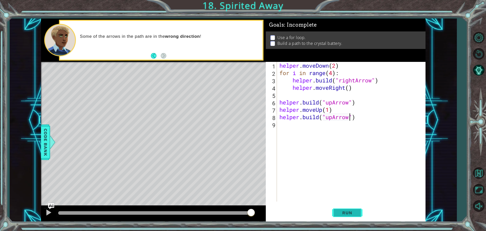
type textarea "[DOMAIN_NAME]("upArrow")"
click at [344, 219] on button "Run" at bounding box center [347, 212] width 30 height 16
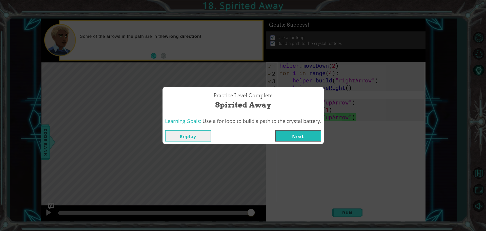
click at [292, 139] on button "Next" at bounding box center [298, 135] width 46 height 11
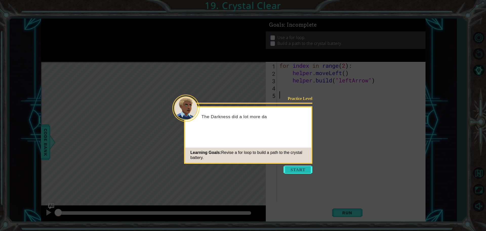
click at [311, 172] on button "Start" at bounding box center [298, 169] width 29 height 8
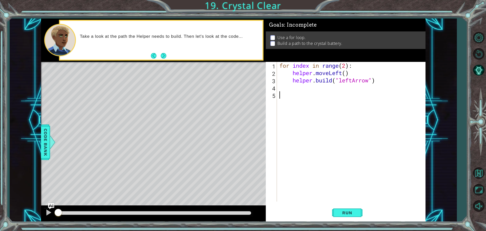
click at [294, 99] on div "for index in range ( 2 ) : helper . moveLeft ( ) helper . build ( "leftArrow" )" at bounding box center [353, 139] width 148 height 154
click at [344, 211] on span "Run" at bounding box center [347, 212] width 20 height 5
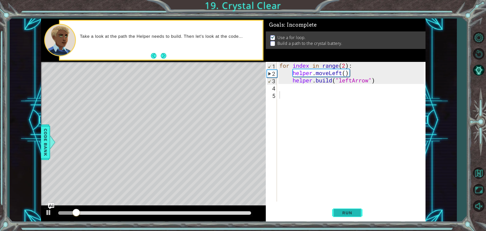
click at [344, 211] on span "Run" at bounding box center [347, 212] width 20 height 5
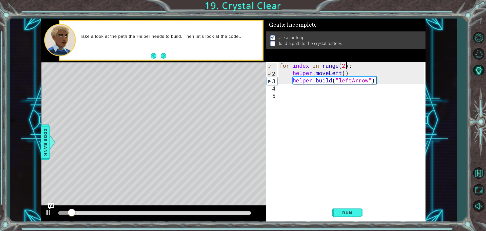
click at [346, 66] on div "for index in range ( 2 ) : helper . moveLeft ( ) helper . build ( "leftArrow" )" at bounding box center [353, 139] width 148 height 154
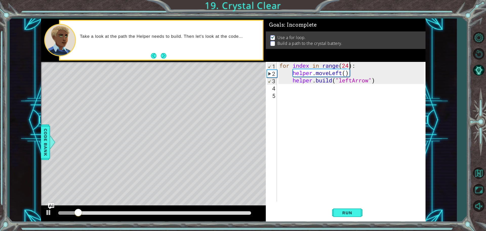
scroll to position [0, 3]
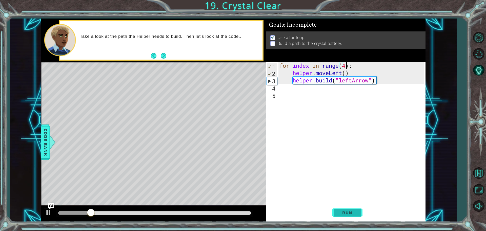
type textarea "for index in range(4):"
click at [347, 212] on span "Run" at bounding box center [347, 212] width 20 height 5
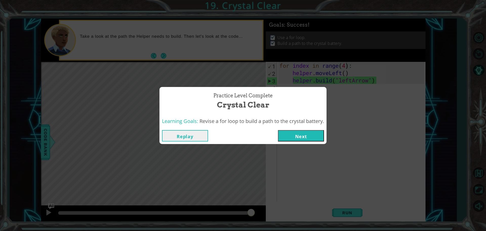
click at [307, 135] on button "Next" at bounding box center [301, 135] width 46 height 11
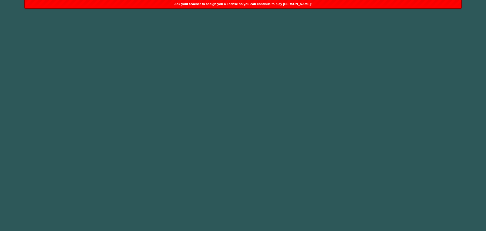
click at [273, 4] on span "Ask your teacher to assign you a license so you can continue to play [PERSON_NA…" at bounding box center [243, 4] width 138 height 4
click at [227, 1] on div "Ask your teacher to assign you a license so you can continue to play [PERSON_NA…" at bounding box center [243, 4] width 437 height 8
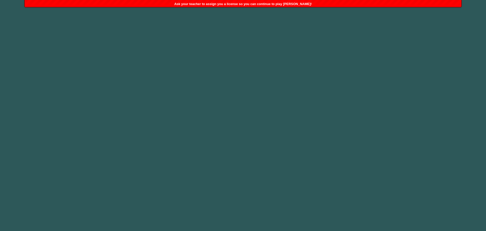
click at [278, 50] on body "1 2 3 4 hero.moveU p press enter הההההההההההההההההההההההההההההההההההההההההההההה…" at bounding box center [243, 115] width 486 height 231
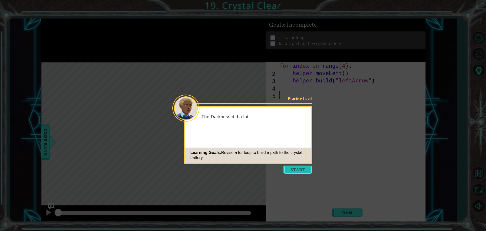
click at [307, 173] on button "Start" at bounding box center [298, 169] width 29 height 8
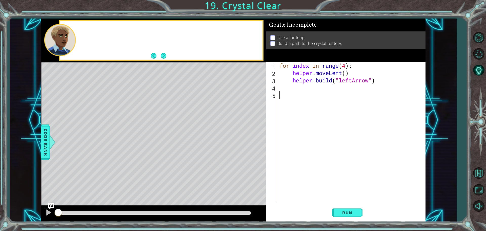
click at [307, 173] on div "for index in range ( 4 ) : helper . moveLeft ( ) helper . build ( "leftArrow" )" at bounding box center [353, 139] width 148 height 154
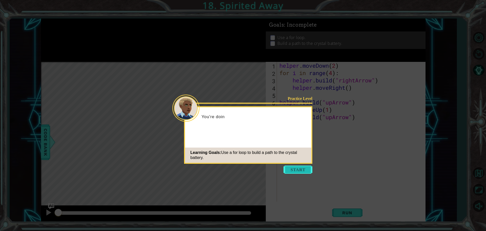
click at [304, 171] on button "Start" at bounding box center [298, 169] width 29 height 8
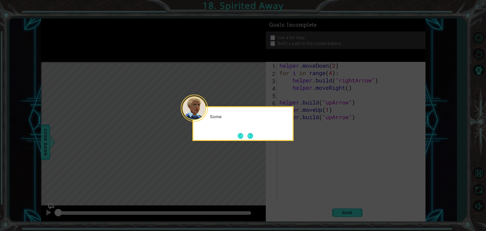
click at [294, 140] on icon at bounding box center [243, 115] width 486 height 231
click at [248, 133] on button "Next" at bounding box center [251, 136] width 6 height 6
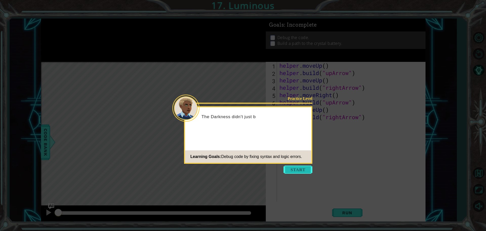
click at [304, 173] on button "Start" at bounding box center [298, 169] width 29 height 8
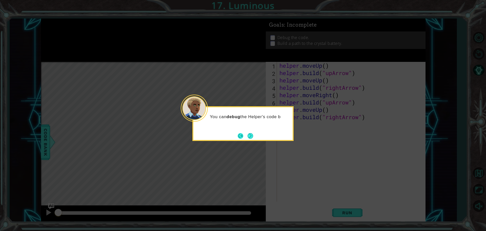
click at [245, 133] on button "Back" at bounding box center [243, 136] width 10 height 6
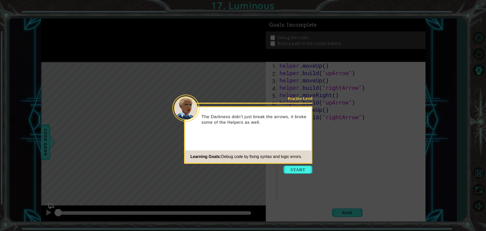
click at [297, 161] on div "Learning Goals: Debug code by fixing syntax and logic errors." at bounding box center [243, 156] width 117 height 10
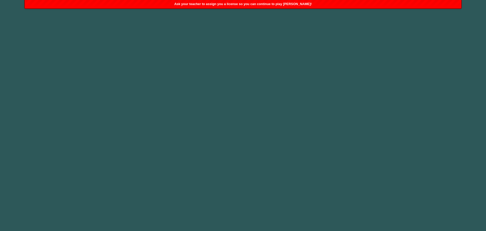
drag, startPoint x: 198, startPoint y: 11, endPoint x: 300, endPoint y: -31, distance: 110.2
click at [300, 0] on html "1 2 3 4 hero.moveU p press enter הההההההההההההההההההההההההההההההההההההההההההההה…" at bounding box center [243, 115] width 486 height 231
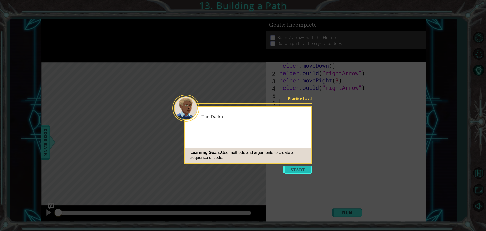
click at [288, 171] on button "Start" at bounding box center [298, 169] width 29 height 8
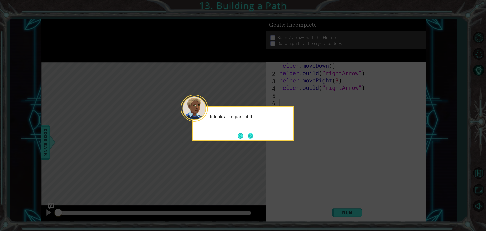
click at [252, 136] on button "Next" at bounding box center [251, 136] width 6 height 6
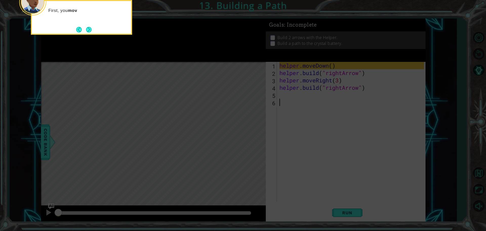
click at [293, 158] on icon at bounding box center [243, 34] width 486 height 392
click at [86, 26] on footer at bounding box center [83, 30] width 15 height 8
click at [89, 30] on button "Next" at bounding box center [89, 30] width 6 height 6
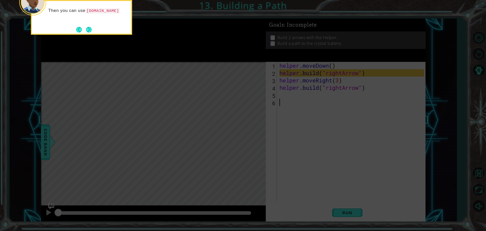
click at [89, 30] on button "Next" at bounding box center [89, 30] width 6 height 6
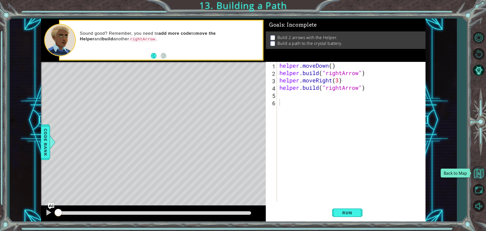
click at [478, 173] on button "Back to Map" at bounding box center [479, 173] width 15 height 15
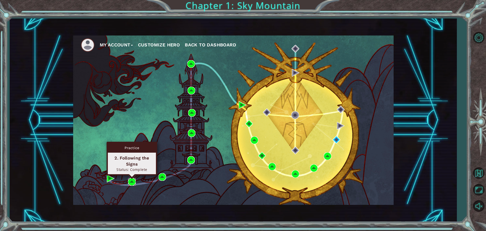
click at [130, 182] on img at bounding box center [132, 182] width 8 height 8
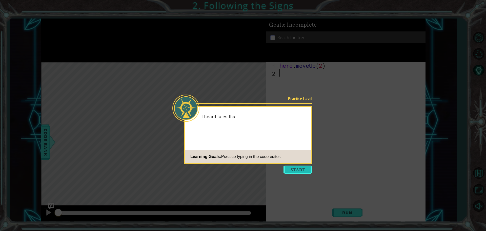
click at [294, 172] on button "Start" at bounding box center [298, 169] width 29 height 8
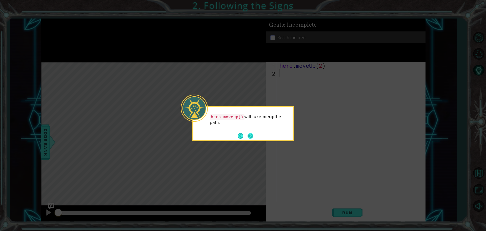
click at [248, 133] on button "Next" at bounding box center [251, 136] width 6 height 6
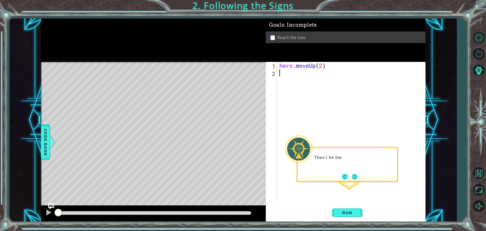
click at [296, 70] on div "hero . moveUp ( 2 )" at bounding box center [353, 139] width 148 height 154
click at [295, 65] on div "hero . moveUp ( 2 )" at bounding box center [353, 139] width 148 height 154
type textarea "hero.moveUp(2)"
click at [284, 66] on div "hero . moveUp ( 2 )" at bounding box center [353, 139] width 148 height 154
click at [277, 65] on div "hero.moveUp(2) 1 2 hero . moveUp ( 2 ) הההההההההההההההההההההההההההההההההההההההה…" at bounding box center [345, 132] width 158 height 140
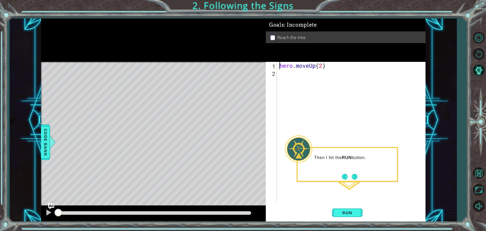
click at [281, 63] on div "hero . moveUp ( 2 )" at bounding box center [353, 139] width 148 height 154
click at [282, 64] on div "hero . moveUp ( 2 )" at bounding box center [353, 139] width 148 height 154
click at [336, 67] on div "for i in rage ( 2 ) : hero . moveUp ( 2 )" at bounding box center [353, 139] width 148 height 154
click at [334, 75] on div "for i in rage ( 2 ) : hero . moveUp ( 2 )" at bounding box center [353, 139] width 148 height 154
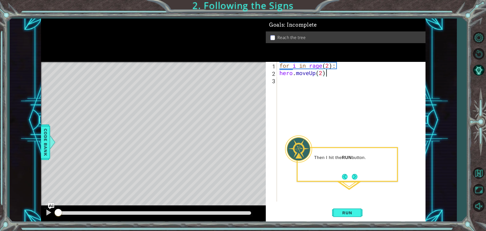
scroll to position [0, 2]
click at [322, 71] on div "for i in rage ( 2 ) : hero . moveUp ( 2 )" at bounding box center [353, 139] width 148 height 154
click at [349, 213] on span "Run" at bounding box center [347, 212] width 20 height 5
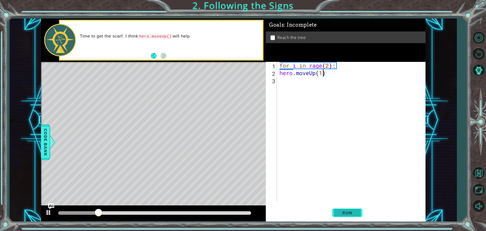
type textarea "hero.moveUp(1)"
click at [348, 217] on button "Run" at bounding box center [347, 212] width 30 height 16
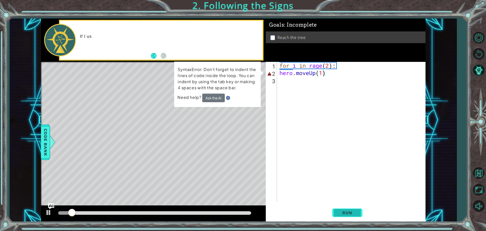
click at [348, 217] on button "Run" at bounding box center [347, 212] width 30 height 16
click at [355, 214] on span "Run" at bounding box center [347, 212] width 20 height 5
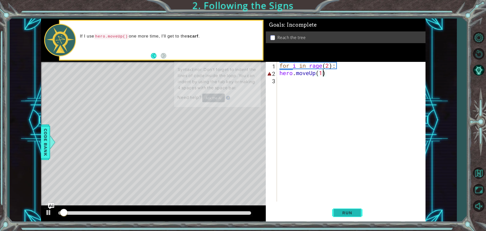
click at [355, 214] on span "Run" at bounding box center [347, 212] width 20 height 5
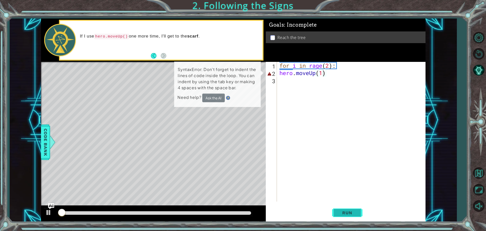
click at [355, 214] on span "Run" at bounding box center [347, 212] width 20 height 5
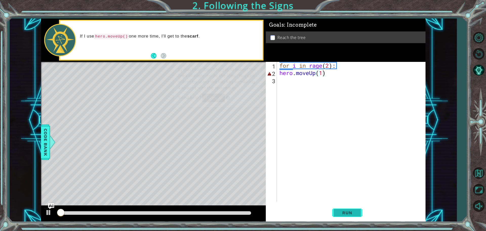
click at [355, 214] on span "Run" at bounding box center [347, 212] width 20 height 5
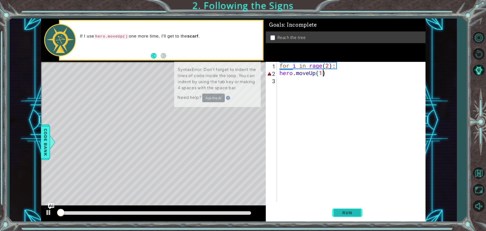
click at [355, 214] on span "Run" at bounding box center [347, 212] width 20 height 5
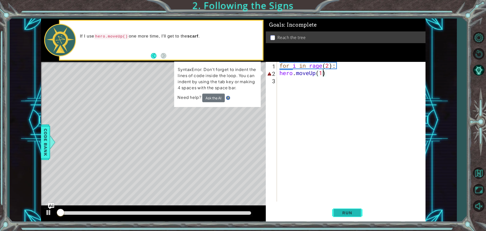
click at [355, 214] on span "Run" at bounding box center [347, 212] width 20 height 5
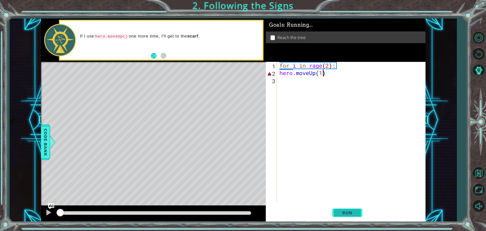
click at [355, 214] on span "Run" at bounding box center [347, 212] width 20 height 5
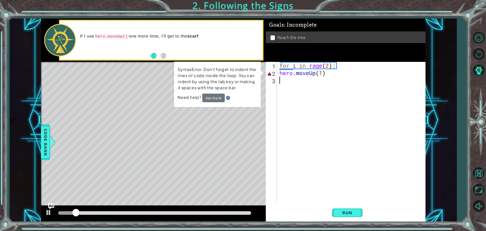
click at [334, 95] on div "for i in rage ( 2 ) : hero . moveUp ( 1 )" at bounding box center [353, 139] width 148 height 154
click at [311, 73] on div "for i in rage ( 2 ) : hero . moveUp ( 1 )" at bounding box center [353, 139] width 148 height 154
type textarea "hero.moveUp(1)"
click at [302, 71] on div "for i in rage ( 2 ) : hero . moveUp ( 1 )" at bounding box center [353, 139] width 148 height 154
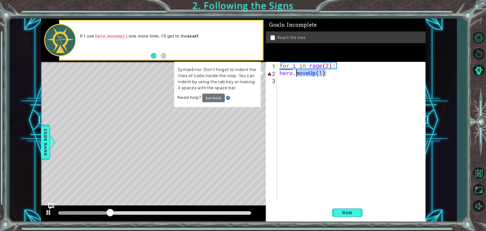
drag, startPoint x: 330, startPoint y: 74, endPoint x: 242, endPoint y: 71, distance: 88.0
click at [242, 71] on div "1 ההההההההההההההההההההההההההההההההההההההההההההההההההההההההההההההההההההההההההההה…" at bounding box center [233, 119] width 385 height 203
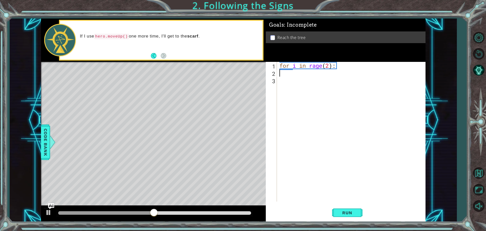
type textarea "h"
click at [291, 80] on div "h ero.moveUp press enter" at bounding box center [324, 86] width 96 height 18
click at [321, 75] on div "for i in rage ( 2 ) : hero . moveUp ( )" at bounding box center [353, 139] width 148 height 154
click at [350, 213] on span "Run" at bounding box center [347, 212] width 20 height 5
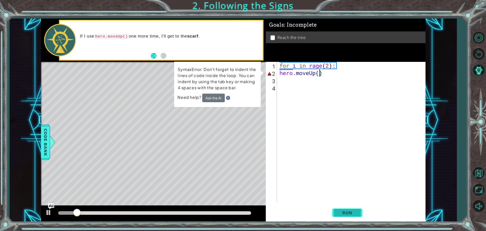
click at [350, 213] on span "Run" at bounding box center [347, 212] width 20 height 5
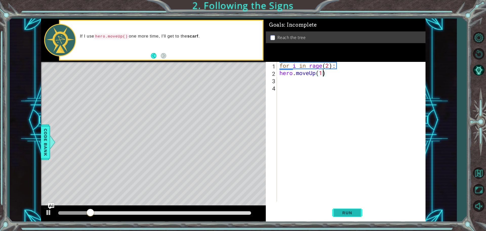
click at [346, 205] on button "Run" at bounding box center [347, 212] width 30 height 16
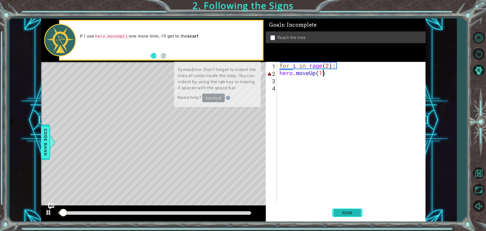
click at [346, 205] on button "Run" at bounding box center [347, 212] width 30 height 16
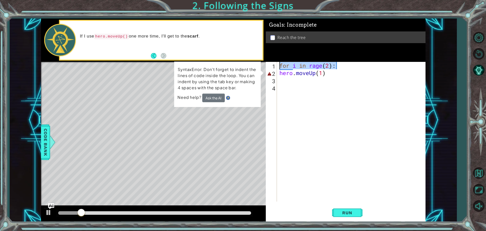
drag, startPoint x: 342, startPoint y: 62, endPoint x: 237, endPoint y: 64, distance: 104.6
click at [237, 64] on div "1 ההההההההההההההההההההההההההההההההההההההההההההההההההההההההההההההההההההההההההההה…" at bounding box center [233, 119] width 385 height 203
type textarea "for i in rage(2):"
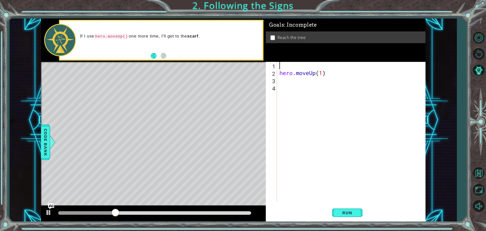
click at [320, 78] on div "hero . moveUp ( 1 )" at bounding box center [353, 139] width 148 height 154
click at [325, 73] on div "hero . moveUp ( 1 )" at bounding box center [353, 139] width 148 height 154
type textarea "hero.moveUp(2)"
click at [353, 214] on span "Run" at bounding box center [347, 212] width 20 height 5
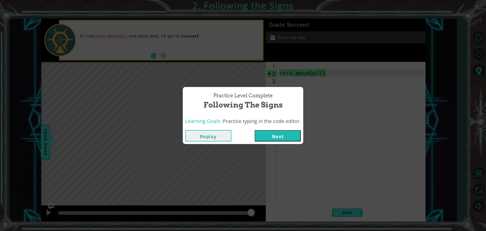
click at [263, 137] on button "Next" at bounding box center [278, 135] width 46 height 11
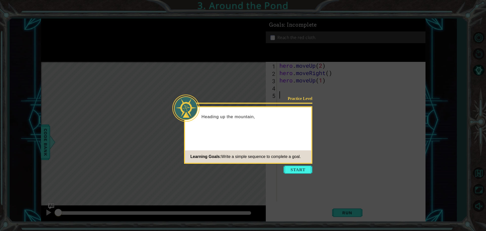
click at [291, 174] on icon at bounding box center [243, 115] width 486 height 231
click at [290, 174] on icon at bounding box center [243, 115] width 486 height 231
click at [300, 173] on button "Start" at bounding box center [298, 169] width 29 height 8
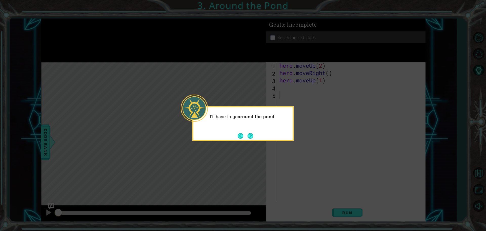
click at [252, 141] on icon at bounding box center [243, 115] width 486 height 231
click at [252, 134] on button "Next" at bounding box center [251, 136] width 6 height 6
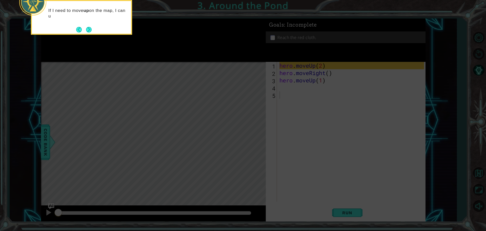
click at [467, 161] on icon at bounding box center [243, 34] width 486 height 392
click at [465, 192] on icon at bounding box center [243, 34] width 486 height 392
click at [91, 28] on button "Next" at bounding box center [89, 30] width 6 height 6
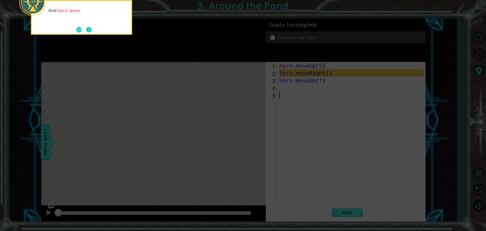
click at [88, 29] on button "Next" at bounding box center [89, 30] width 6 height 6
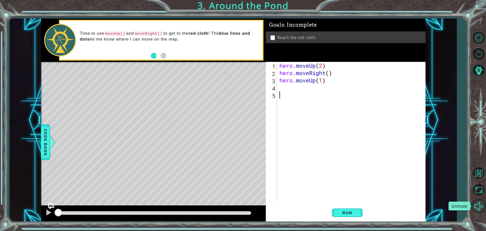
click at [481, 208] on button "Unmute" at bounding box center [479, 206] width 15 height 15
click at [481, 208] on button "Mute" at bounding box center [479, 206] width 15 height 15
click at [482, 167] on button "Back to Map" at bounding box center [479, 173] width 15 height 15
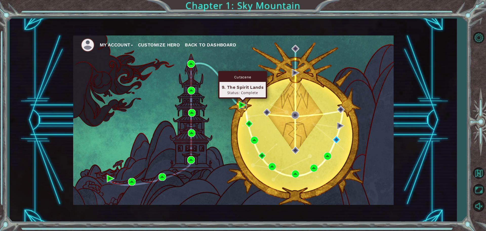
click at [241, 105] on img at bounding box center [243, 105] width 8 height 8
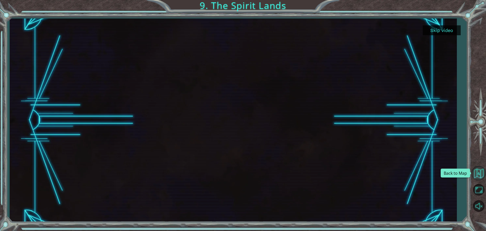
click at [480, 178] on button "Back to Map" at bounding box center [479, 173] width 15 height 15
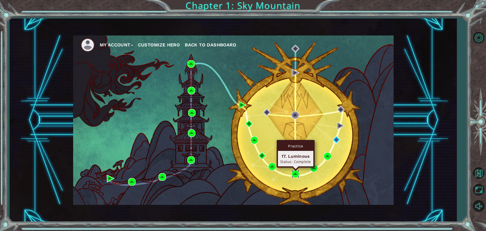
click at [299, 171] on img at bounding box center [296, 174] width 8 height 8
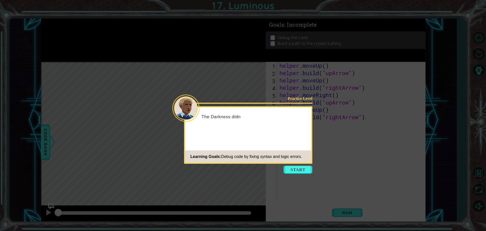
click at [288, 165] on icon at bounding box center [243, 115] width 486 height 231
drag, startPoint x: 288, startPoint y: 165, endPoint x: 282, endPoint y: 175, distance: 11.7
click at [282, 171] on icon at bounding box center [243, 115] width 486 height 231
click at [290, 173] on button "Start" at bounding box center [298, 169] width 29 height 8
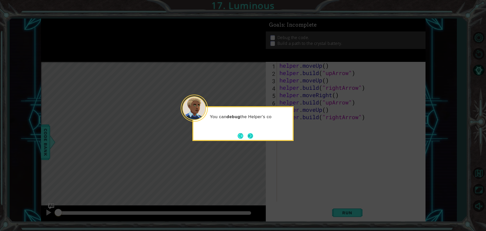
click at [252, 134] on button "Next" at bounding box center [251, 136] width 6 height 6
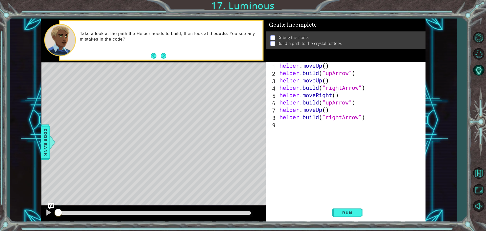
drag, startPoint x: 361, startPoint y: 92, endPoint x: 361, endPoint y: 82, distance: 10.1
click at [361, 82] on div "helper . moveUp ( ) helper . build ( "upArrow" ) helper . moveUp ( ) helper . b…" at bounding box center [353, 139] width 148 height 154
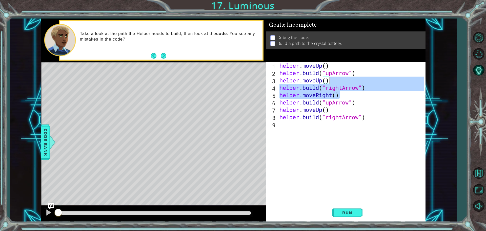
click at [386, 99] on div "helper . moveUp ( ) helper . build ( "upArrow" ) helper . moveUp ( ) helper . b…" at bounding box center [353, 139] width 148 height 154
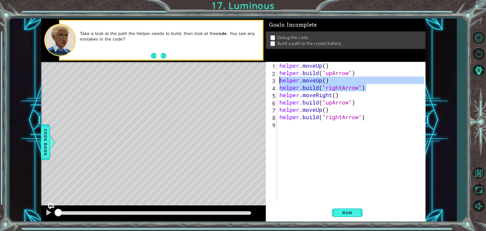
drag, startPoint x: 372, startPoint y: 89, endPoint x: 279, endPoint y: 81, distance: 93.3
click at [279, 81] on div "helper . moveUp ( ) helper . build ( "upArrow" ) helper . moveUp ( ) helper . b…" at bounding box center [353, 139] width 148 height 154
type textarea "helper.moveUp() [DOMAIN_NAME]("rightArrow")"
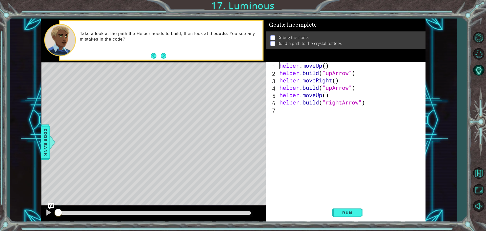
click at [280, 64] on div "helper . moveUp ( ) helper . build ( "upArrow" ) helper . moveRight ( ) helper …" at bounding box center [353, 139] width 148 height 154
type textarea "helper.moveUp()"
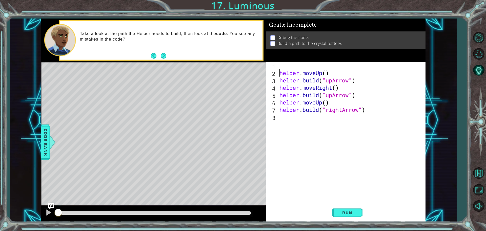
click at [282, 63] on div "helper . moveUp ( ) helper . build ( "upArrow" ) helper . moveRight ( ) helper …" at bounding box center [353, 139] width 148 height 154
click at [351, 213] on span "Run" at bounding box center [347, 212] width 20 height 5
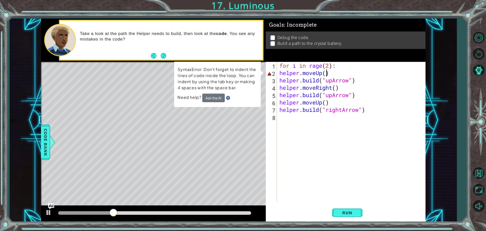
click at [327, 75] on div "for i in rage ( 2 ) : helper . moveUp ( ) helper . build ( "upArrow" ) helper .…" at bounding box center [353, 139] width 148 height 154
click at [351, 69] on div "for i in rage ( 2 ) : helper . moveUp ( ) helper . build ( "upArrow" ) helper .…" at bounding box center [353, 139] width 148 height 154
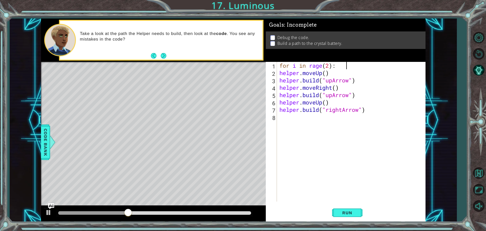
type textarea "for i in rage(2):"
click at [345, 211] on span "Run" at bounding box center [347, 212] width 20 height 5
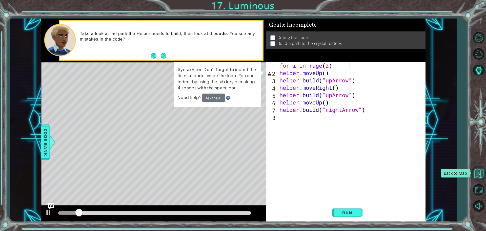
click at [477, 174] on button "Back to Map" at bounding box center [479, 173] width 15 height 15
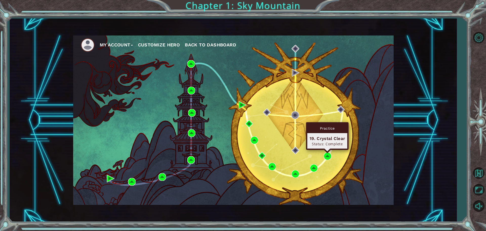
click at [327, 150] on div "Practice 19. Crystal Clear Status: Complete" at bounding box center [327, 136] width 43 height 28
click at [331, 155] on img at bounding box center [328, 156] width 8 height 8
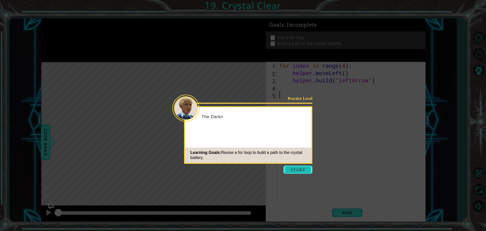
click at [293, 169] on button "Start" at bounding box center [298, 169] width 29 height 8
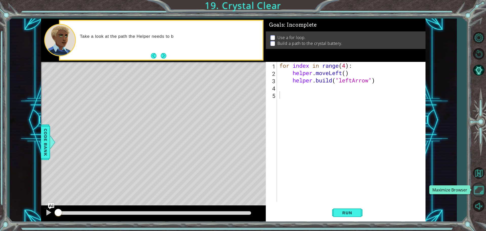
click at [479, 186] on button "Maximize Browser" at bounding box center [479, 189] width 15 height 15
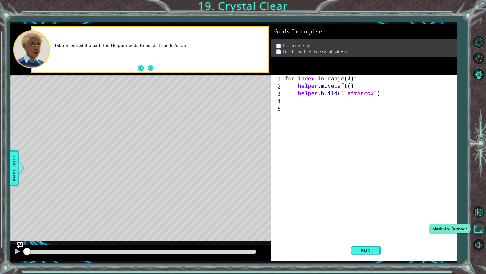
drag, startPoint x: 479, startPoint y: 227, endPoint x: 479, endPoint y: 193, distance: 33.9
click at [479, 227] on button "Maximize Browser" at bounding box center [479, 228] width 15 height 15
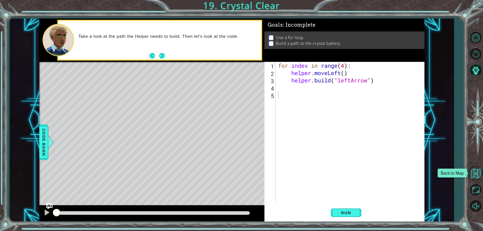
click at [477, 177] on button "Back to Map" at bounding box center [475, 173] width 15 height 15
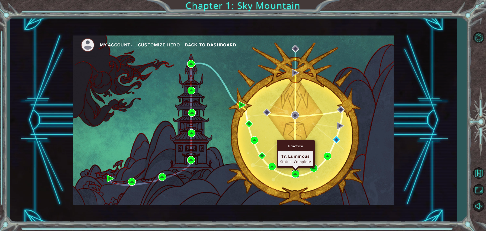
click at [295, 175] on img at bounding box center [296, 174] width 8 height 8
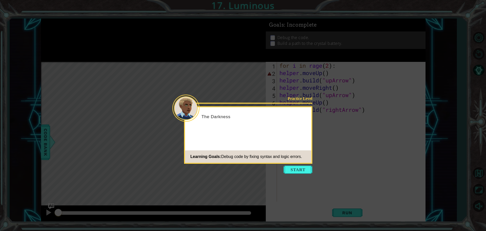
drag, startPoint x: 293, startPoint y: 165, endPoint x: 293, endPoint y: 168, distance: 3.0
click at [293, 167] on button "Start" at bounding box center [298, 169] width 29 height 8
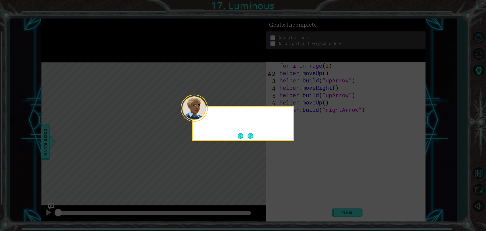
click at [293, 168] on icon at bounding box center [243, 115] width 486 height 231
click at [248, 137] on button "Next" at bounding box center [251, 136] width 6 height 6
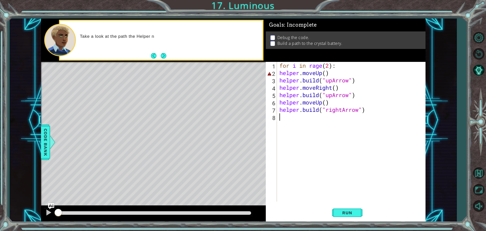
click at [281, 72] on div "for i in rage ( 2 ) : helper . moveUp ( ) helper . build ( "upArrow" ) helper .…" at bounding box center [353, 139] width 148 height 154
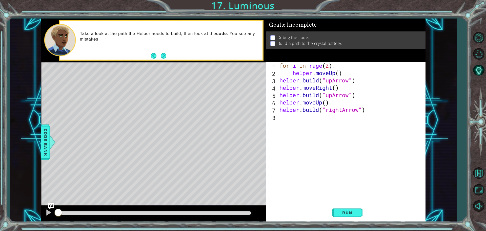
click at [278, 80] on div "helper.moveUp() 1 2 3 4 5 6 7 8 for i in rage ( 2 ) : helper . moveUp ( ) helpe…" at bounding box center [345, 132] width 158 height 140
click at [280, 77] on div "for i in rage ( 2 ) : helper . moveUp ( ) helper . build ( "upArrow" ) helper .…" at bounding box center [353, 139] width 148 height 154
click at [344, 217] on button "Run" at bounding box center [347, 212] width 30 height 16
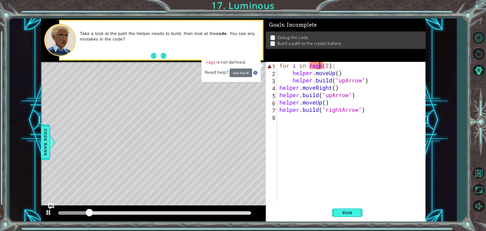
click at [321, 67] on div "for i in rage ( 2 ) : helper . moveUp ( ) helper . build ( "upArrow" ) helper .…" at bounding box center [353, 139] width 148 height 154
type textarea "for i in rage(2):"
click at [477, 177] on button "Back to Map" at bounding box center [479, 173] width 15 height 15
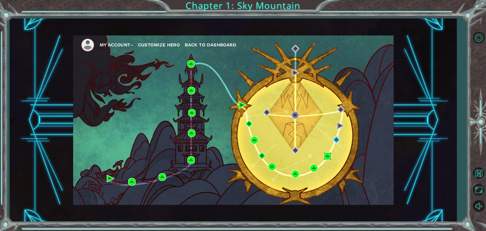
click at [327, 155] on img at bounding box center [328, 156] width 8 height 8
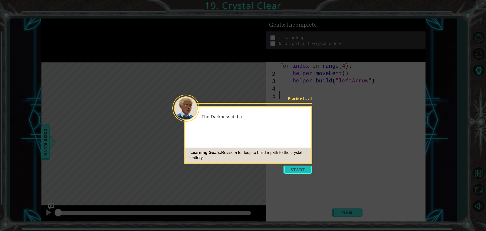
click at [298, 166] on button "Start" at bounding box center [298, 169] width 29 height 8
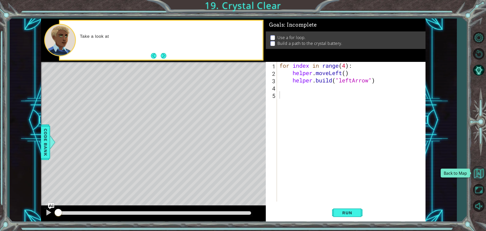
click at [482, 174] on button "Back to Map" at bounding box center [479, 173] width 15 height 15
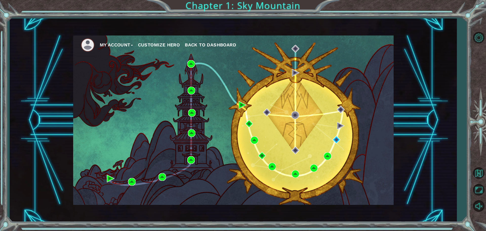
click at [291, 173] on div "My Account Customize Hero Back to Dashboard" at bounding box center [233, 119] width 321 height 169
click at [293, 172] on img at bounding box center [296, 174] width 8 height 8
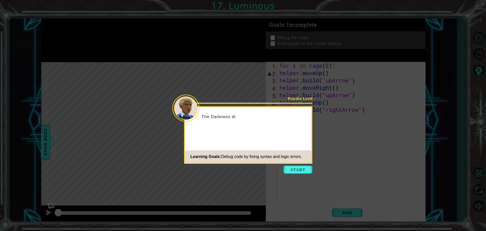
click at [299, 179] on icon at bounding box center [243, 115] width 486 height 231
click at [298, 173] on button "Start" at bounding box center [298, 169] width 29 height 8
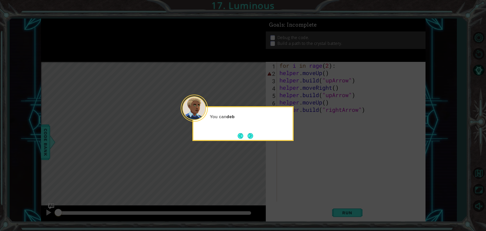
click at [251, 140] on div "You can deb" at bounding box center [243, 123] width 101 height 35
click at [251, 136] on button "Next" at bounding box center [251, 136] width 6 height 6
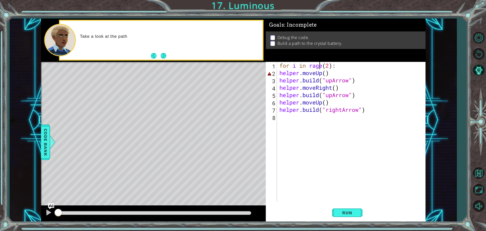
click at [319, 64] on div "for i in rage ( 2 ) : helper . moveUp ( ) helper . build ( "upArrow" ) helper .…" at bounding box center [353, 139] width 148 height 154
click at [318, 64] on div "for i in rage ( 2 ) : helper . moveUp ( ) helper . build ( "upArrow" ) helper .…" at bounding box center [353, 139] width 148 height 154
click at [316, 64] on div "for i in rage ( 2 ) : helper . moveUp ( ) helper . build ( "upArrow" ) helper .…" at bounding box center [353, 139] width 148 height 154
click at [279, 73] on div "for i in range ( 2 ) : helper . moveUp ( ) helper . build ( "upArrow" ) helper …" at bounding box center [353, 139] width 148 height 154
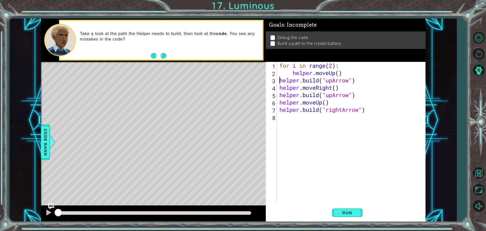
click at [279, 79] on div "for i in range ( 2 ) : helper . moveUp ( ) helper . build ( "upArrow" ) helper …" at bounding box center [353, 139] width 148 height 154
type textarea "[DOMAIN_NAME]("upArrow")"
click at [351, 218] on button "Run" at bounding box center [347, 212] width 30 height 16
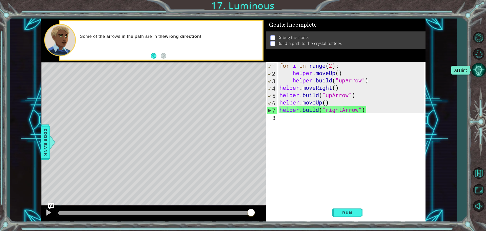
click at [480, 69] on button "AI Hint" at bounding box center [479, 70] width 15 height 15
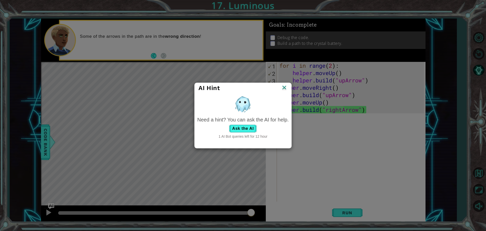
click at [284, 86] on img at bounding box center [284, 88] width 7 height 8
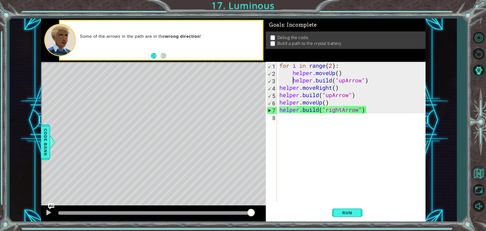
click at [477, 172] on button "Back to Map" at bounding box center [479, 173] width 15 height 15
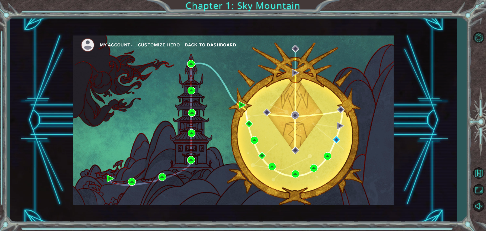
click at [478, 7] on div "My Account Customize Hero Back to Dashboard Chapter 1: Sky Mountain" at bounding box center [243, 115] width 486 height 231
